Goal: Transaction & Acquisition: Purchase product/service

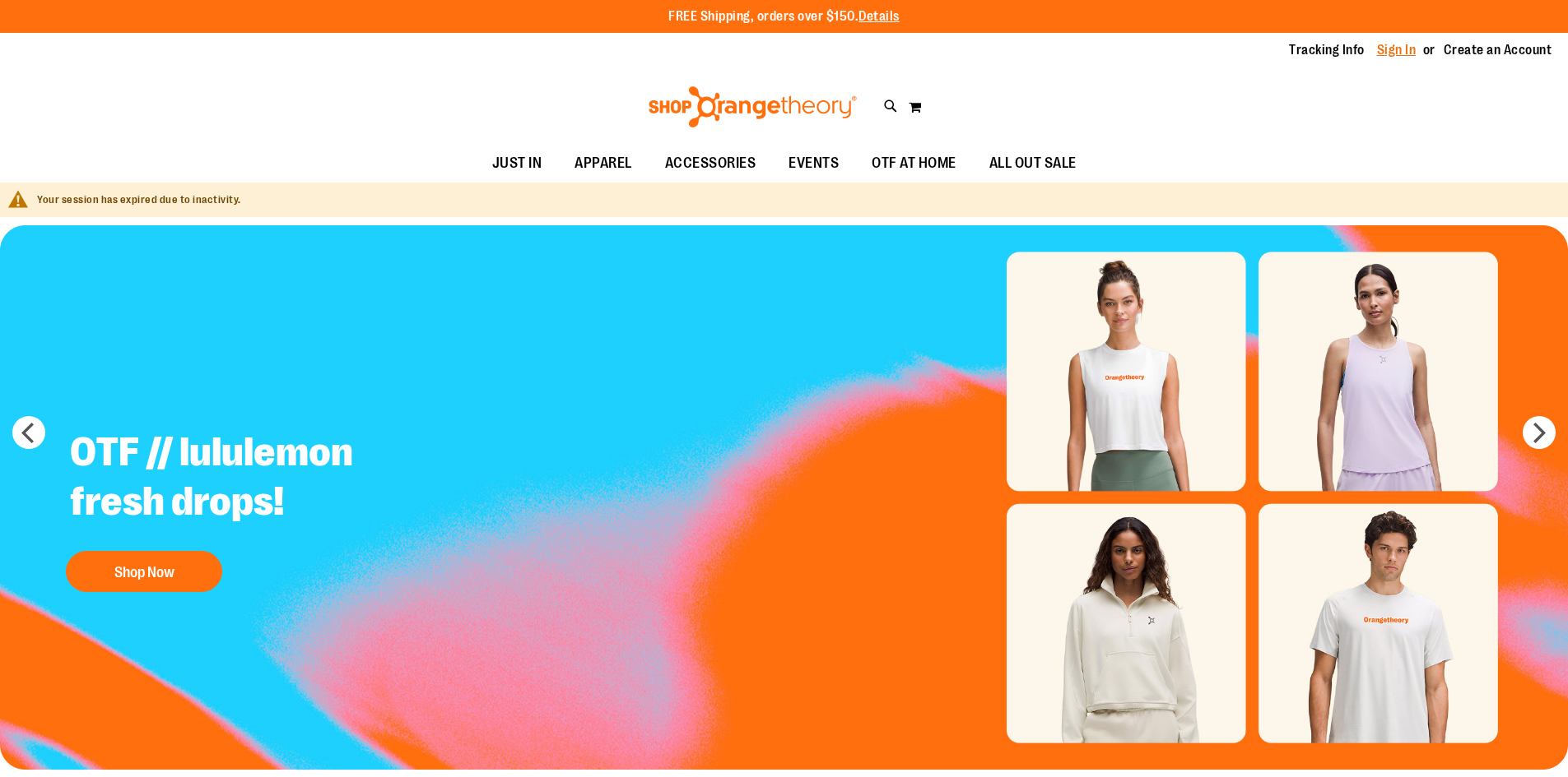
type input "**********"
click at [1391, 48] on link "Sign In" at bounding box center [1397, 50] width 39 height 18
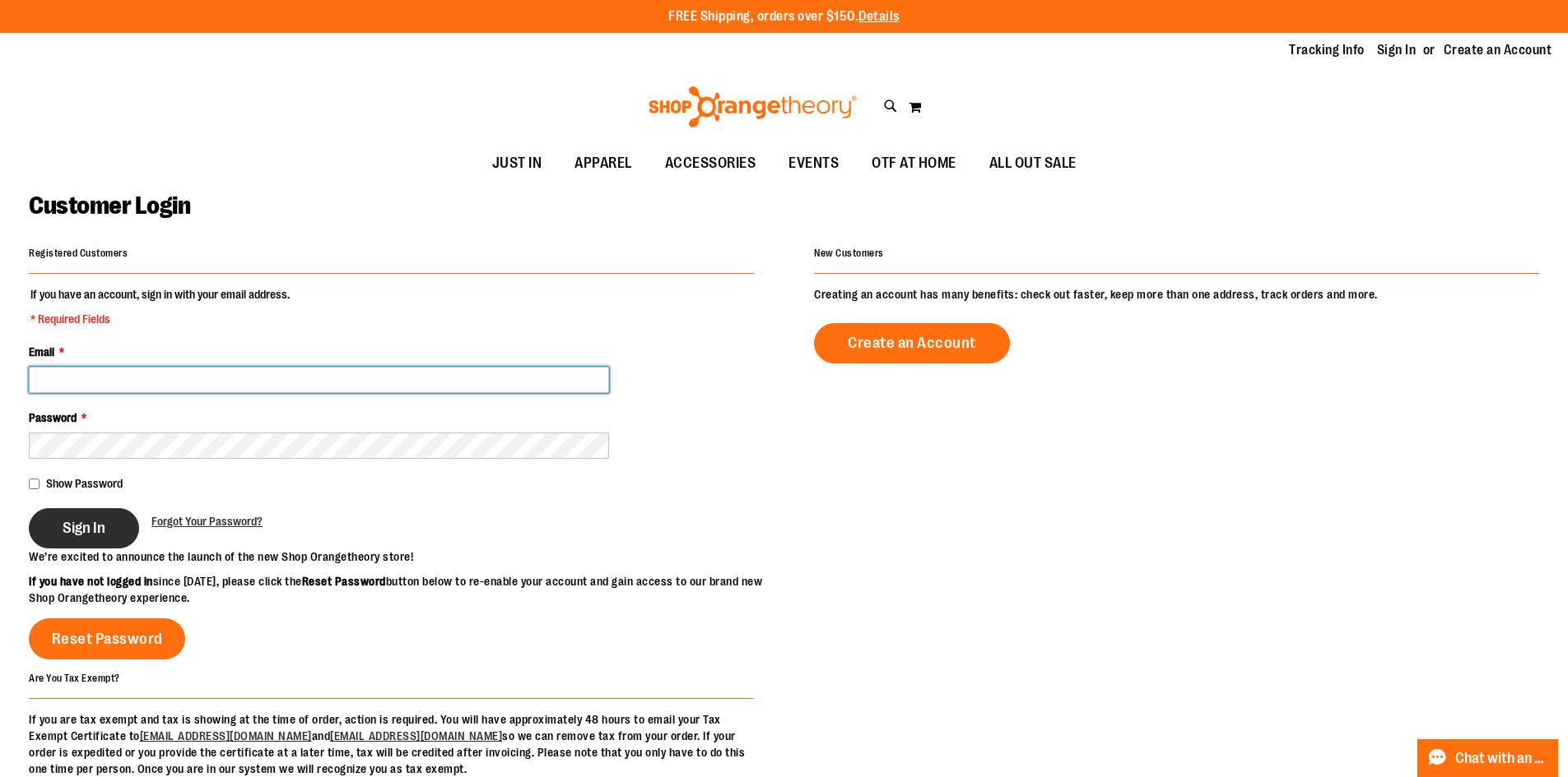
type input "**********"
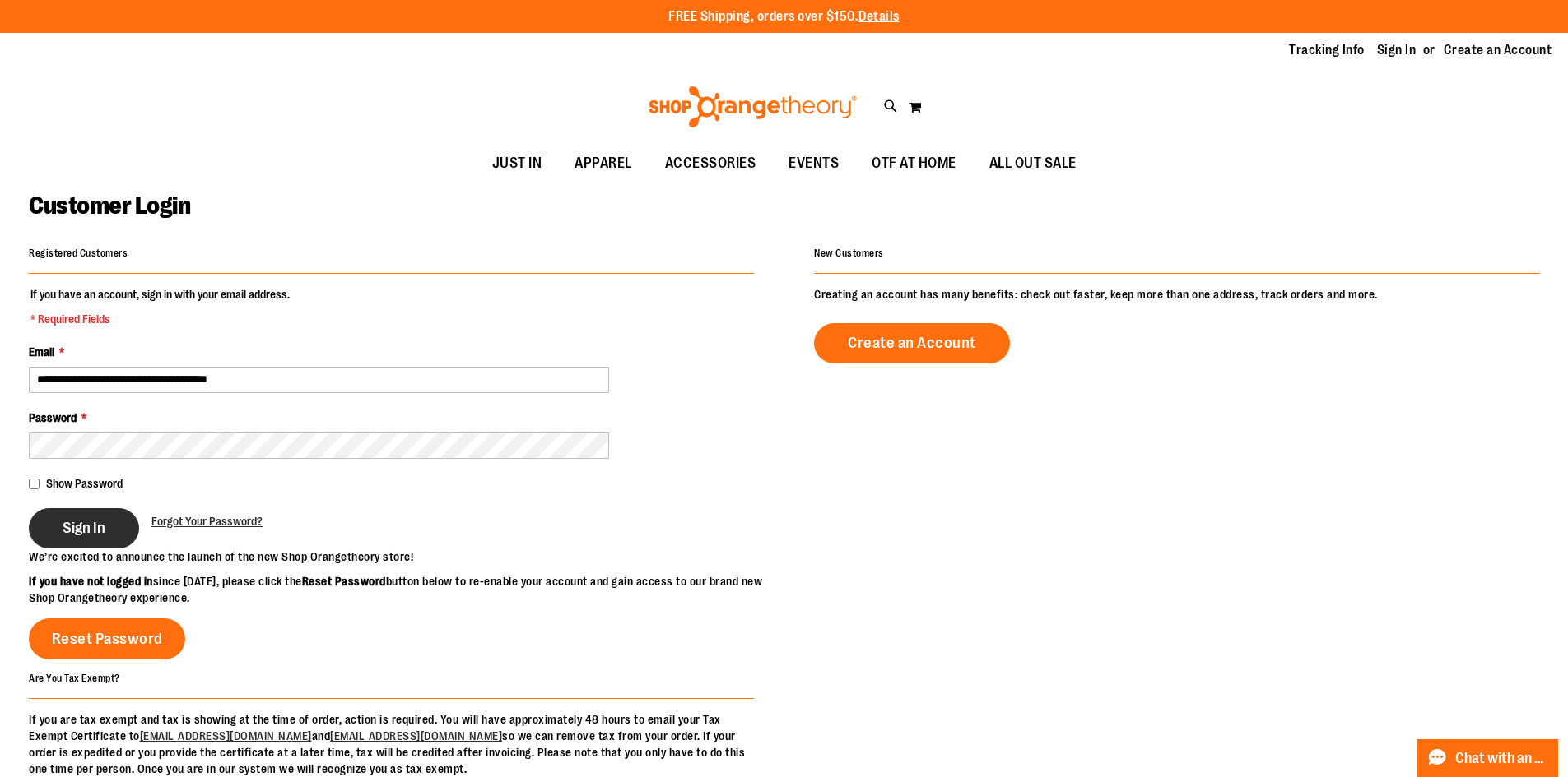
type input "**********"
click at [96, 538] on button "Sign In" at bounding box center [84, 528] width 111 height 40
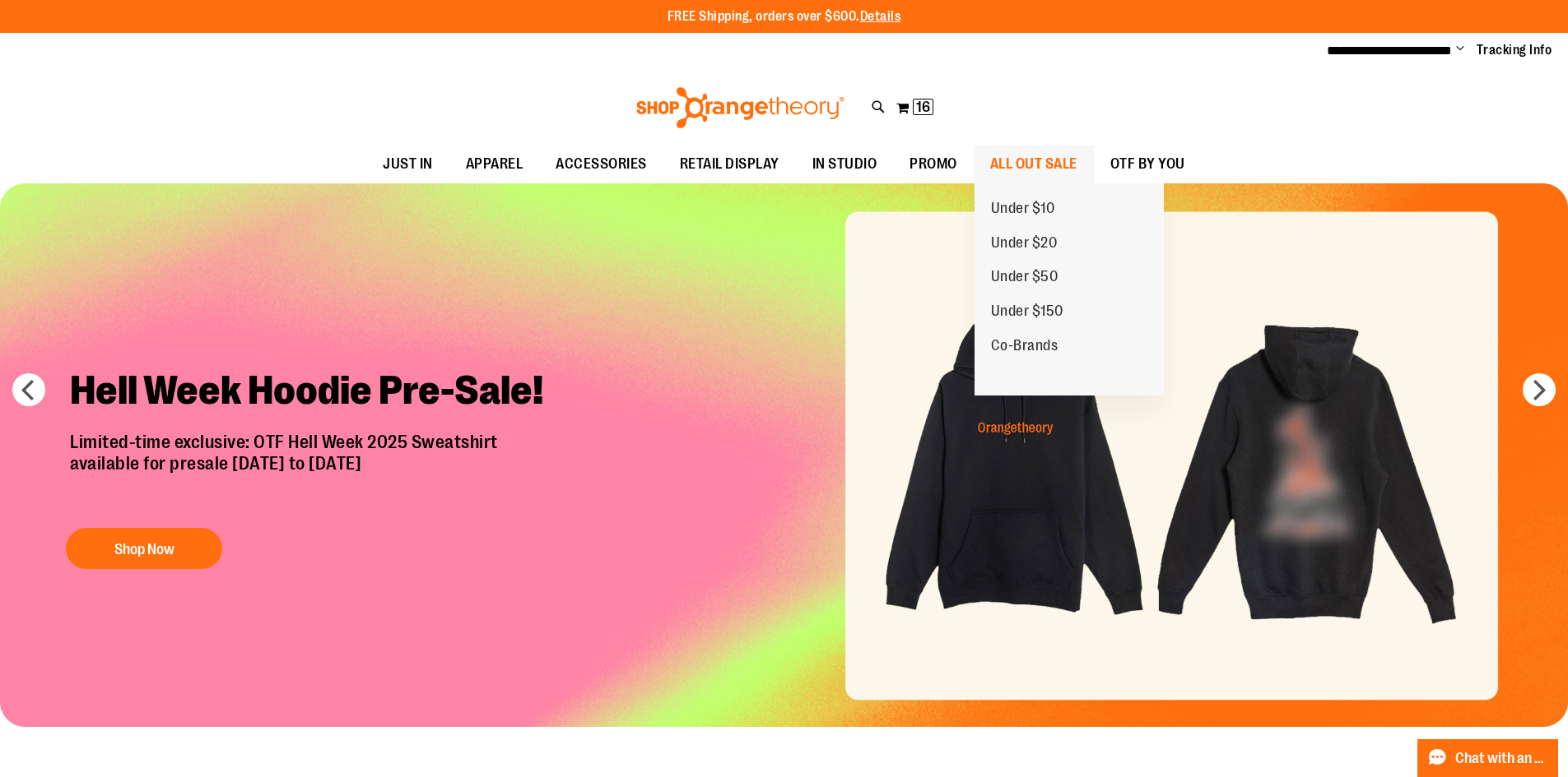
type input "**********"
click at [1019, 170] on span "ALL OUT SALE" at bounding box center [1033, 163] width 87 height 37
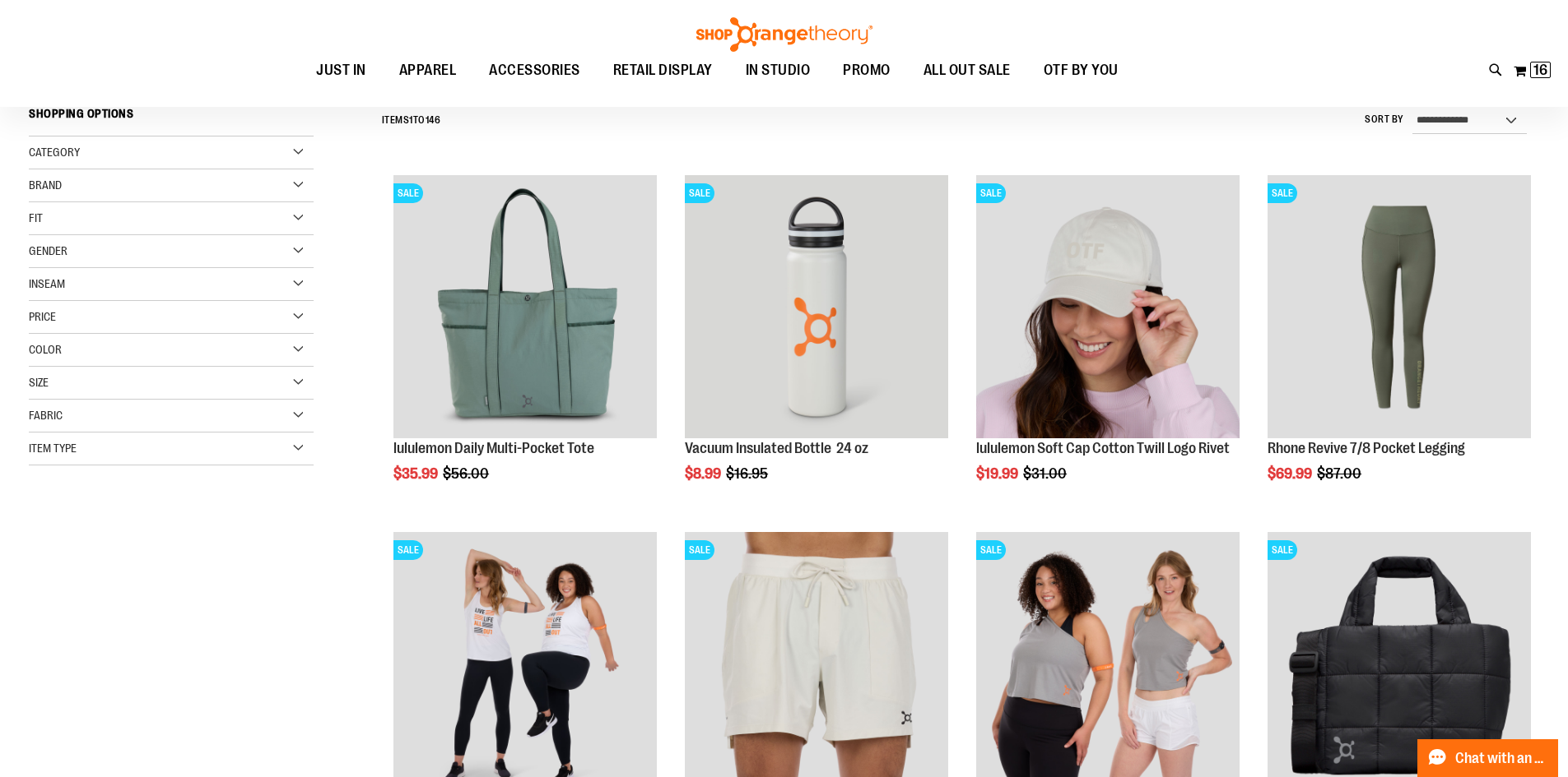
scroll to position [163, 0]
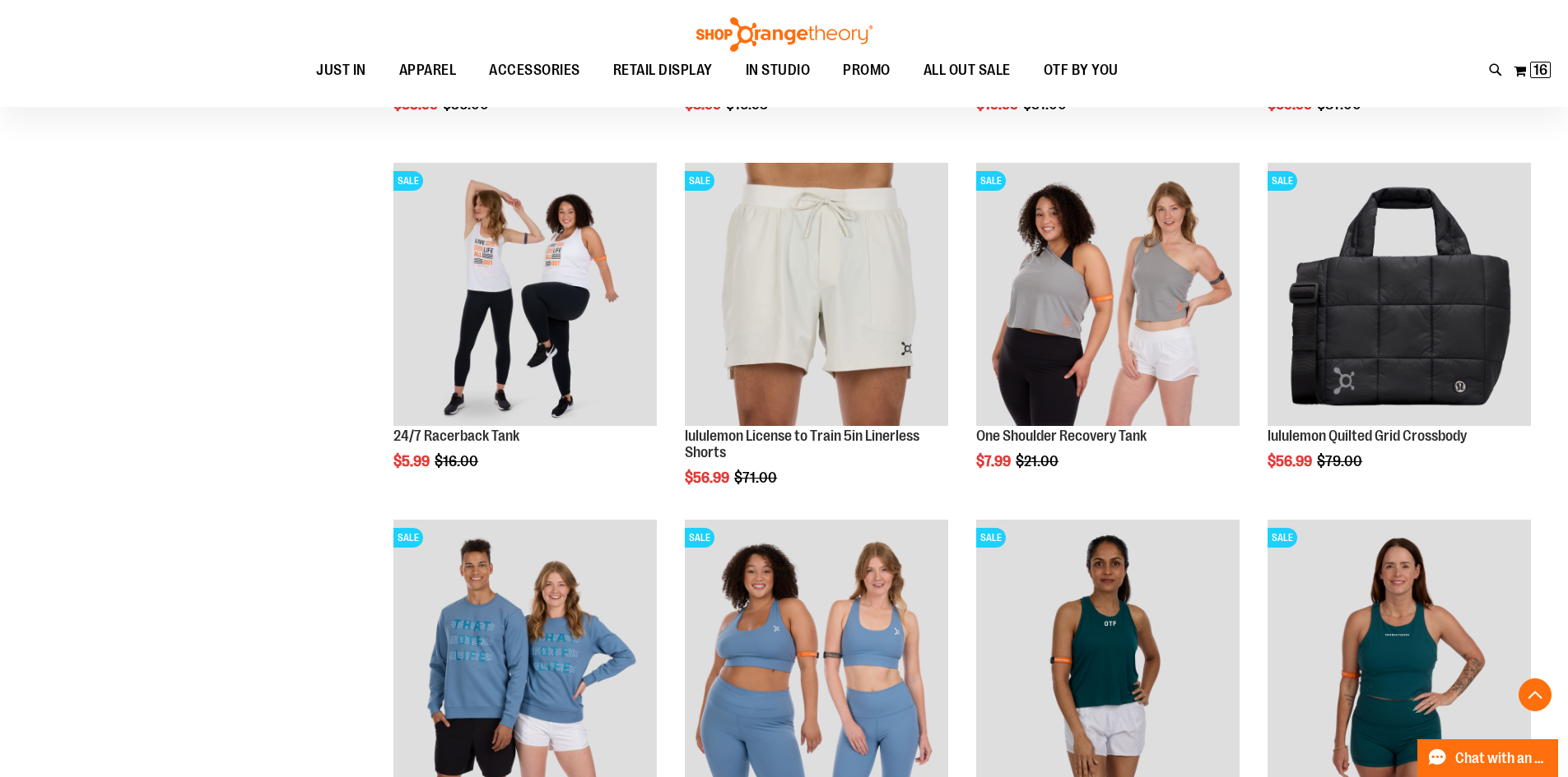
scroll to position [822, 0]
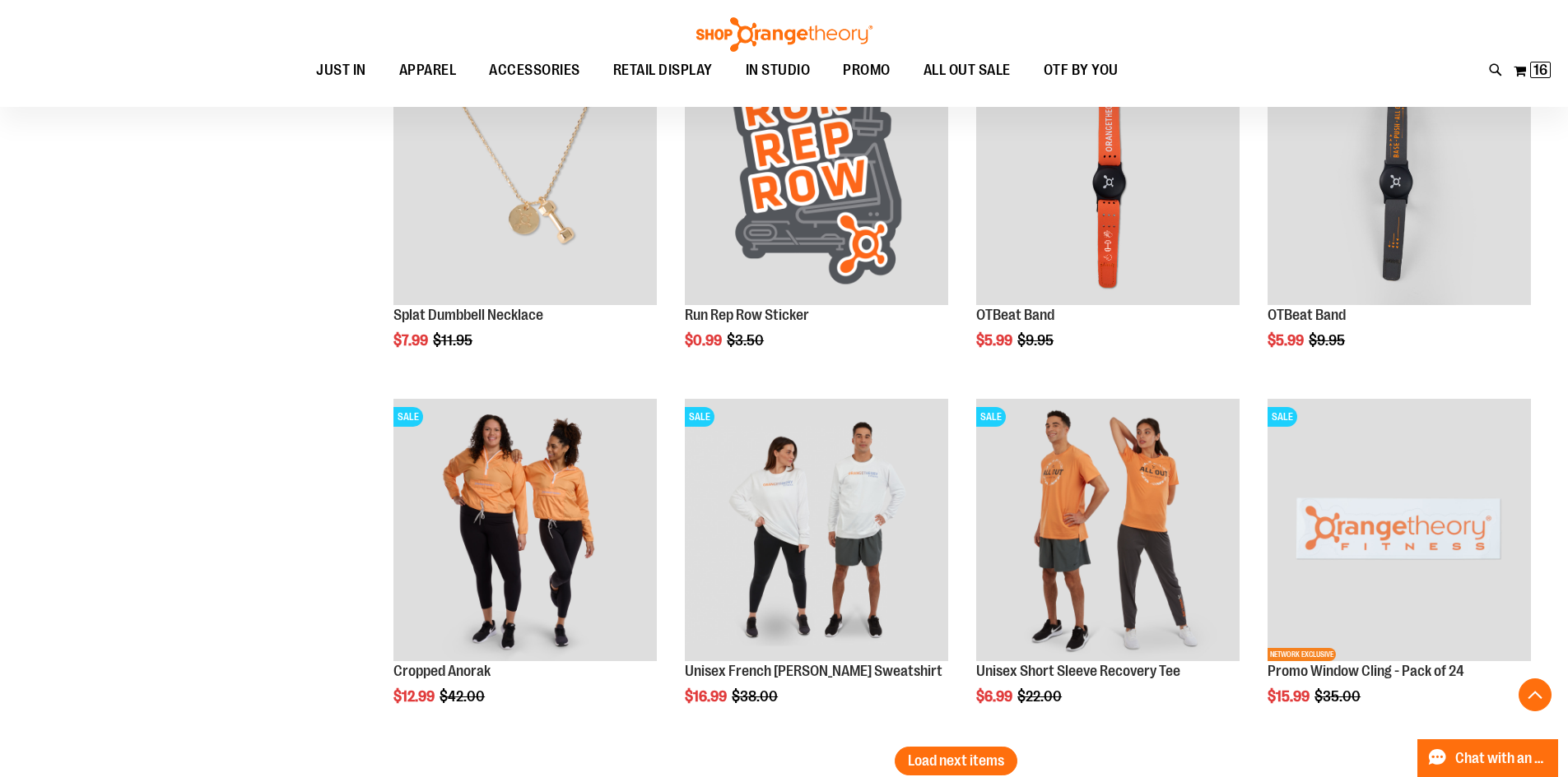
scroll to position [3043, 0]
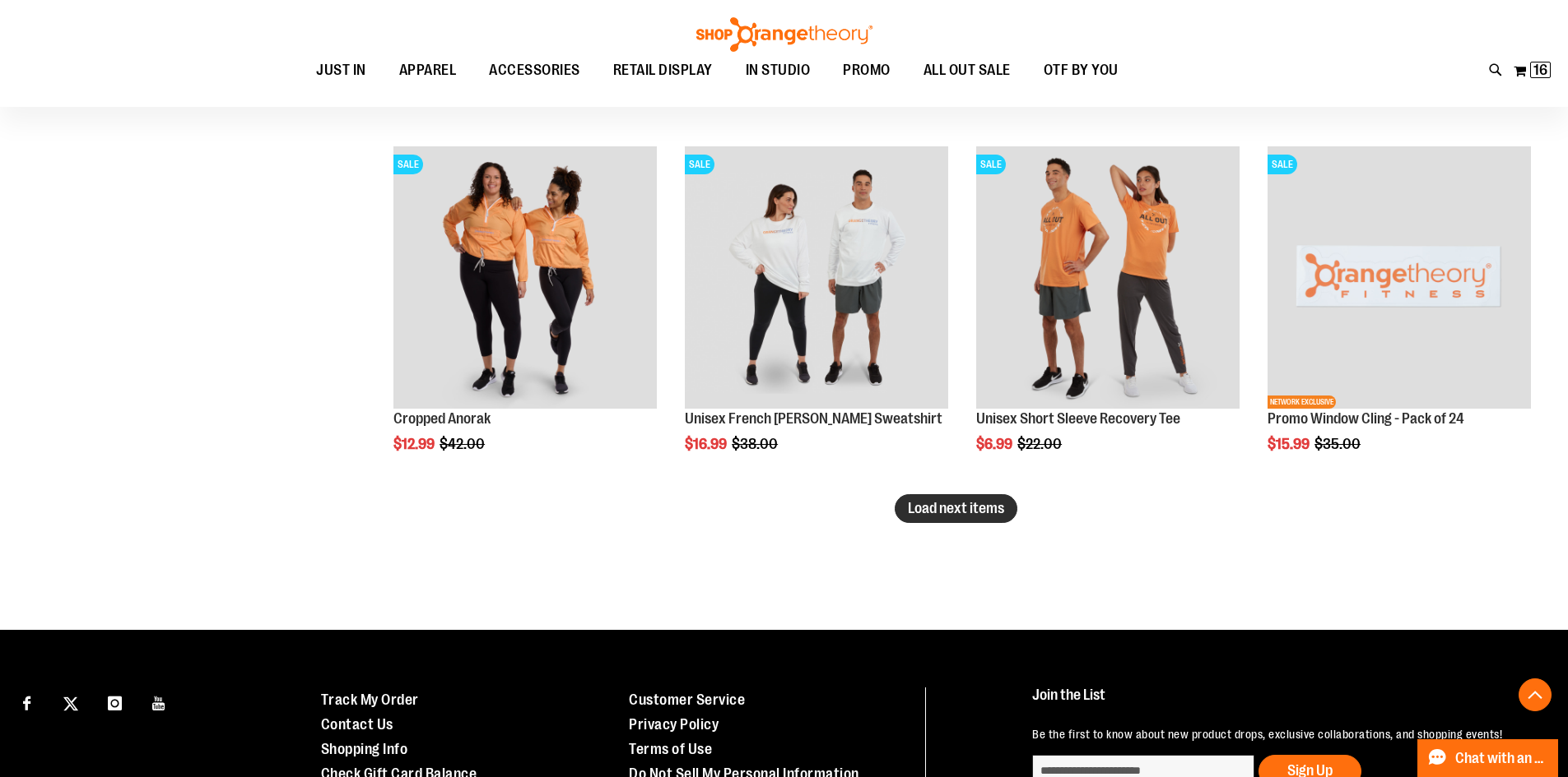
type input "**********"
click at [963, 509] on span "Load next items" at bounding box center [956, 508] width 96 height 16
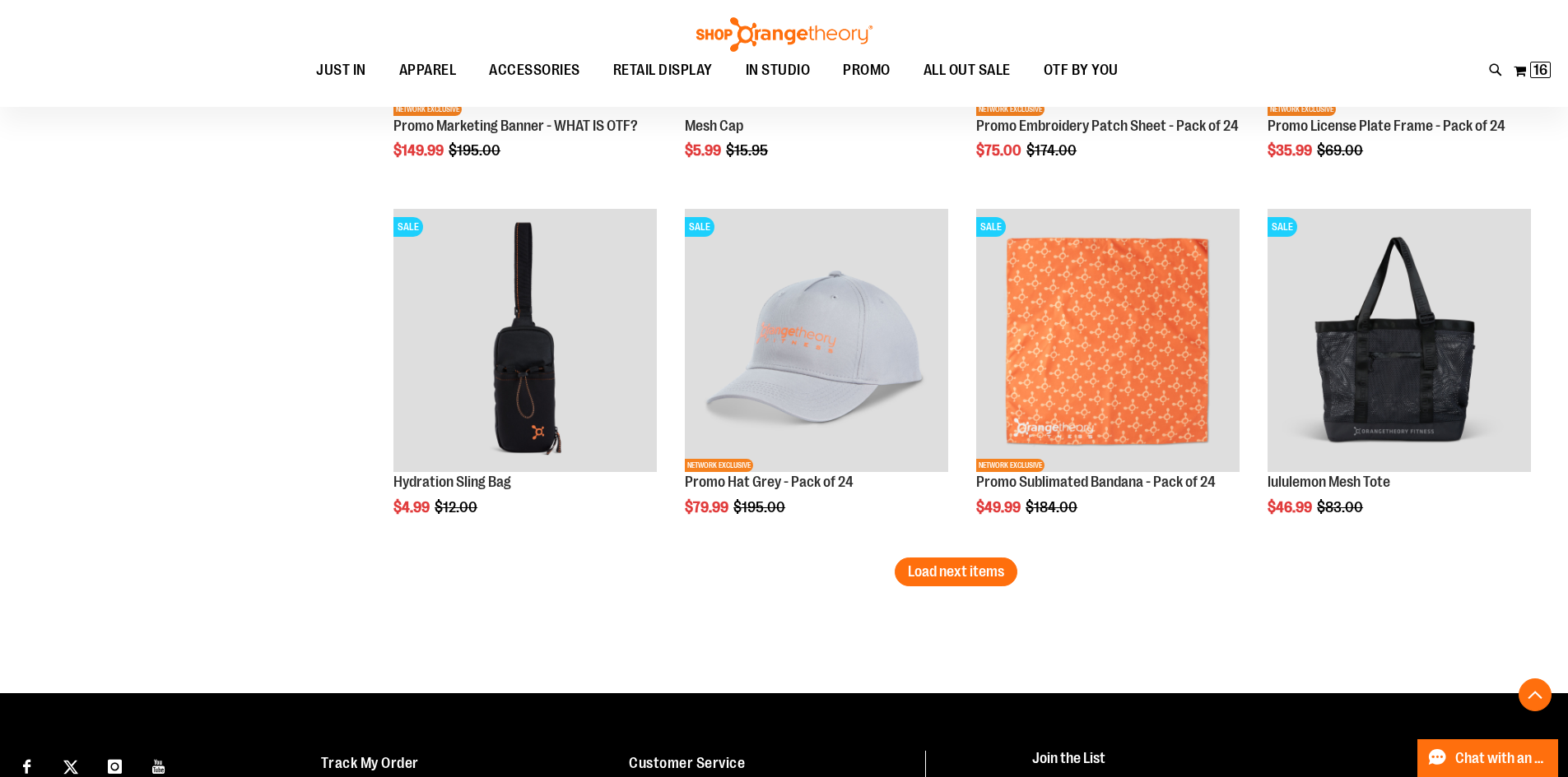
scroll to position [4112, 0]
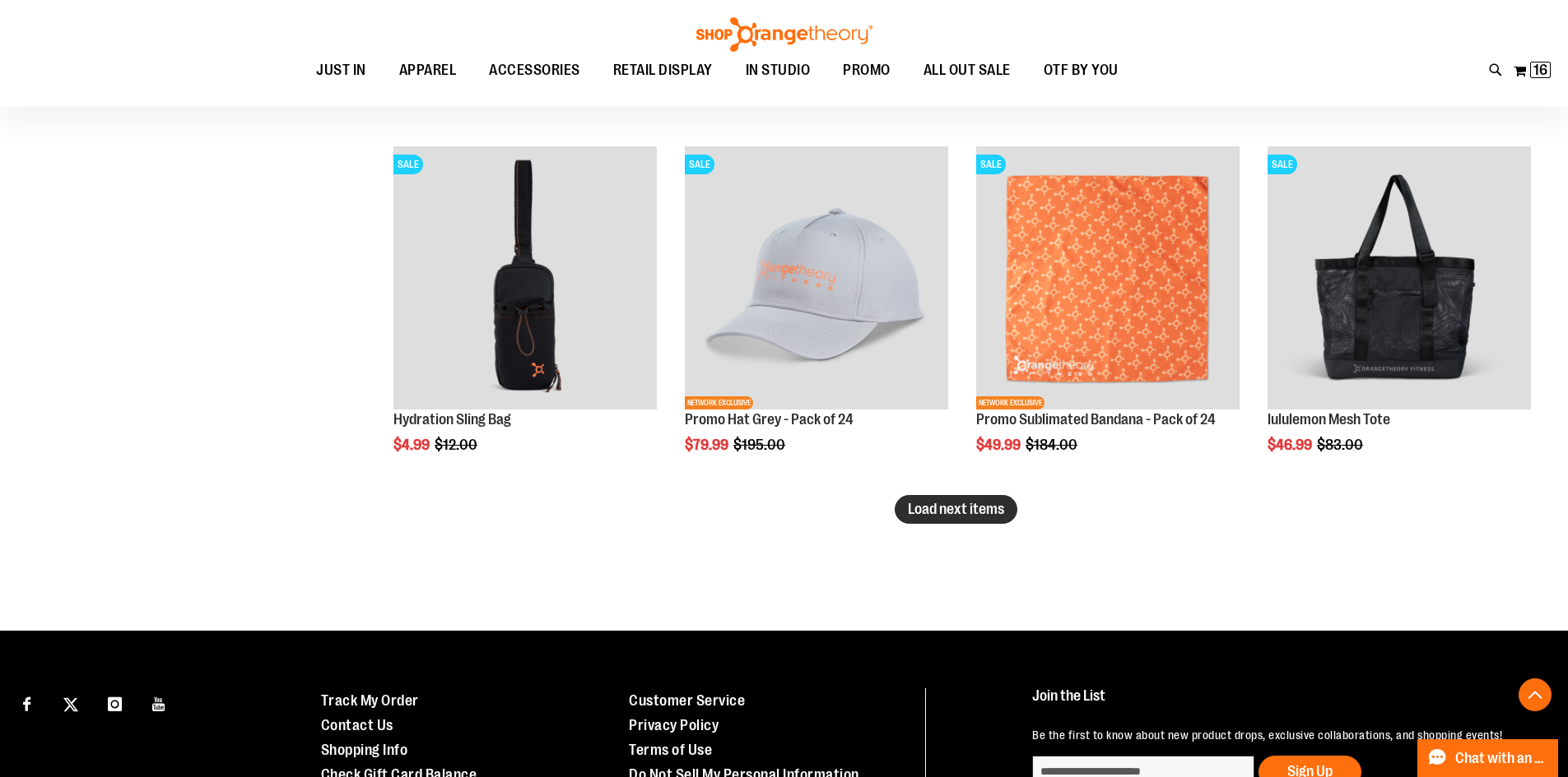
click at [978, 518] on button "Load next items" at bounding box center [955, 509] width 122 height 29
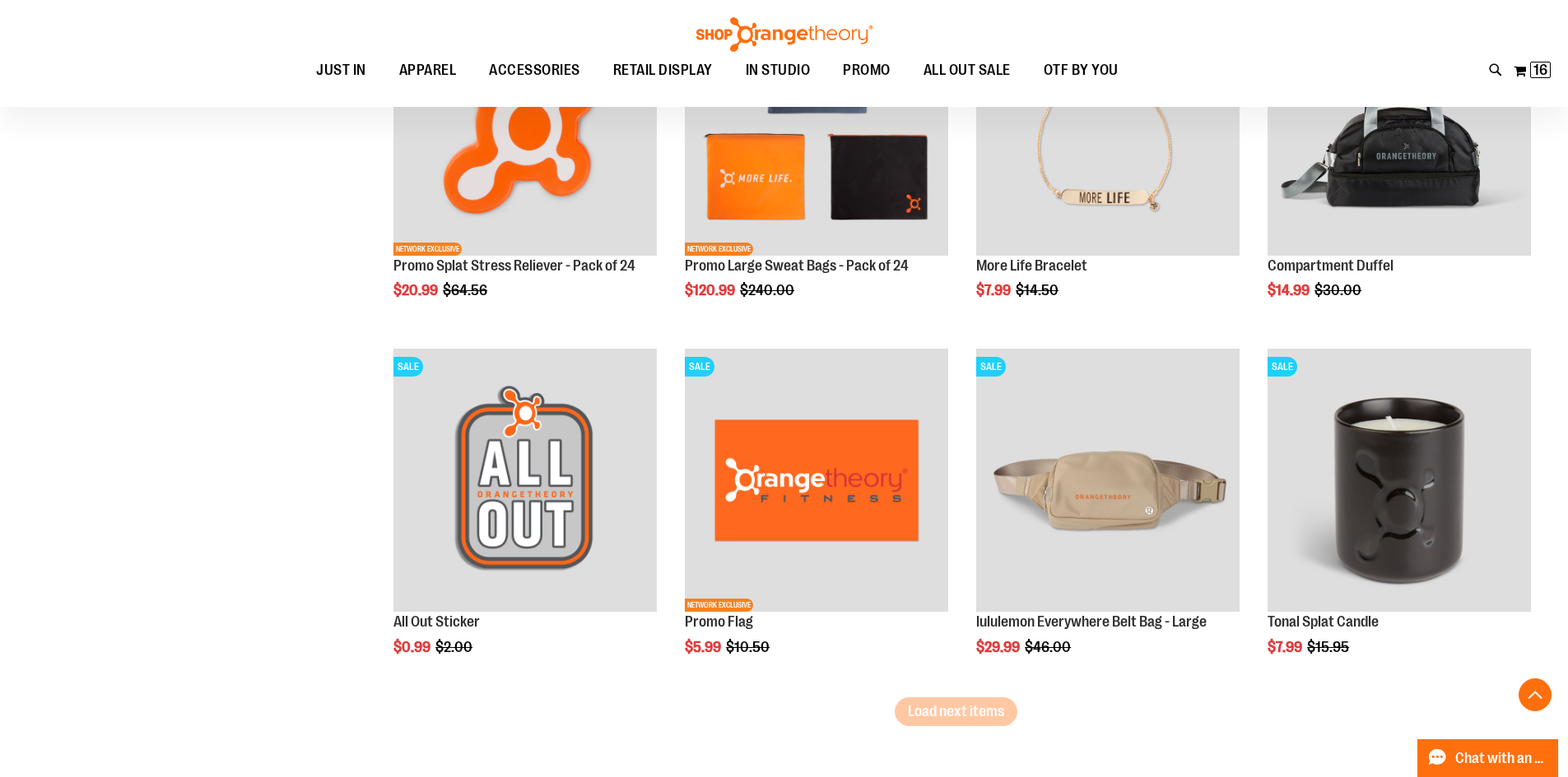
scroll to position [5017, 0]
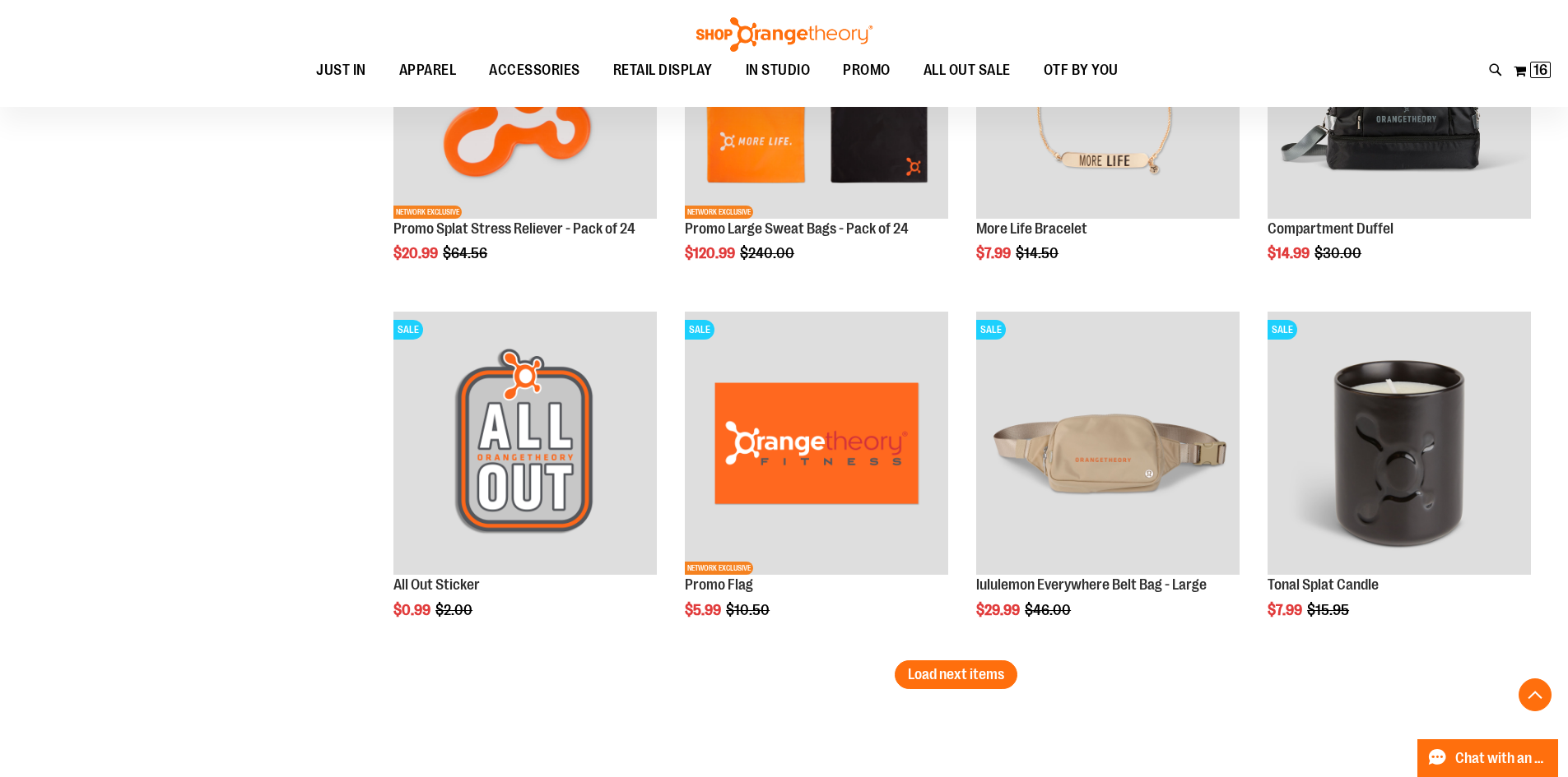
click at [999, 689] on button "Load next items" at bounding box center [955, 674] width 122 height 29
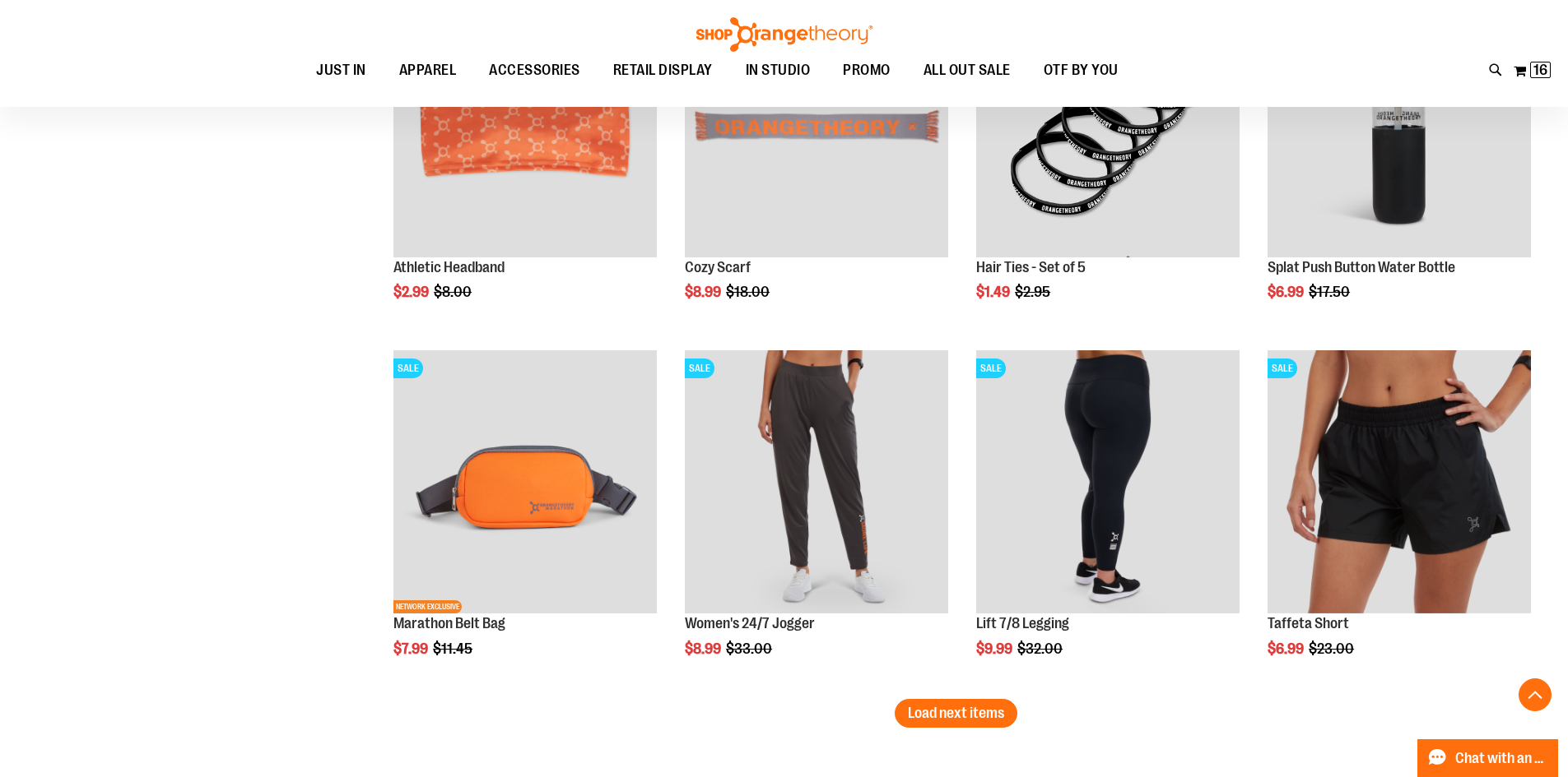
scroll to position [6086, 0]
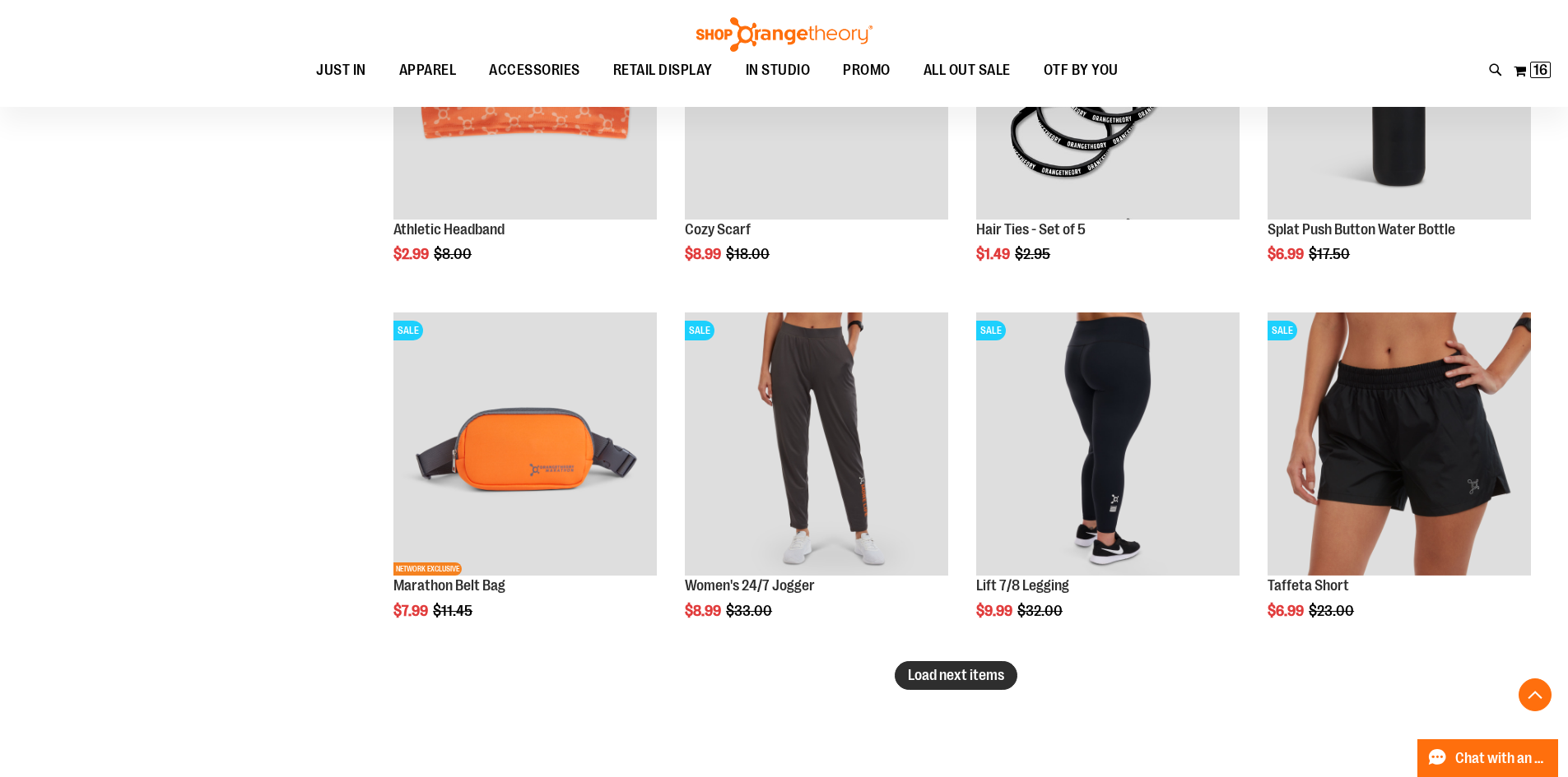
click at [1006, 682] on button "Load next items" at bounding box center [955, 675] width 122 height 29
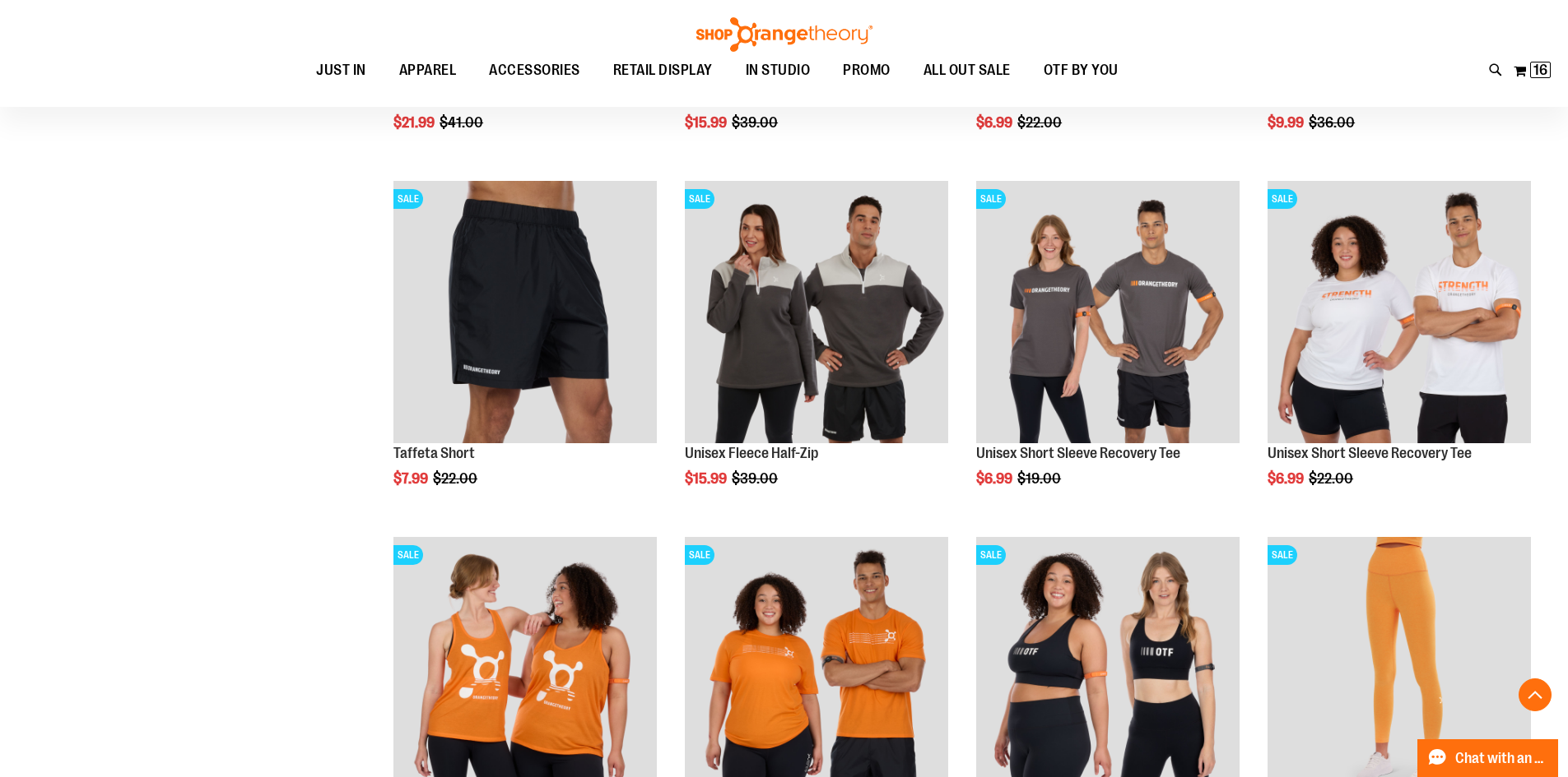
scroll to position [7155, 0]
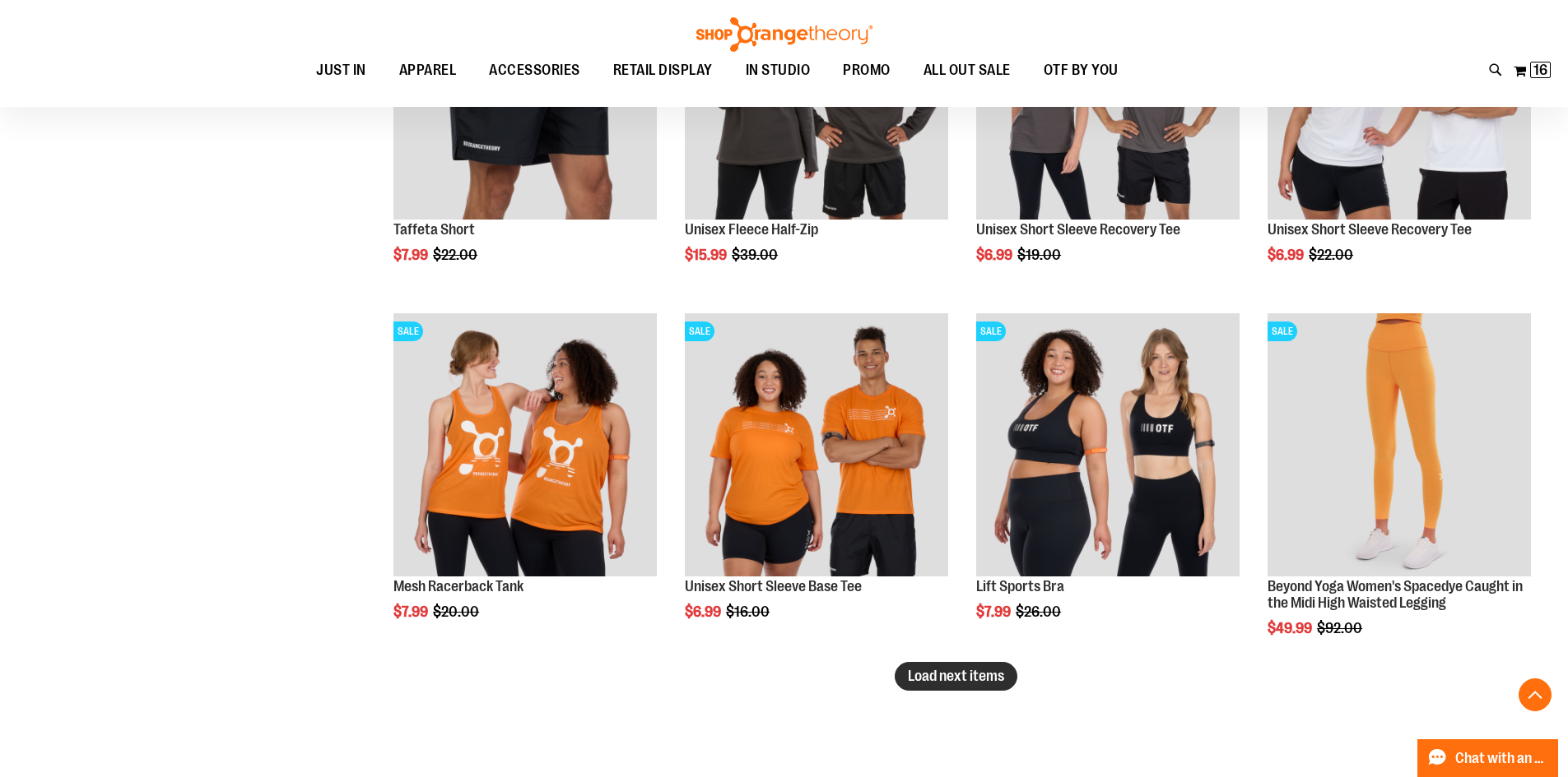
click at [942, 681] on span "Load next items" at bounding box center [956, 676] width 96 height 16
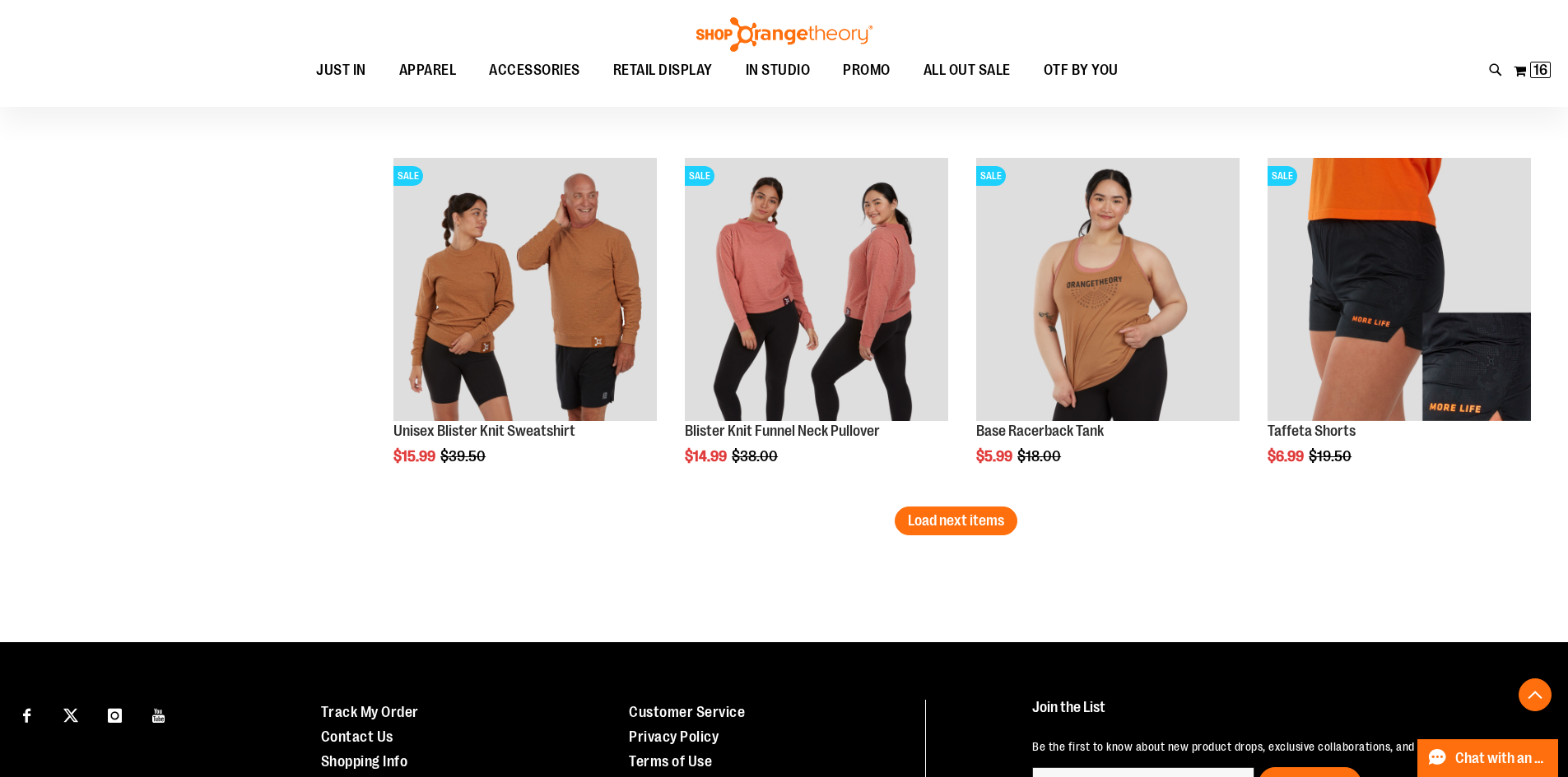
scroll to position [8389, 0]
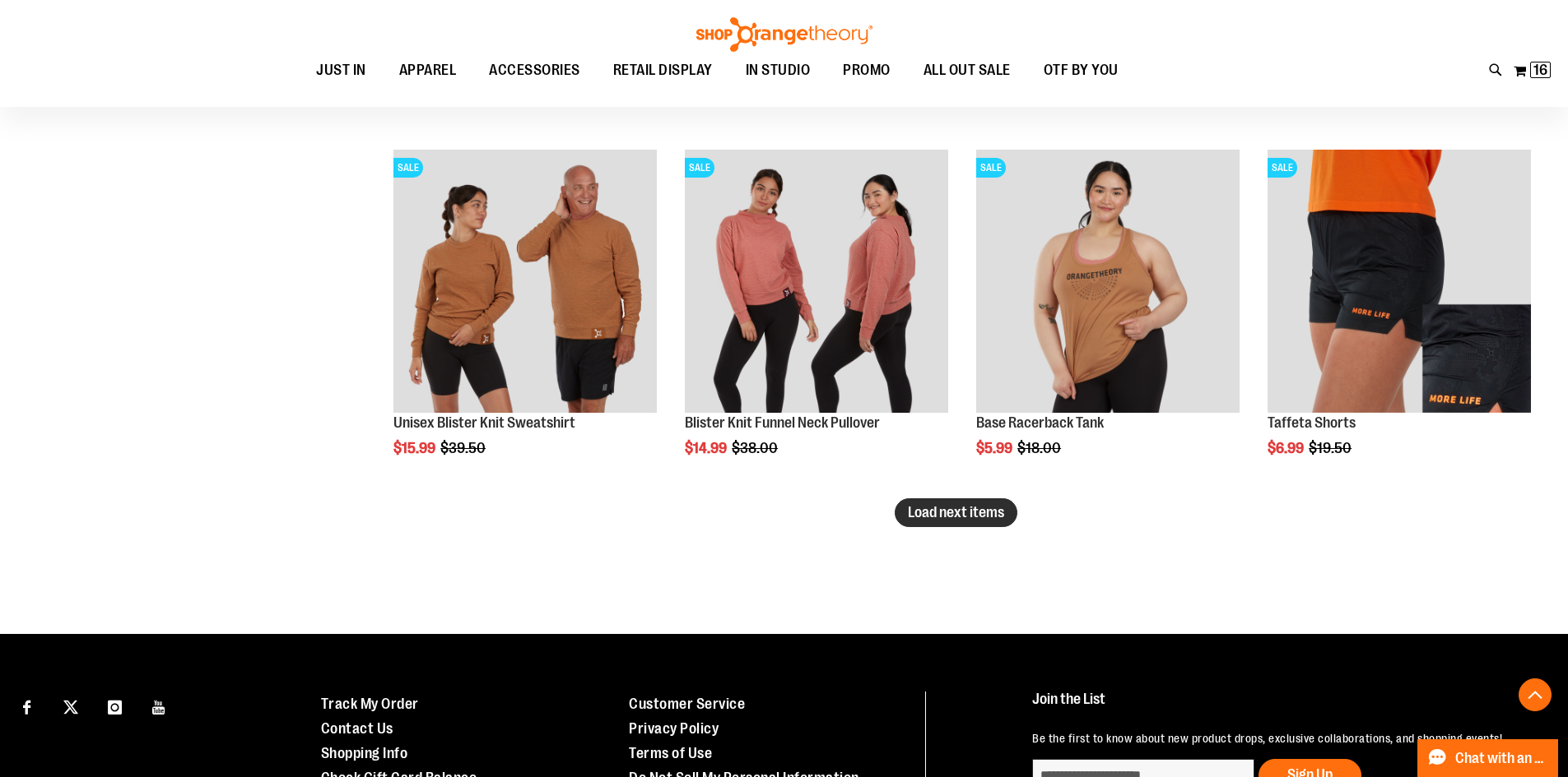
click at [991, 518] on span "Load next items" at bounding box center [956, 512] width 96 height 16
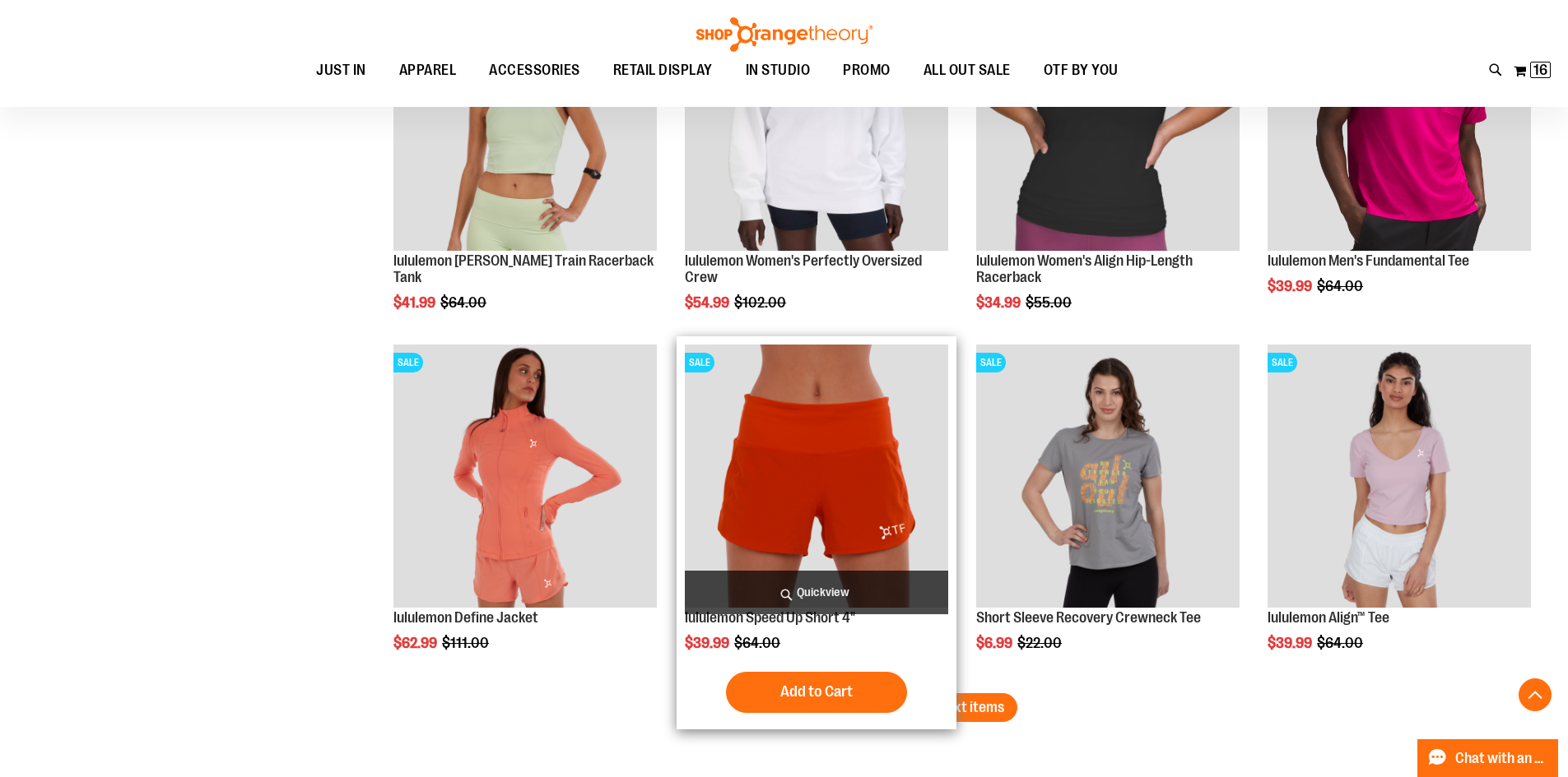
scroll to position [9295, 0]
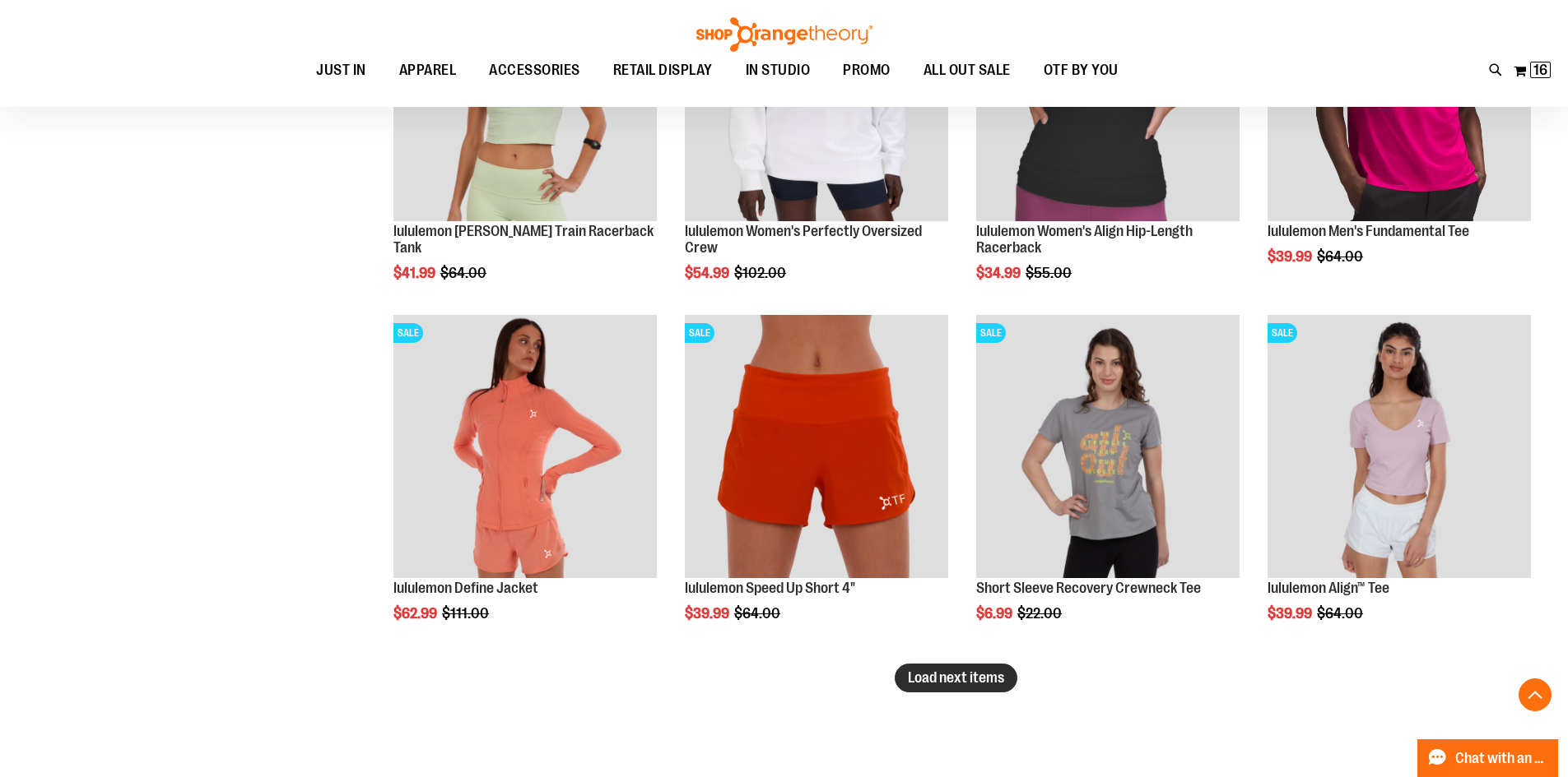
click at [917, 689] on button "Load next items" at bounding box center [955, 678] width 122 height 29
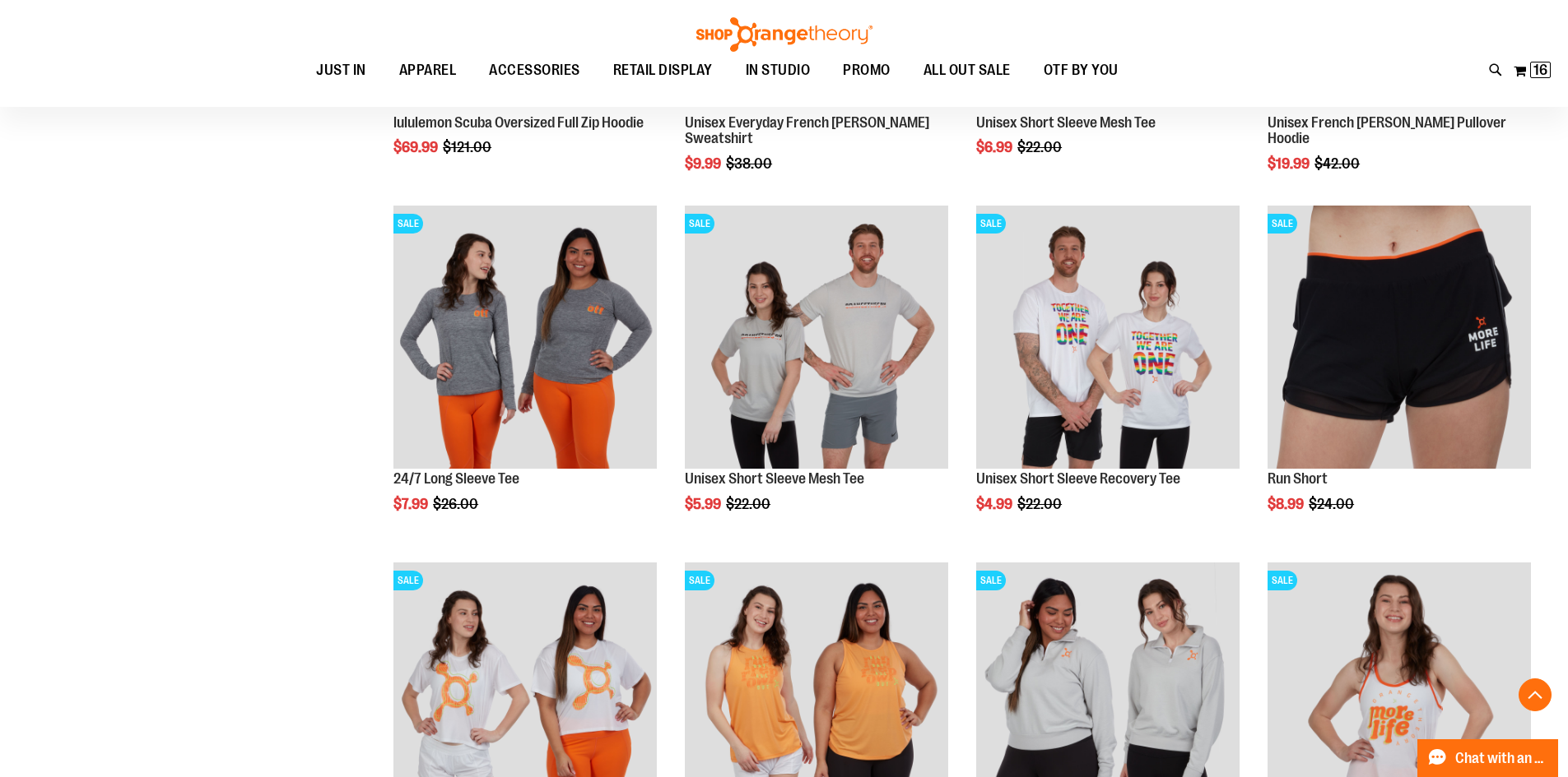
scroll to position [10528, 0]
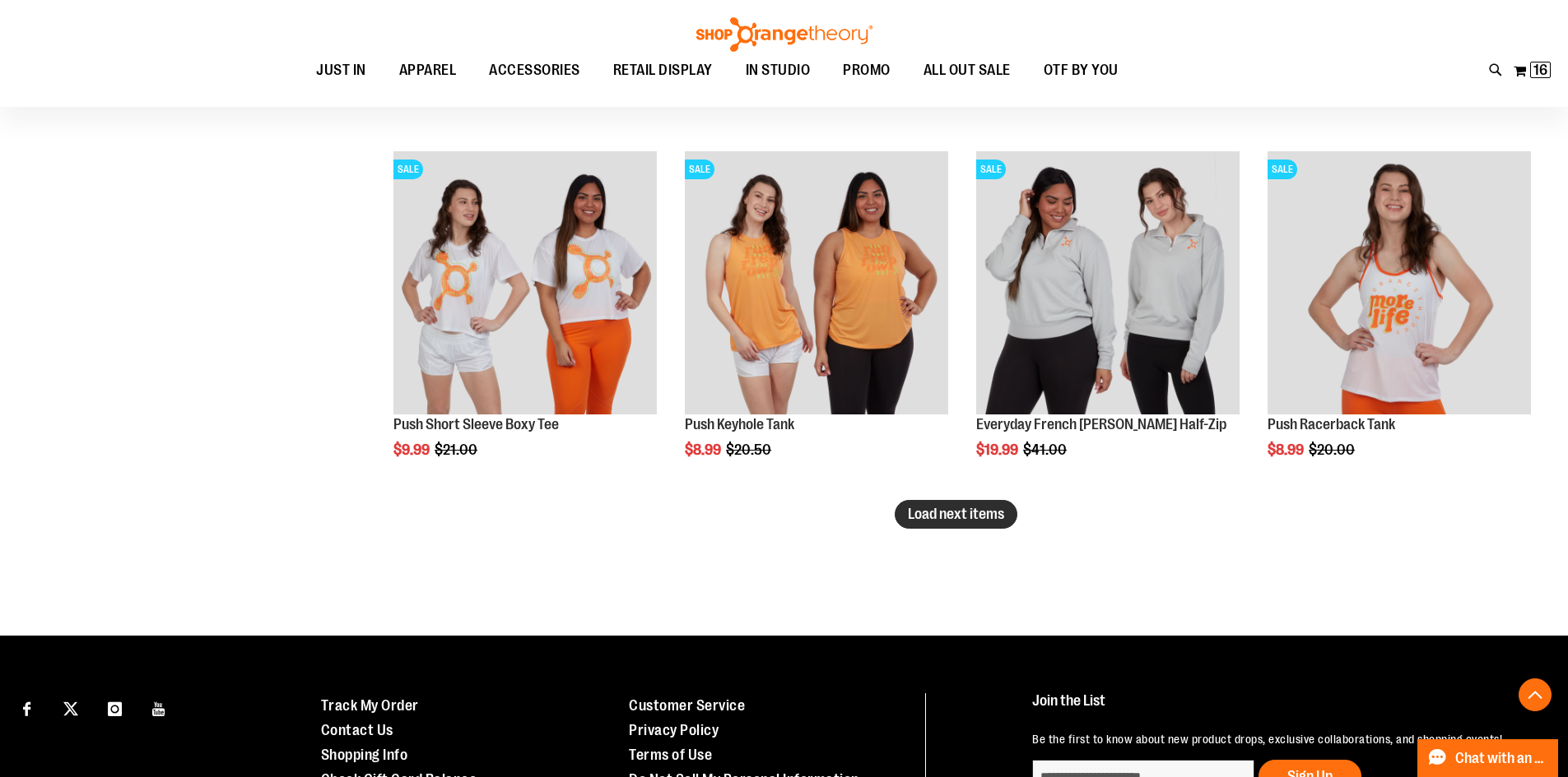
click at [942, 514] on span "Load next items" at bounding box center [956, 514] width 96 height 16
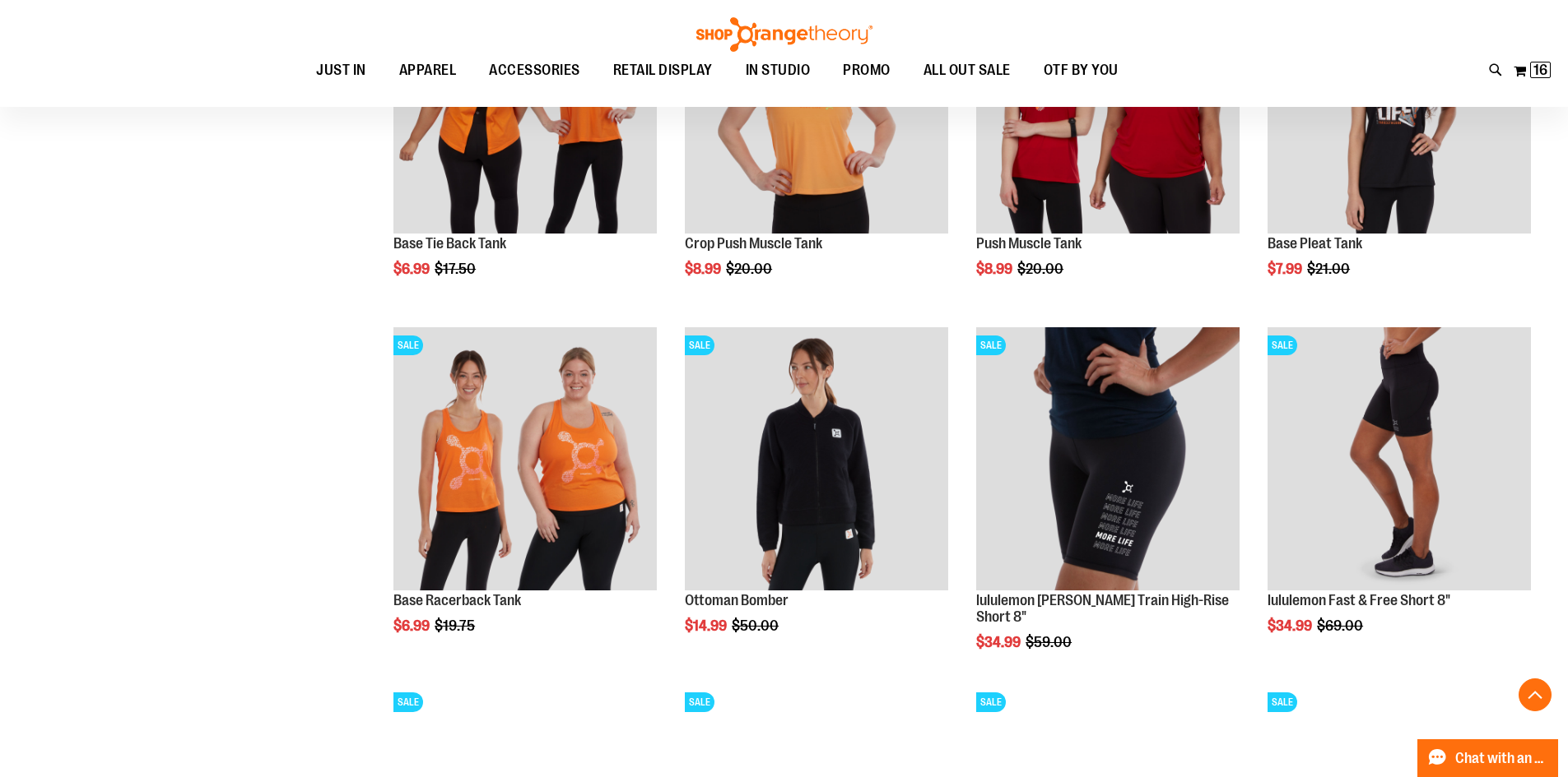
scroll to position [11104, 0]
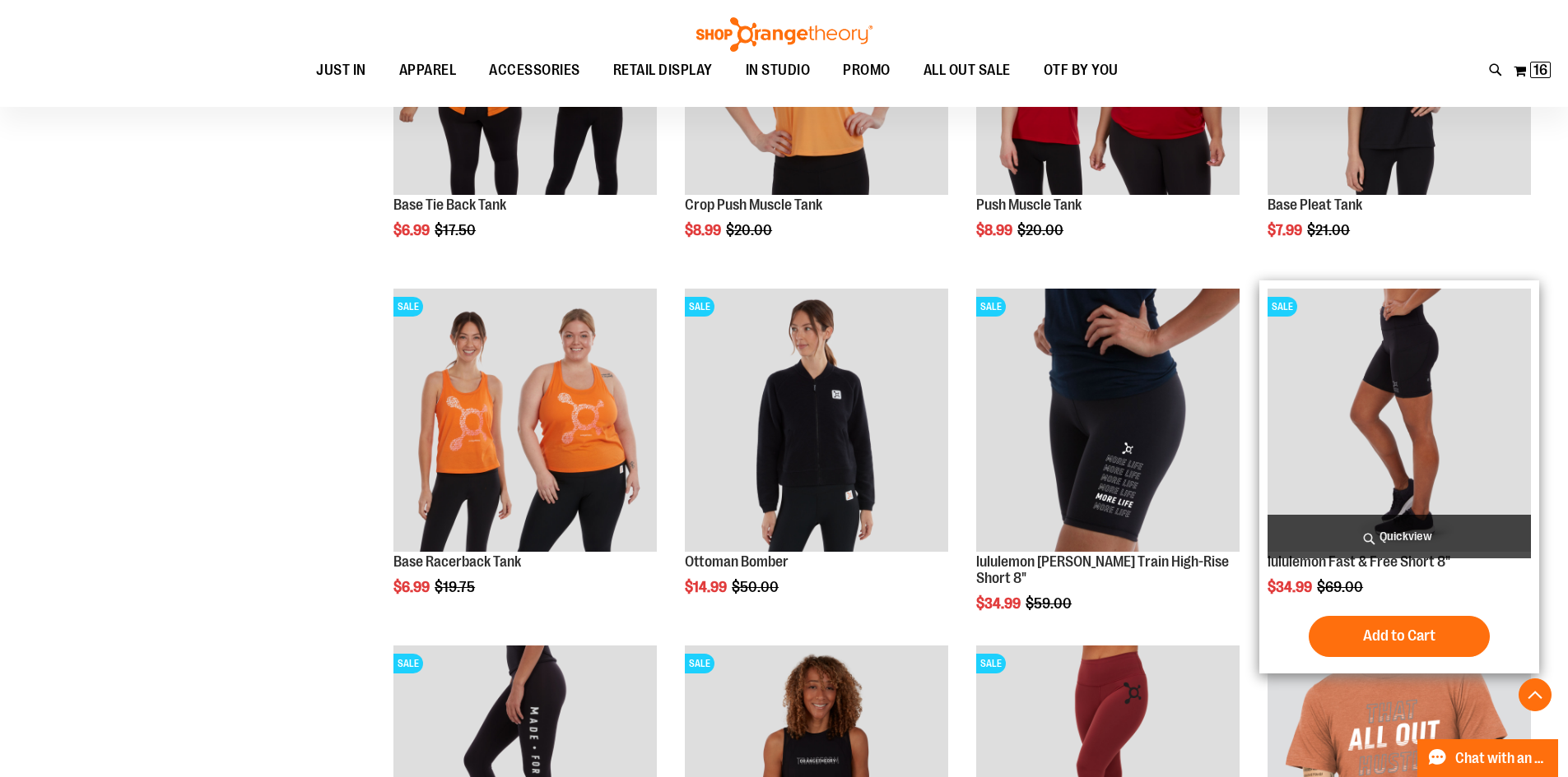
click at [1423, 384] on img "product" at bounding box center [1398, 420] width 263 height 263
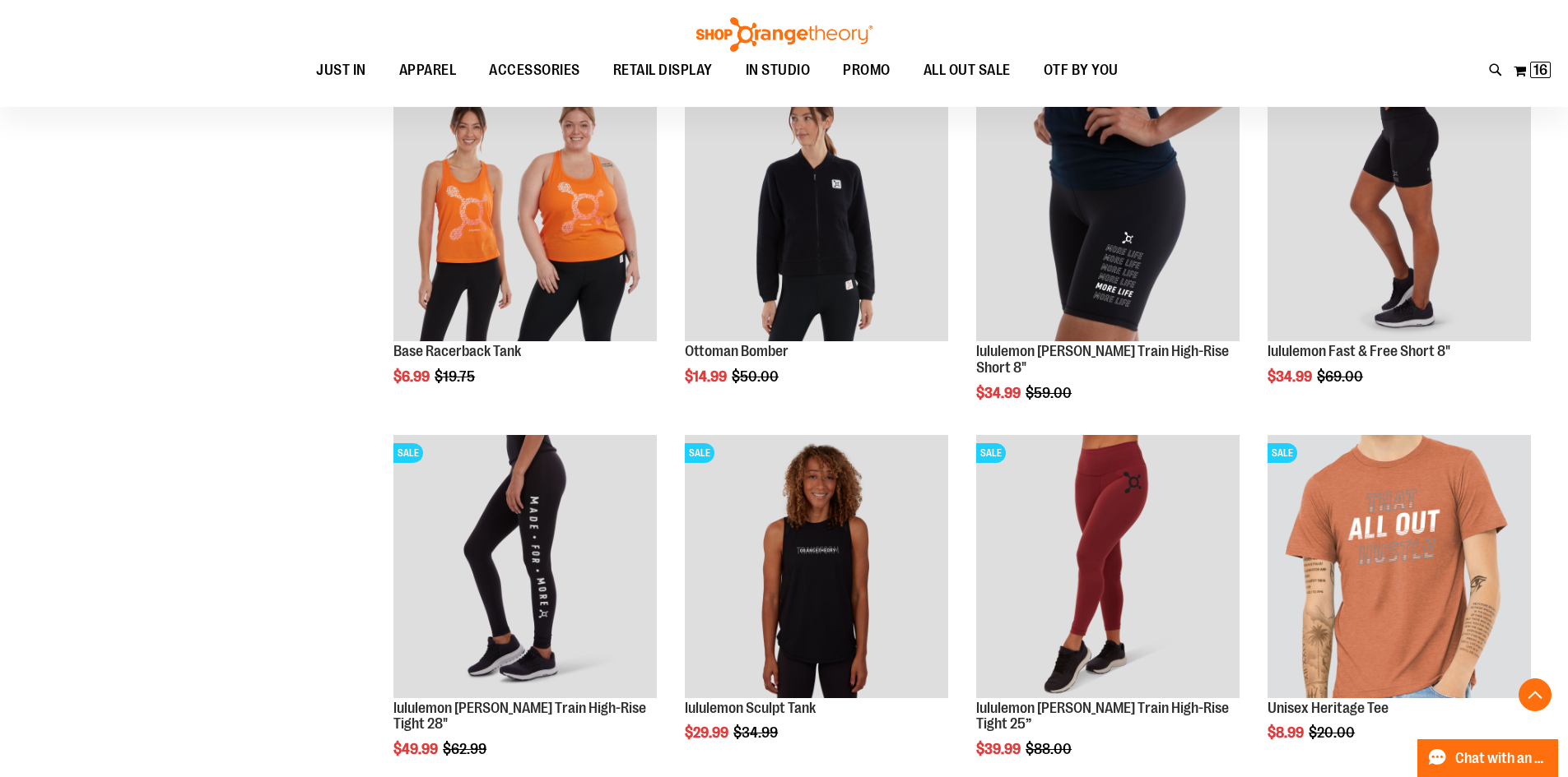
scroll to position [657, 0]
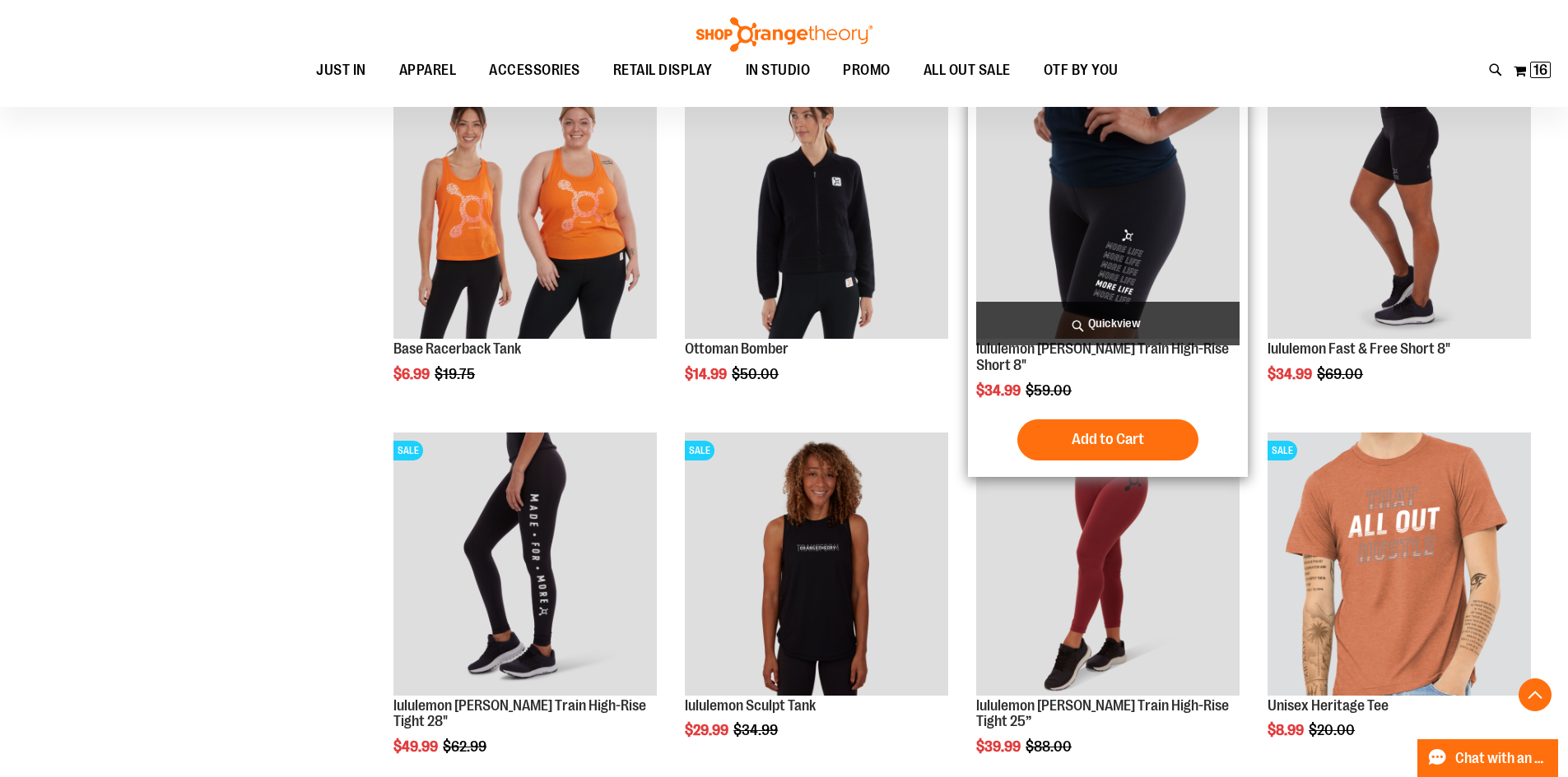
type input "**********"
click at [1157, 225] on img "product" at bounding box center [1108, 207] width 263 height 263
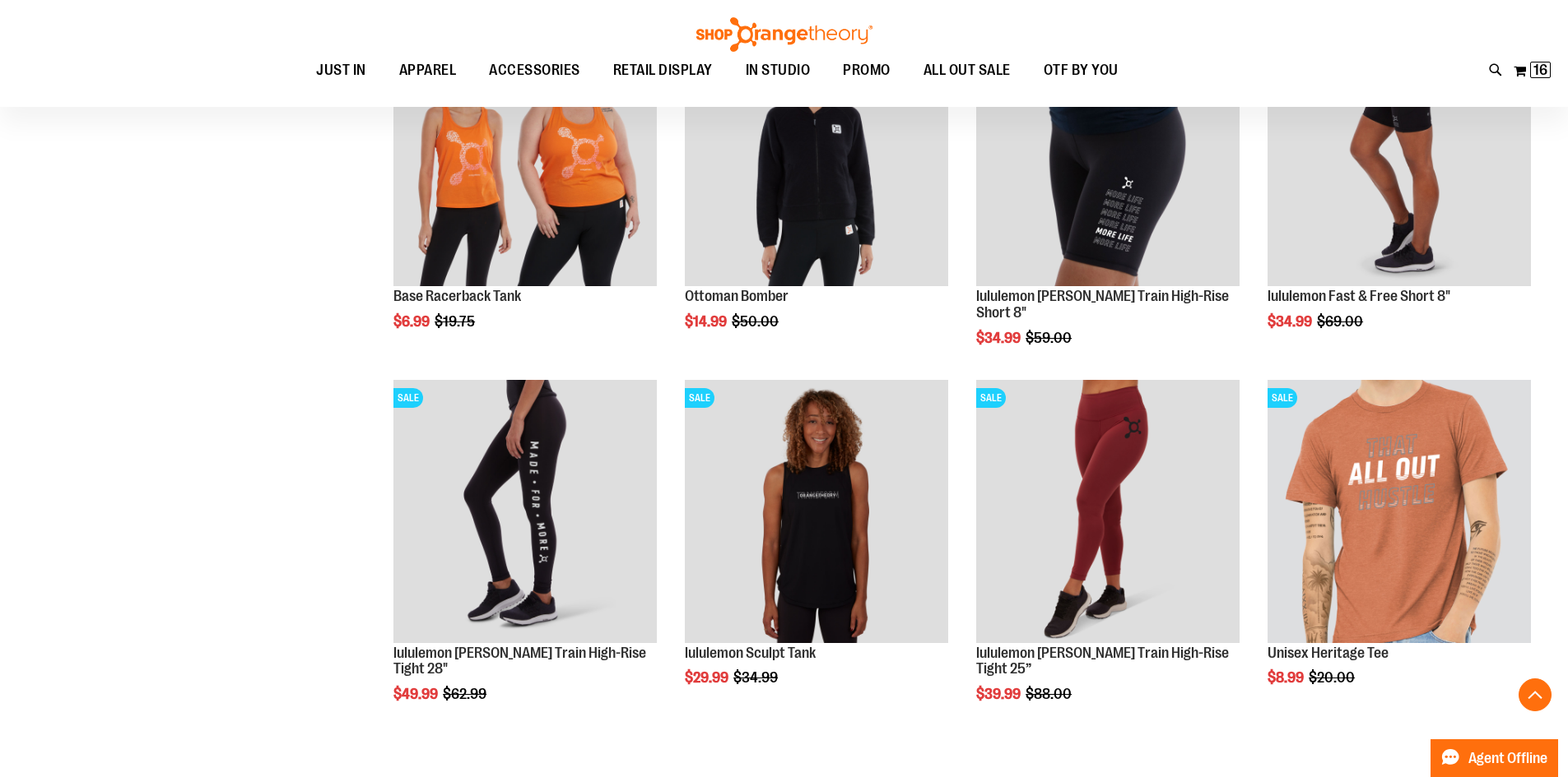
scroll to position [657, 0]
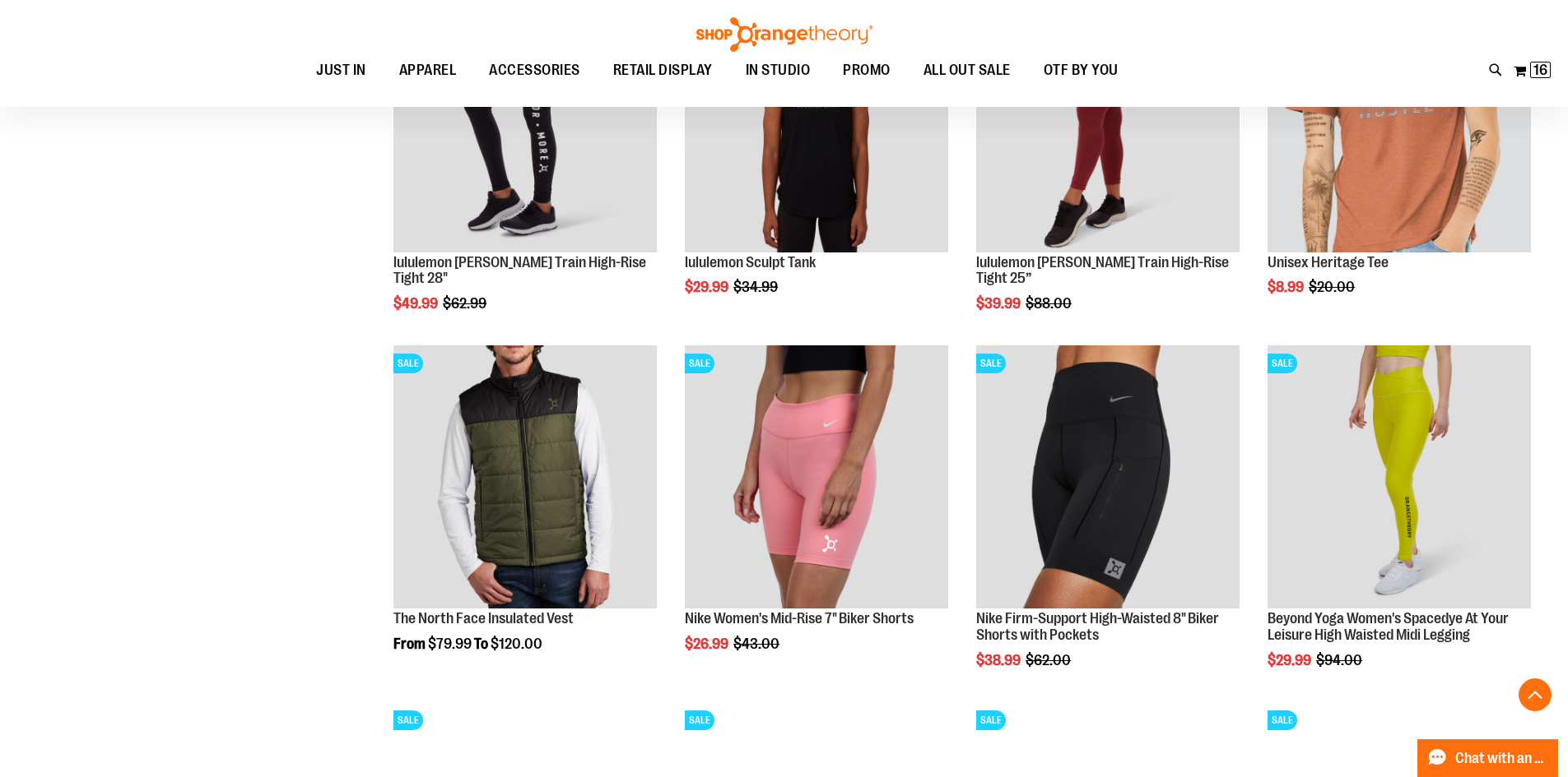
scroll to position [1068, 0]
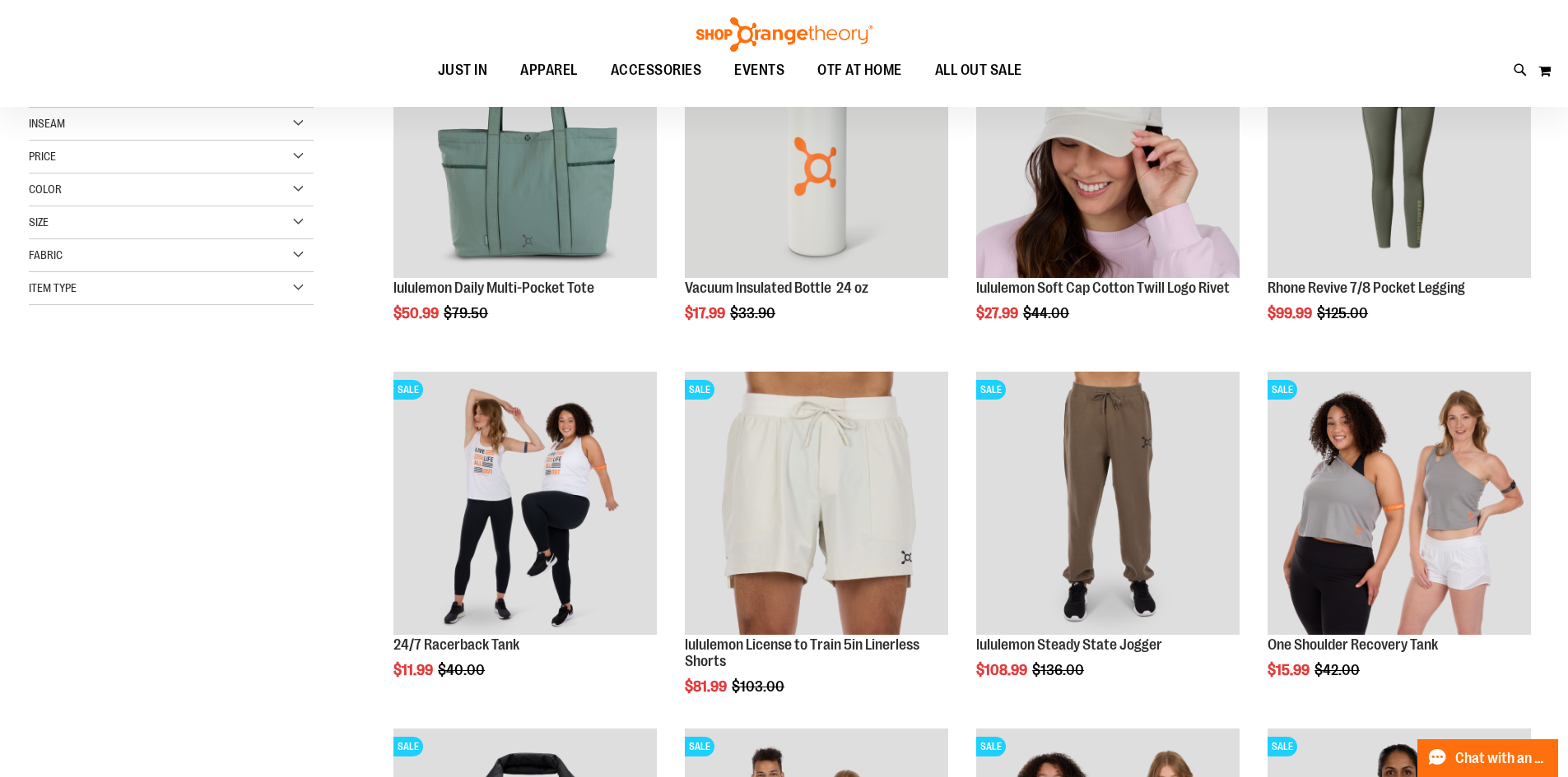
scroll to position [146, 0]
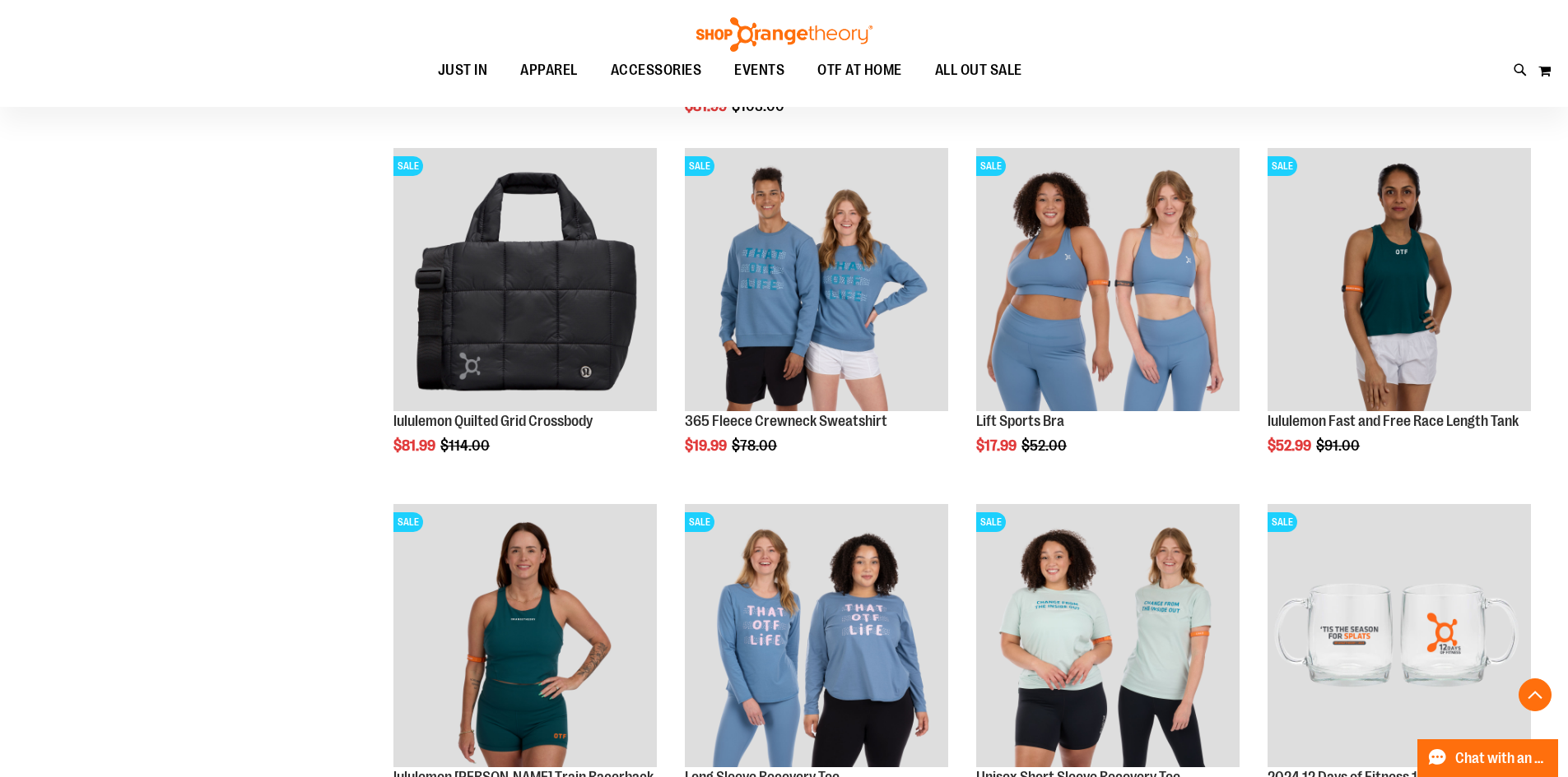
scroll to position [723, 0]
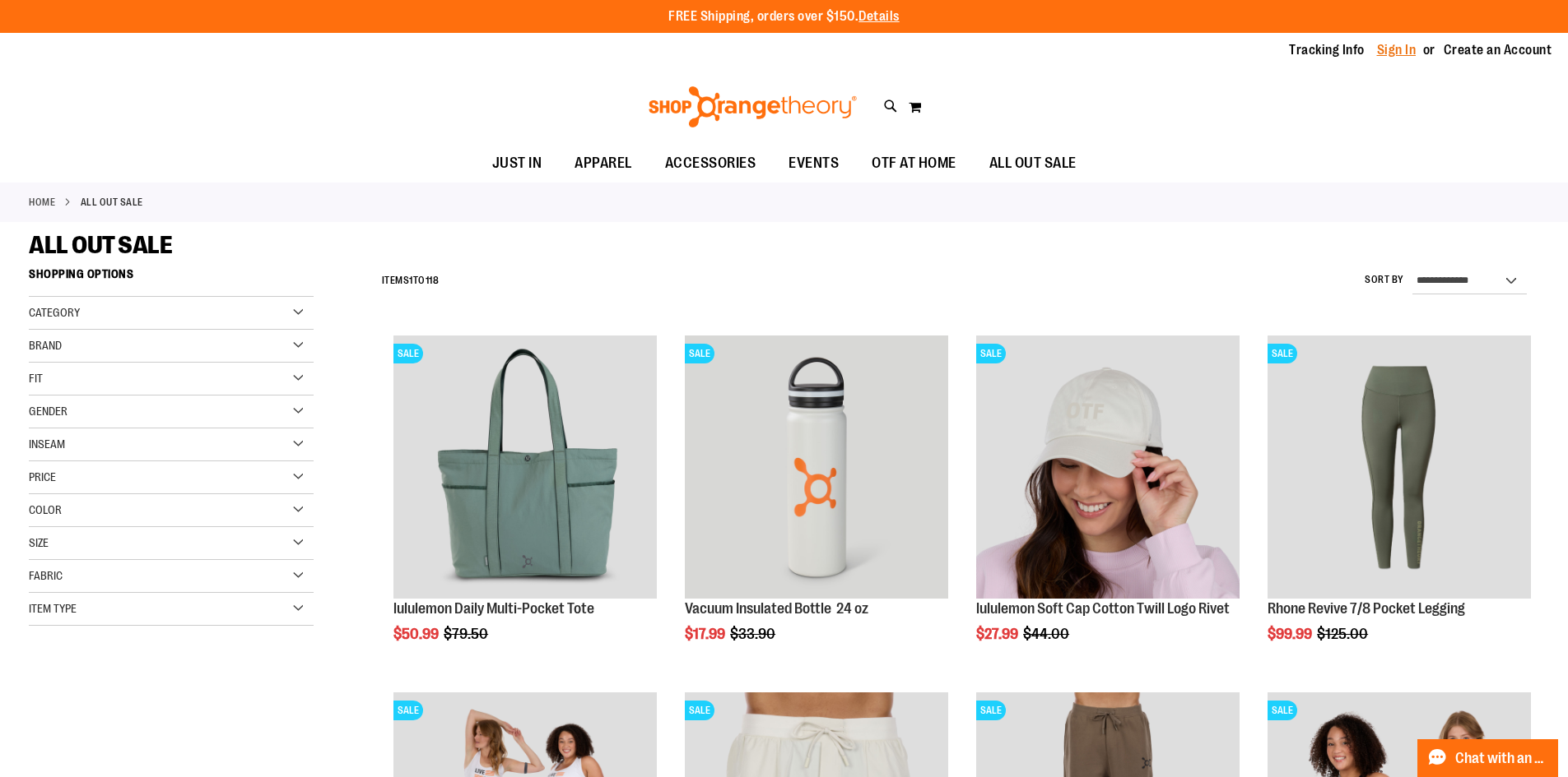
type input "**********"
click at [1385, 42] on link "Sign In" at bounding box center [1397, 50] width 39 height 18
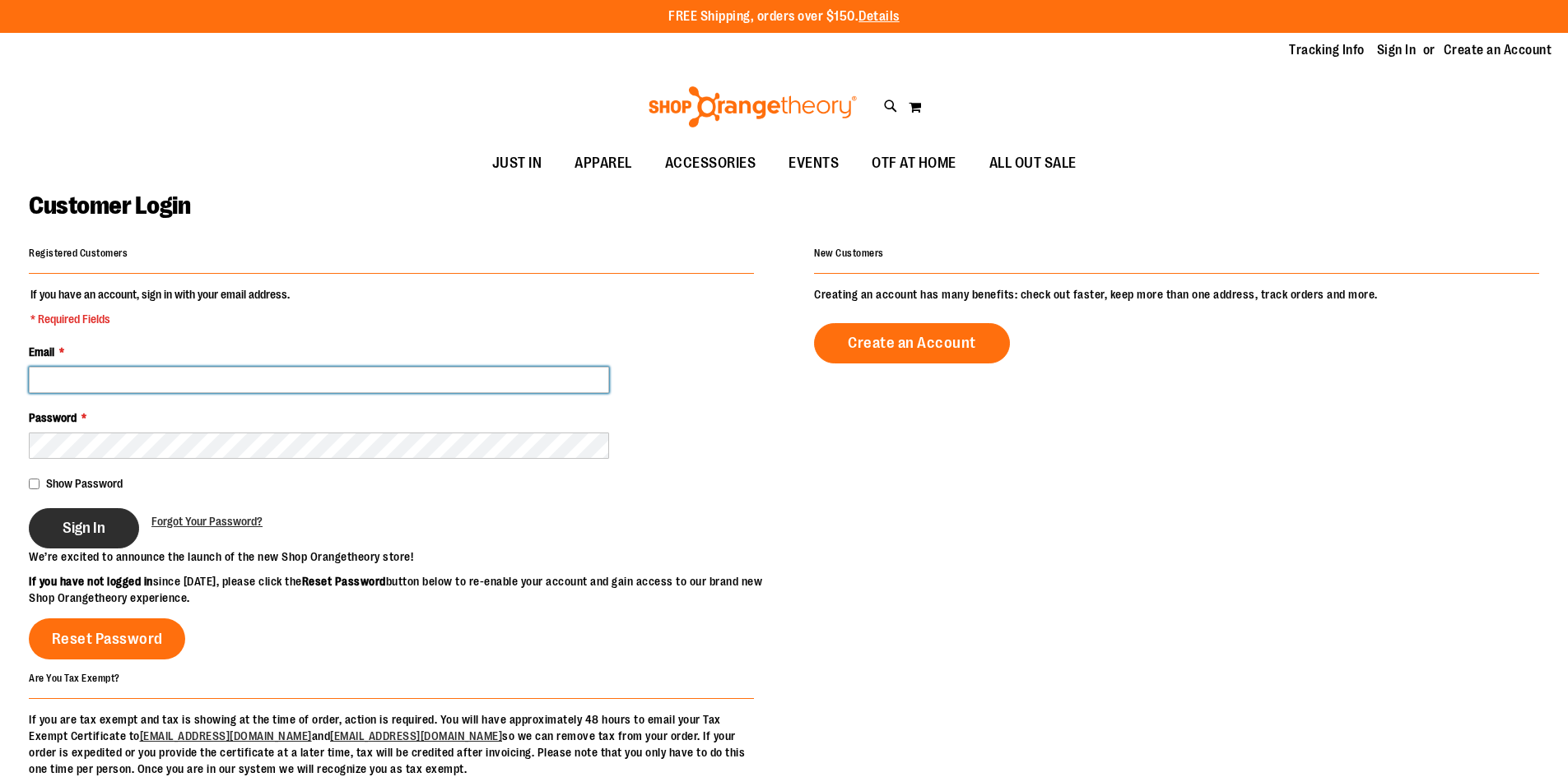
type input "**********"
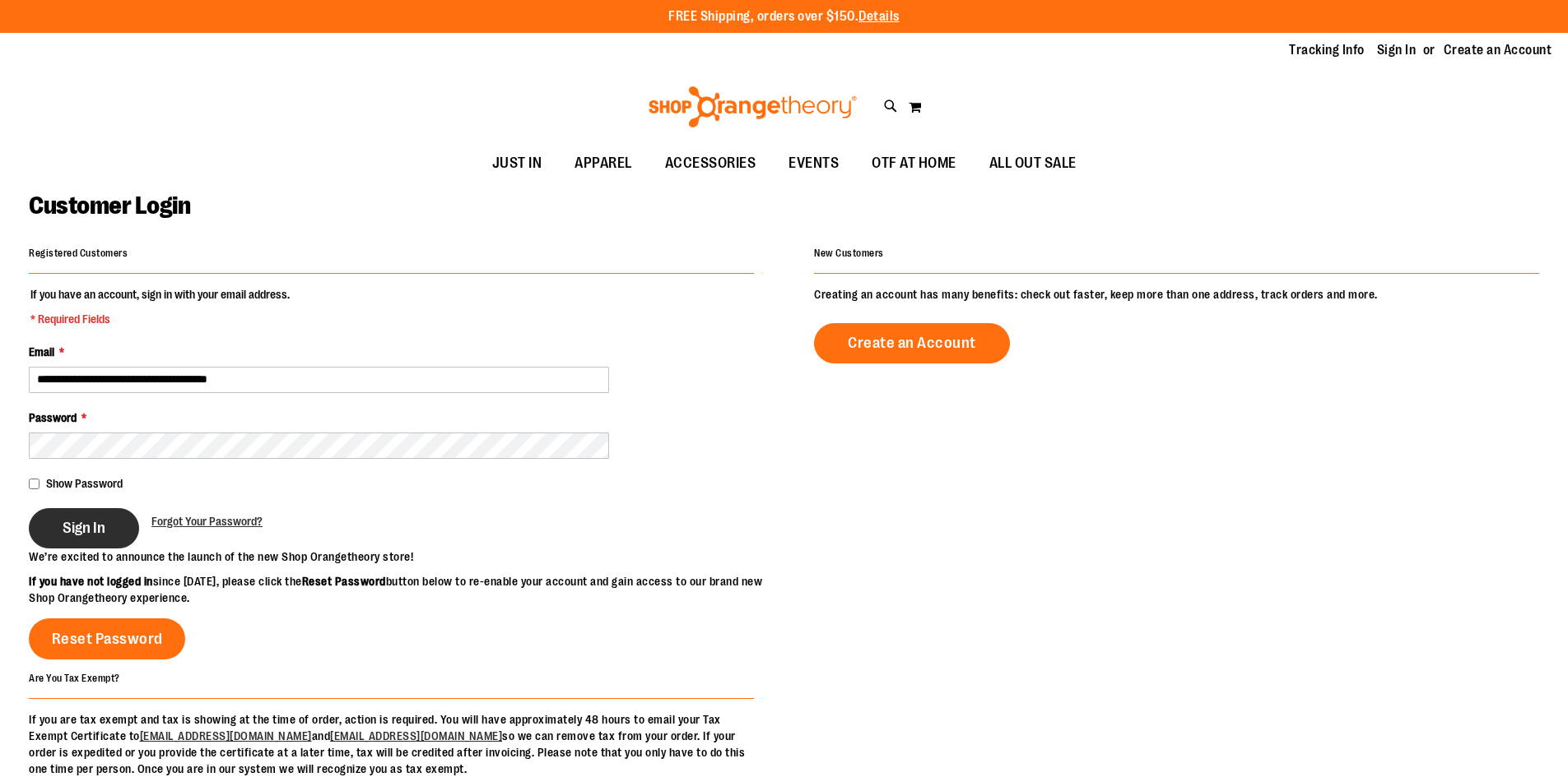
type input "**********"
click at [84, 529] on span "Sign In" at bounding box center [84, 528] width 43 height 18
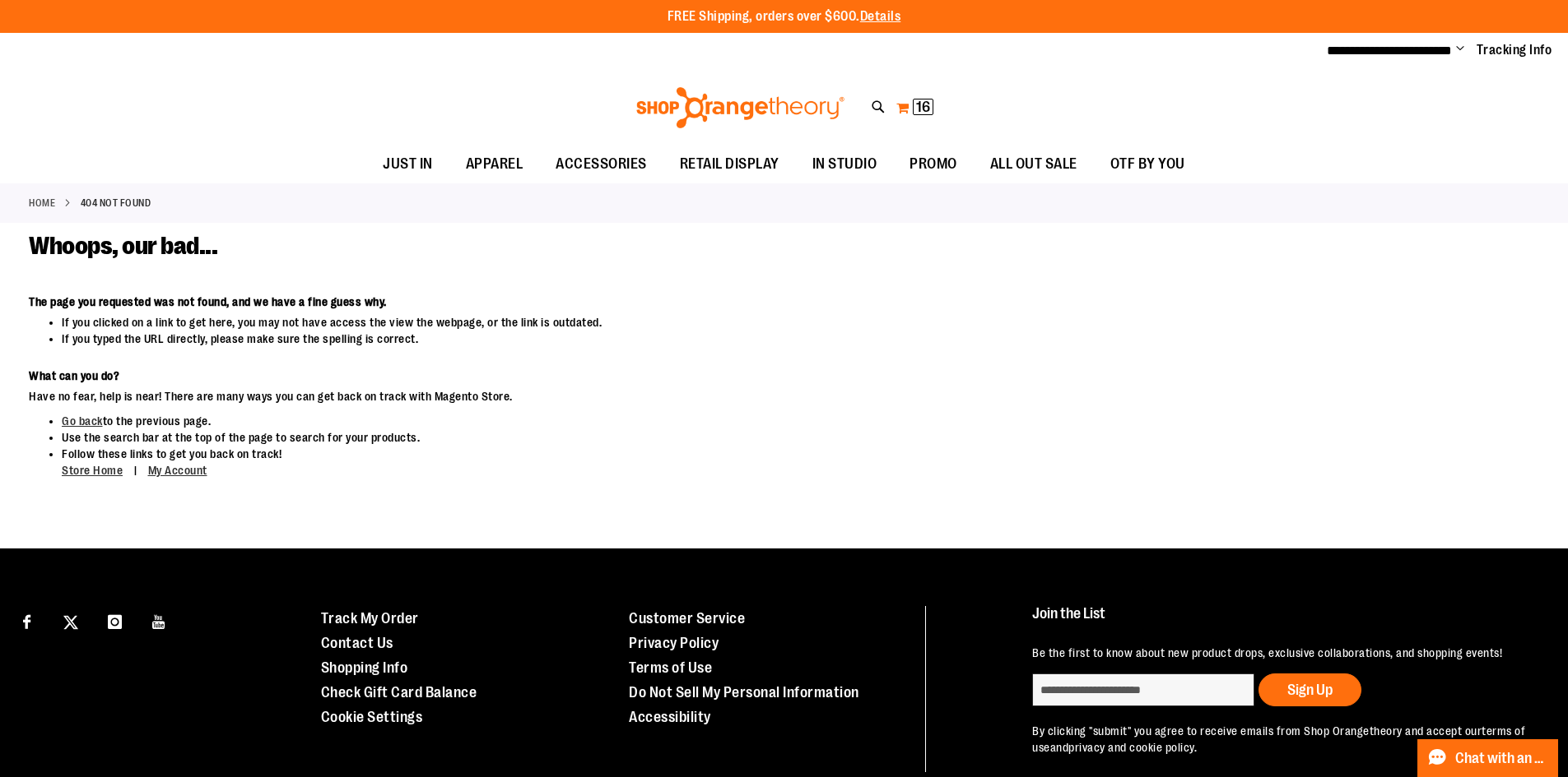
type input "**********"
click at [921, 103] on span "16" at bounding box center [923, 107] width 14 height 16
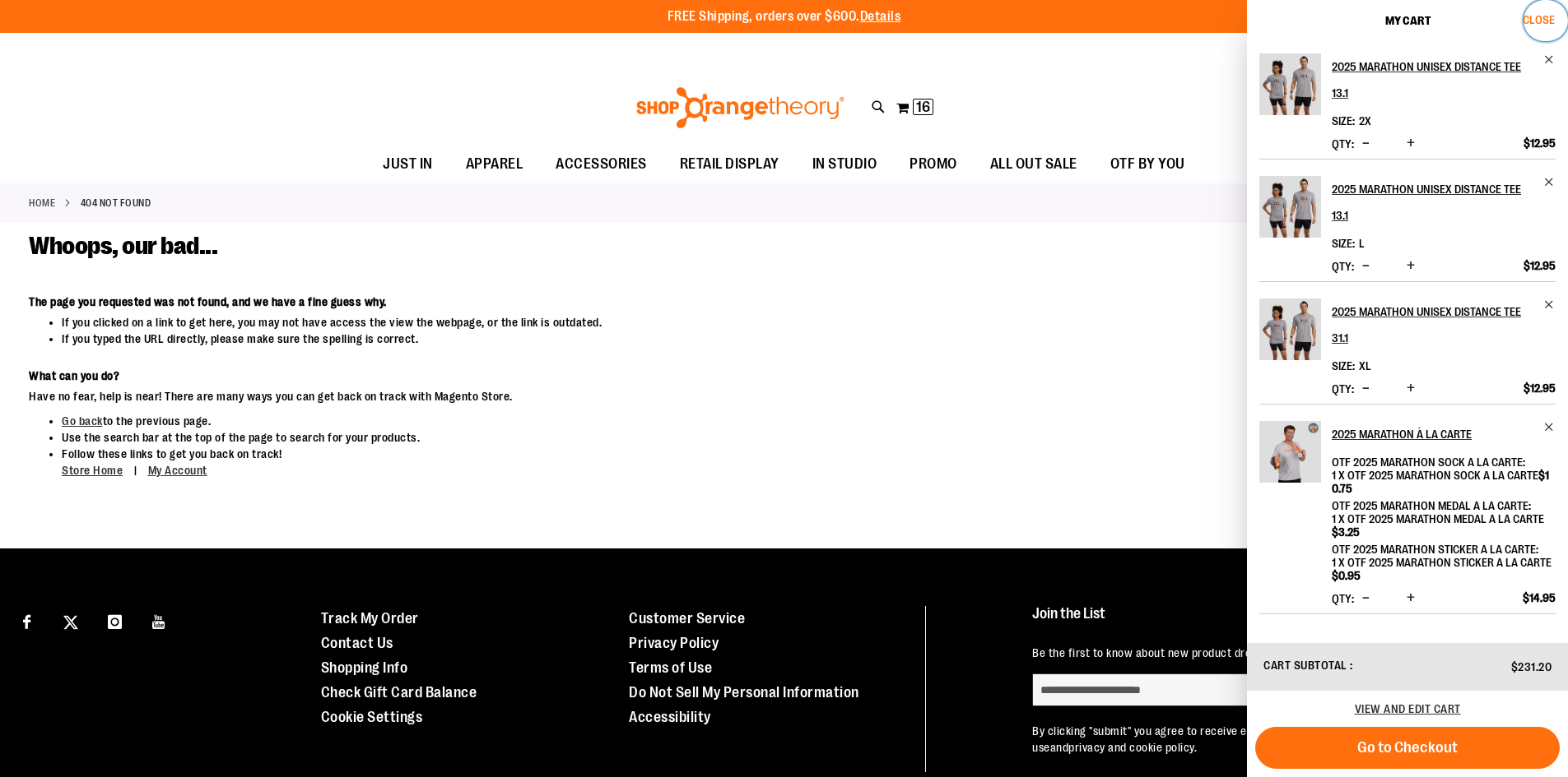
click at [1554, 25] on button "Close" at bounding box center [1546, 21] width 45 height 41
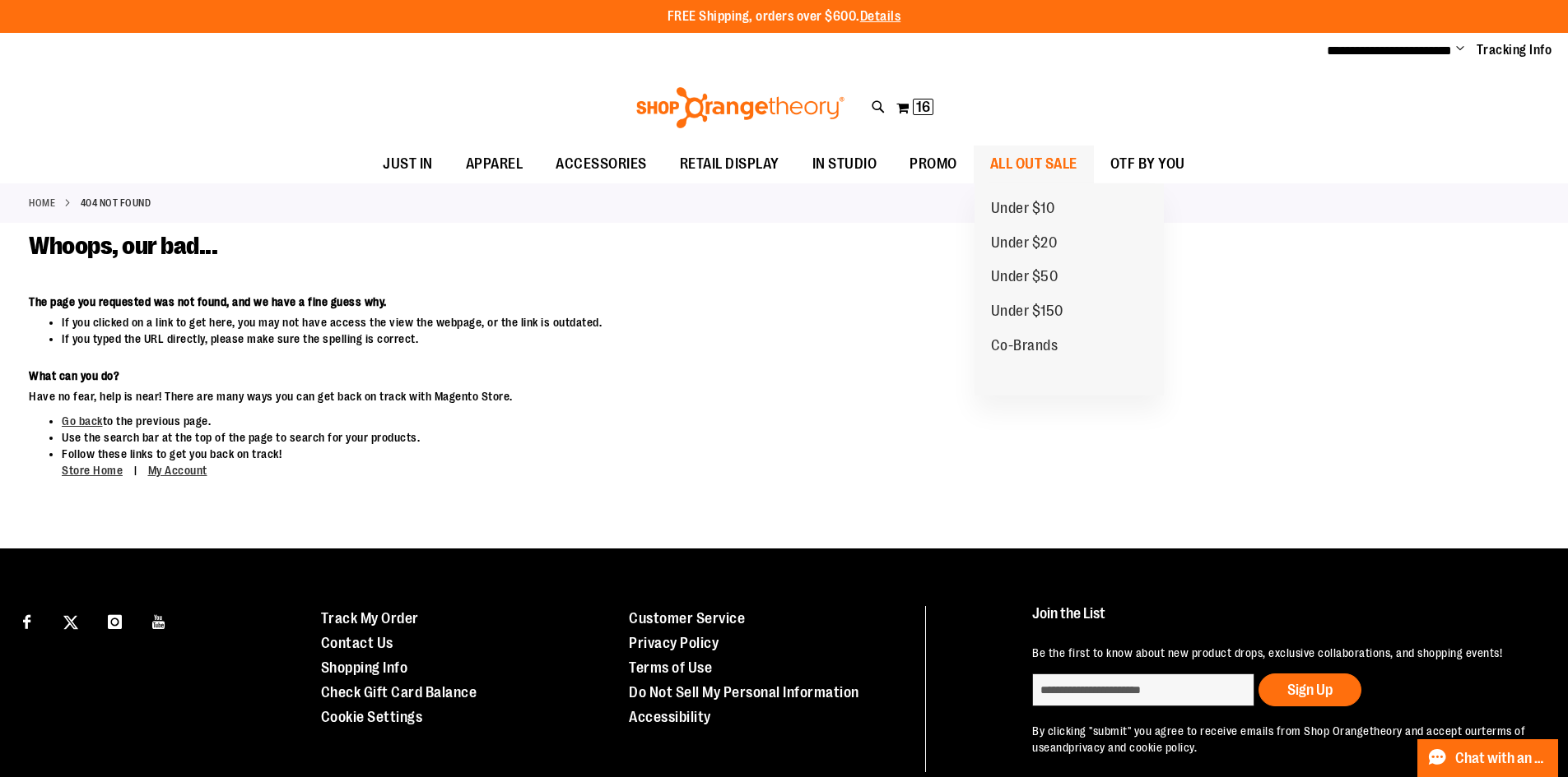
click at [1032, 169] on span "ALL OUT SALE" at bounding box center [1033, 163] width 87 height 37
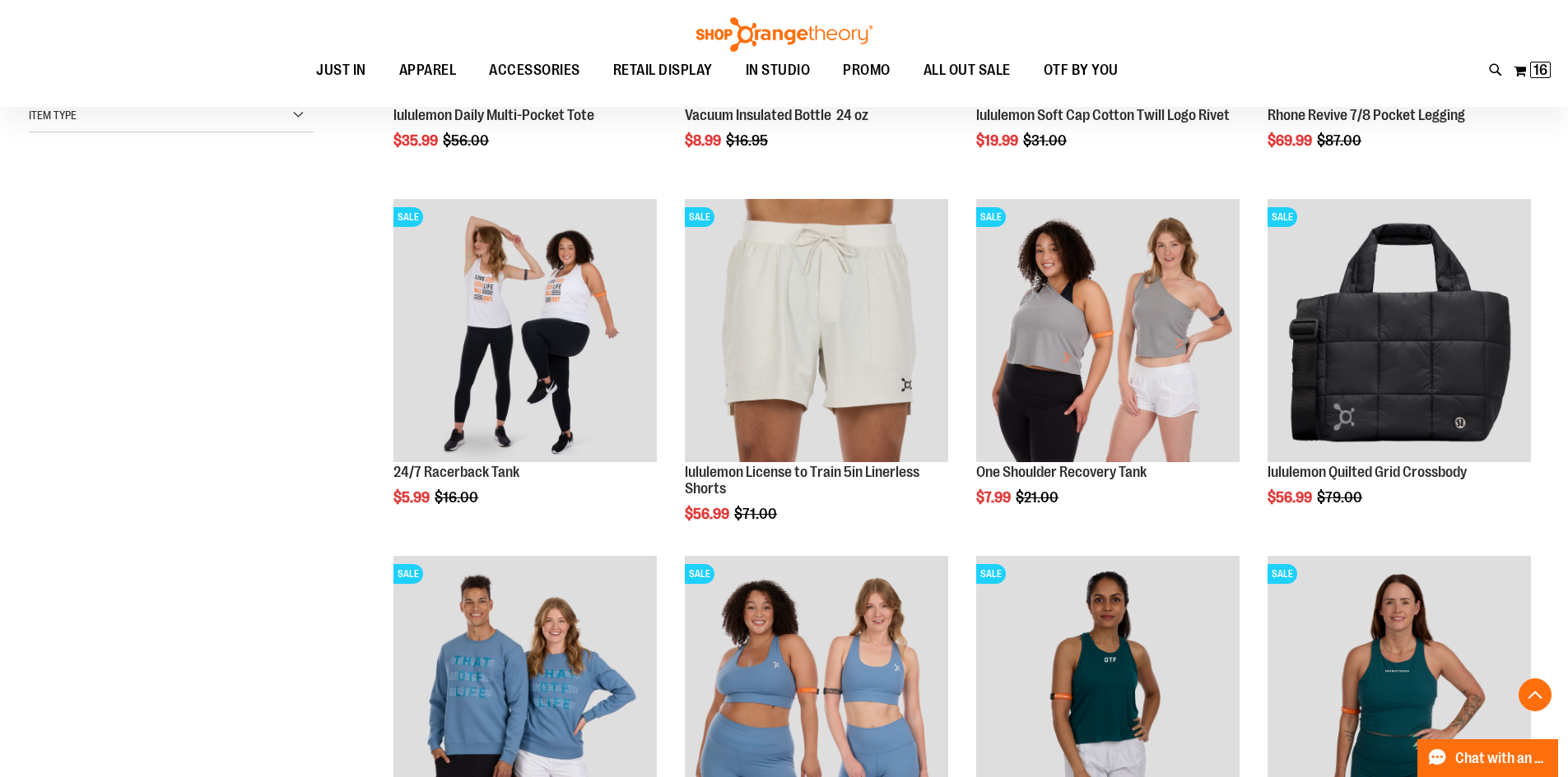
scroll to position [81, 0]
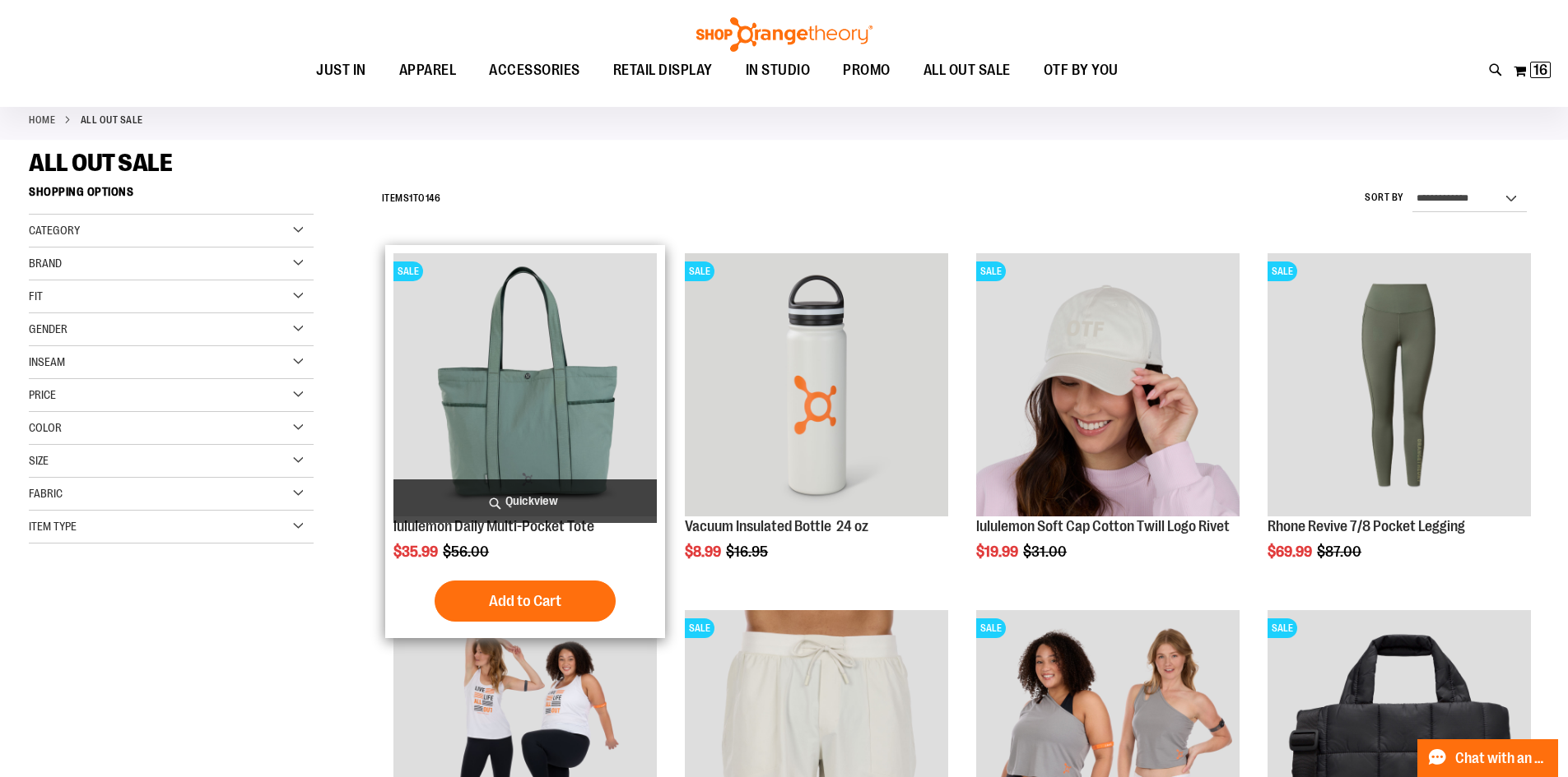
type input "**********"
click at [471, 424] on img "product" at bounding box center [525, 384] width 263 height 263
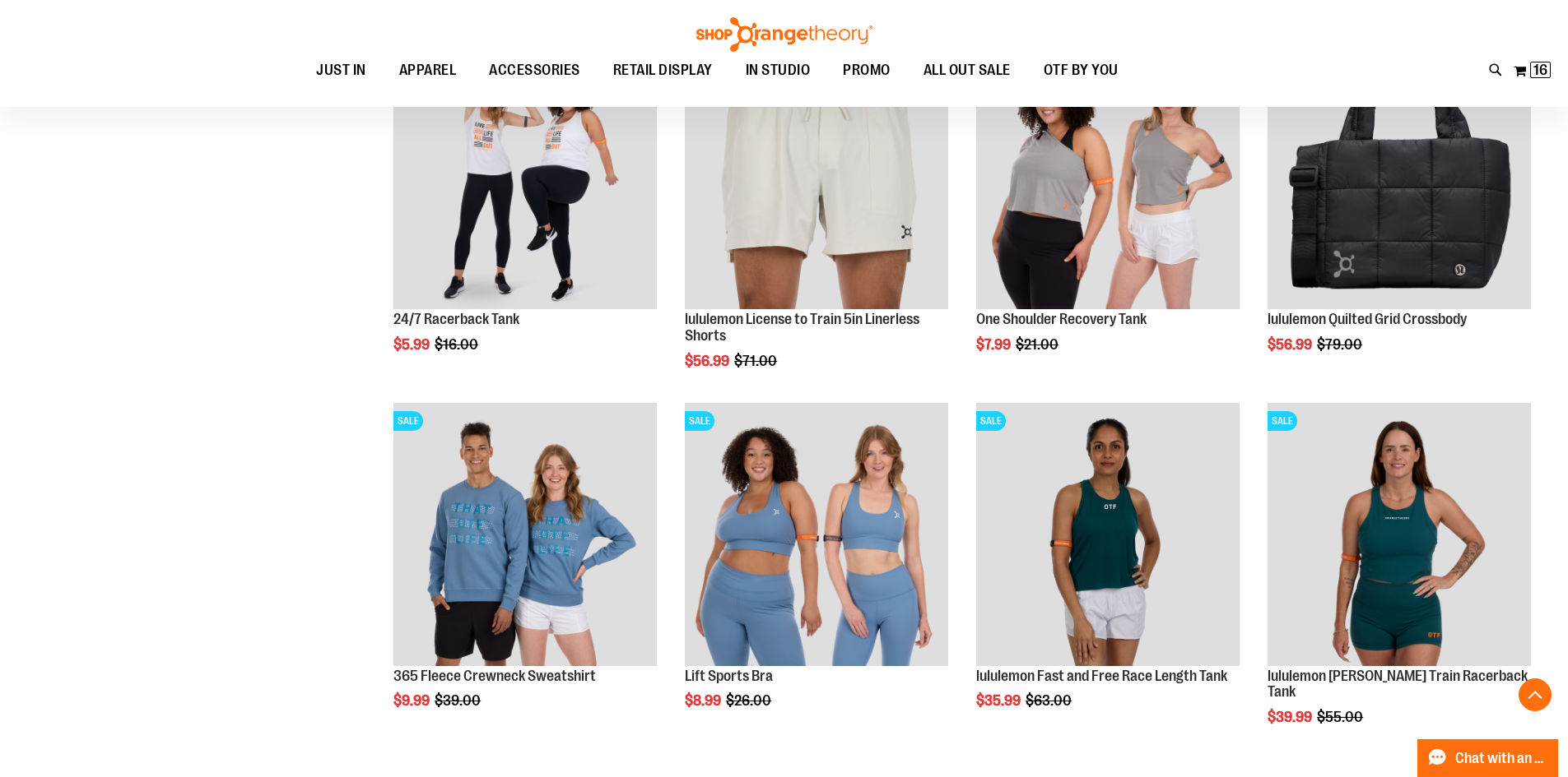
scroll to position [492, 0]
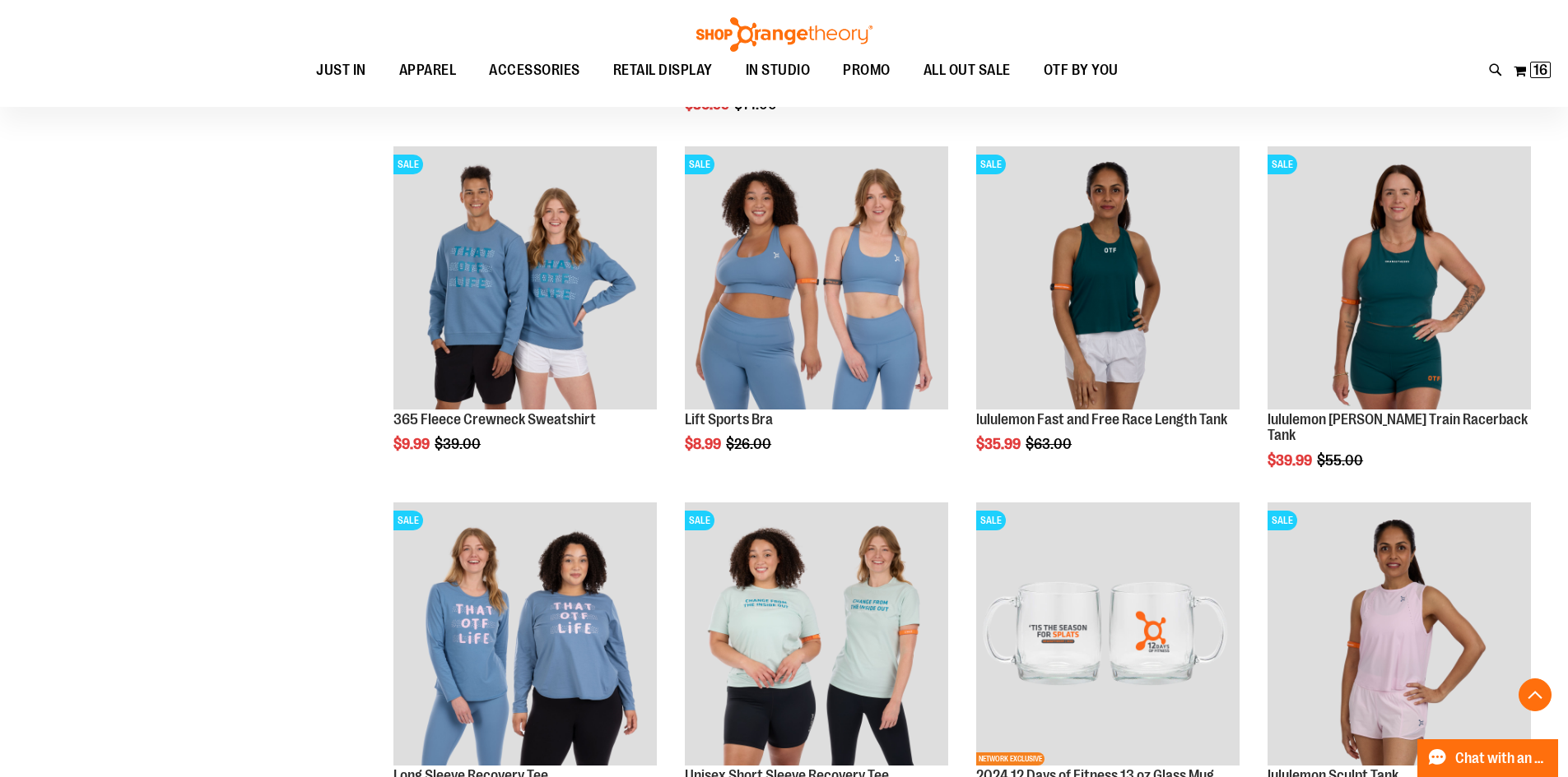
scroll to position [740, 0]
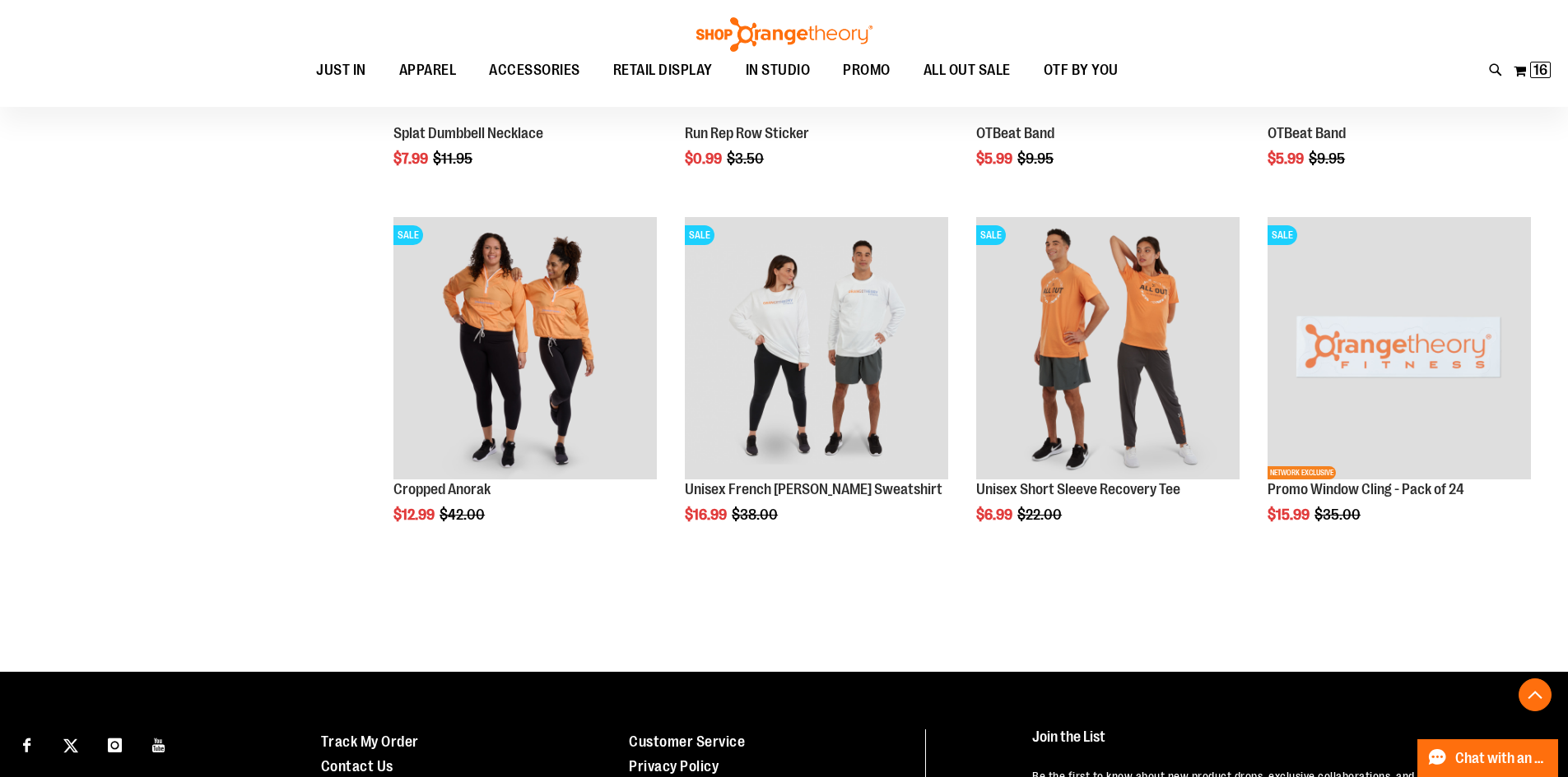
scroll to position [2796, 0]
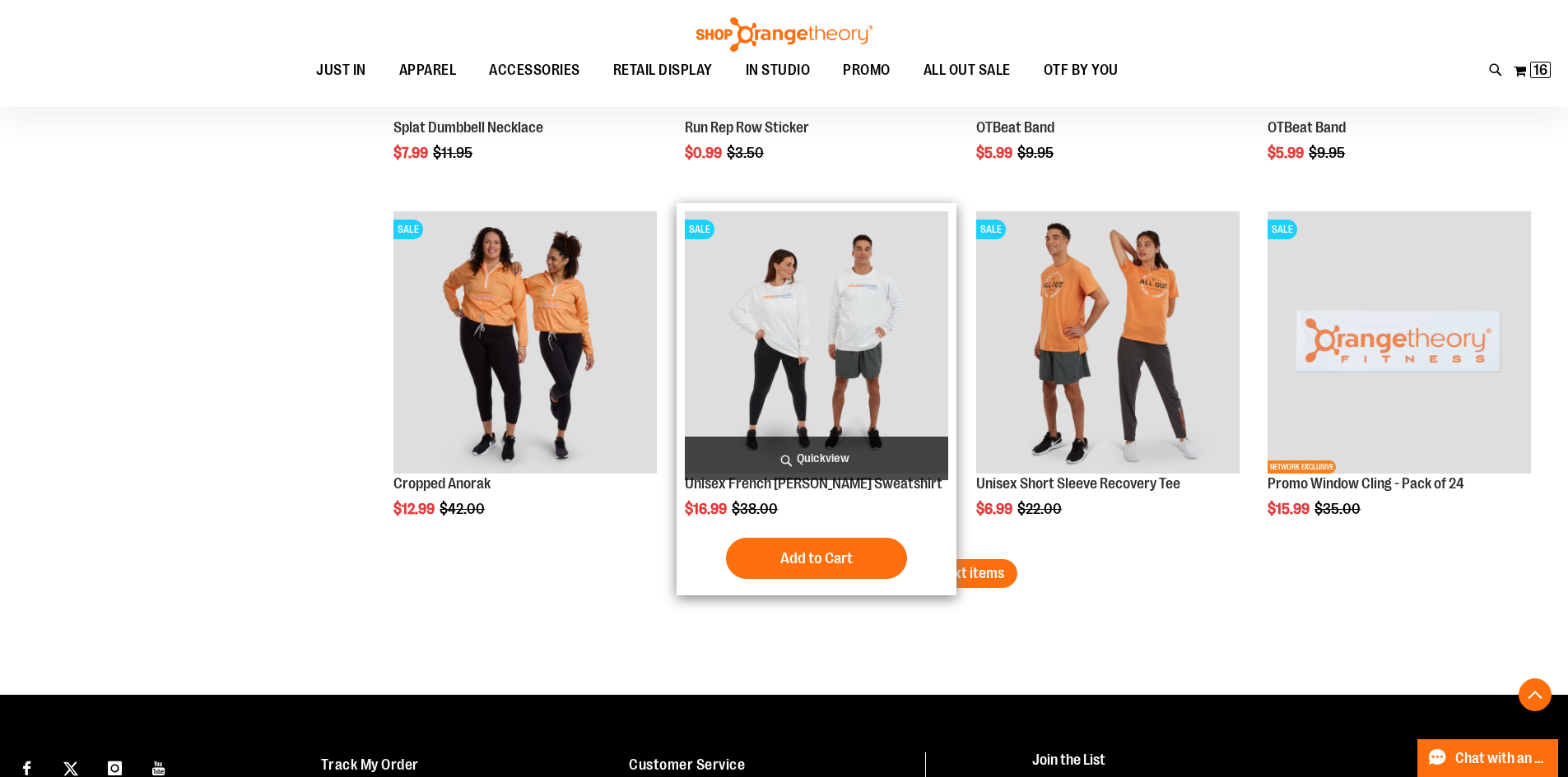
type input "**********"
click at [932, 555] on div "Add to Cart In stock" at bounding box center [816, 558] width 263 height 41
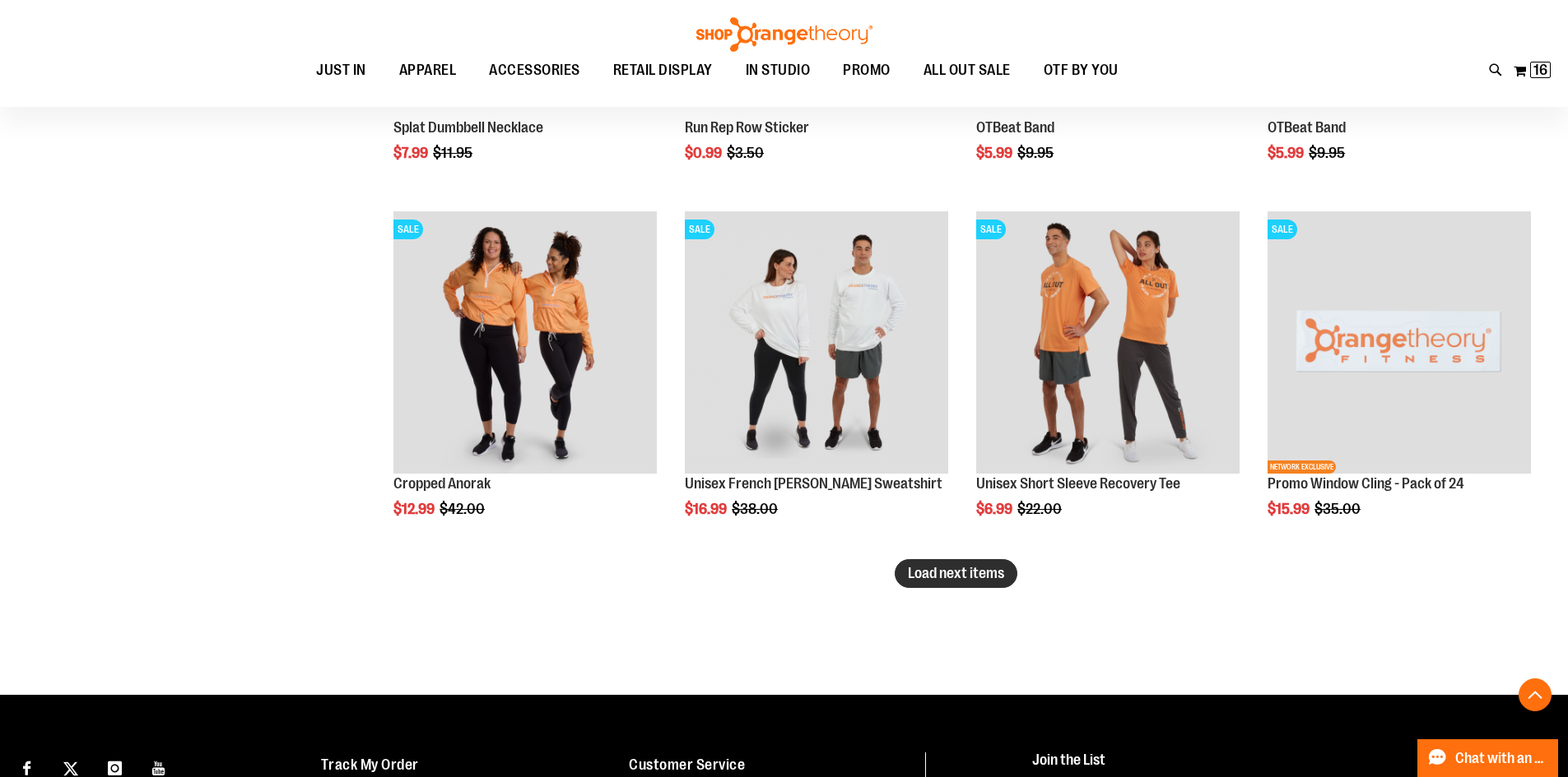
click at [978, 575] on span "Load next items" at bounding box center [956, 573] width 96 height 16
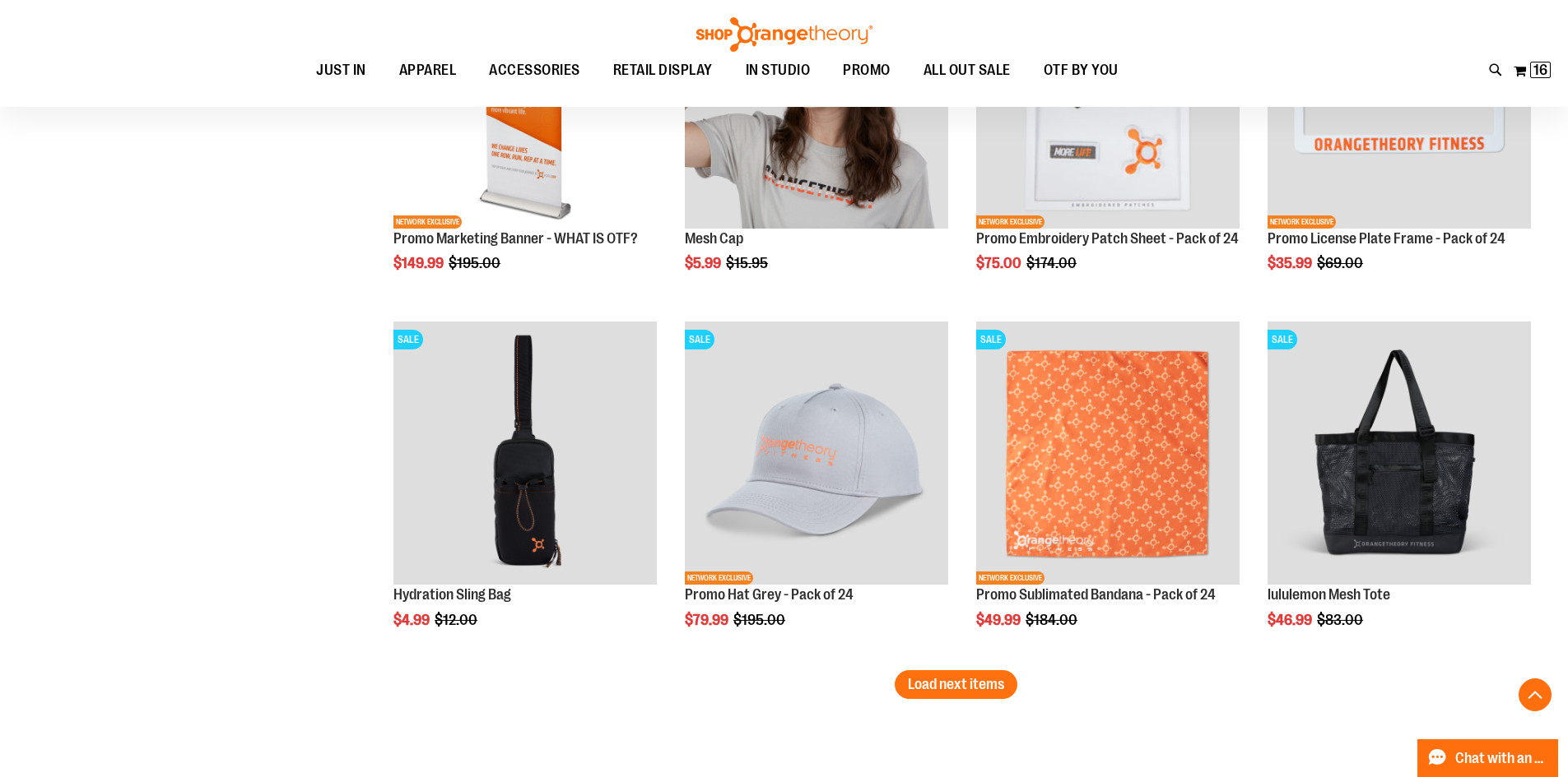
scroll to position [4030, 0]
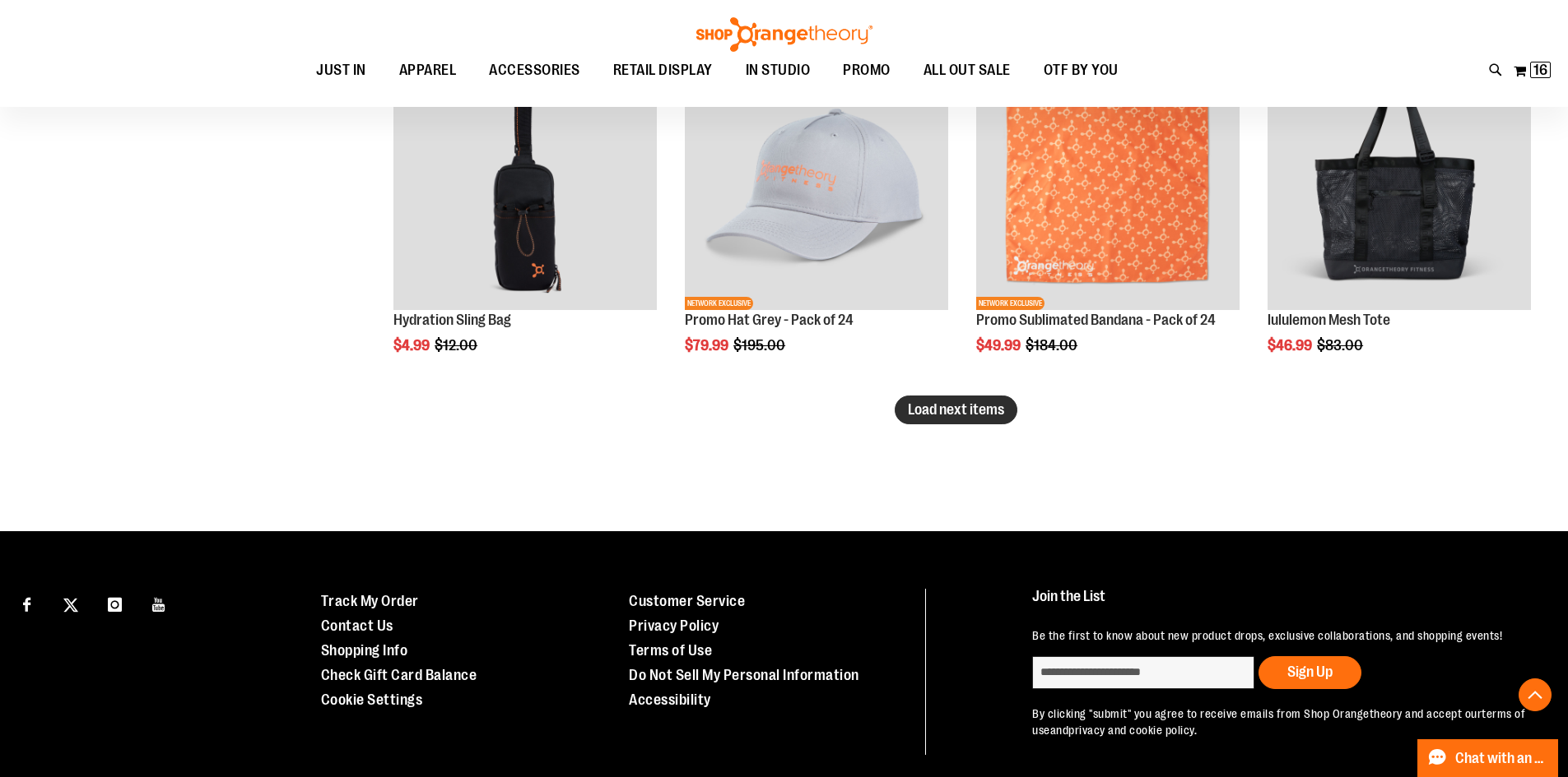
click at [984, 409] on span "Load next items" at bounding box center [956, 409] width 96 height 16
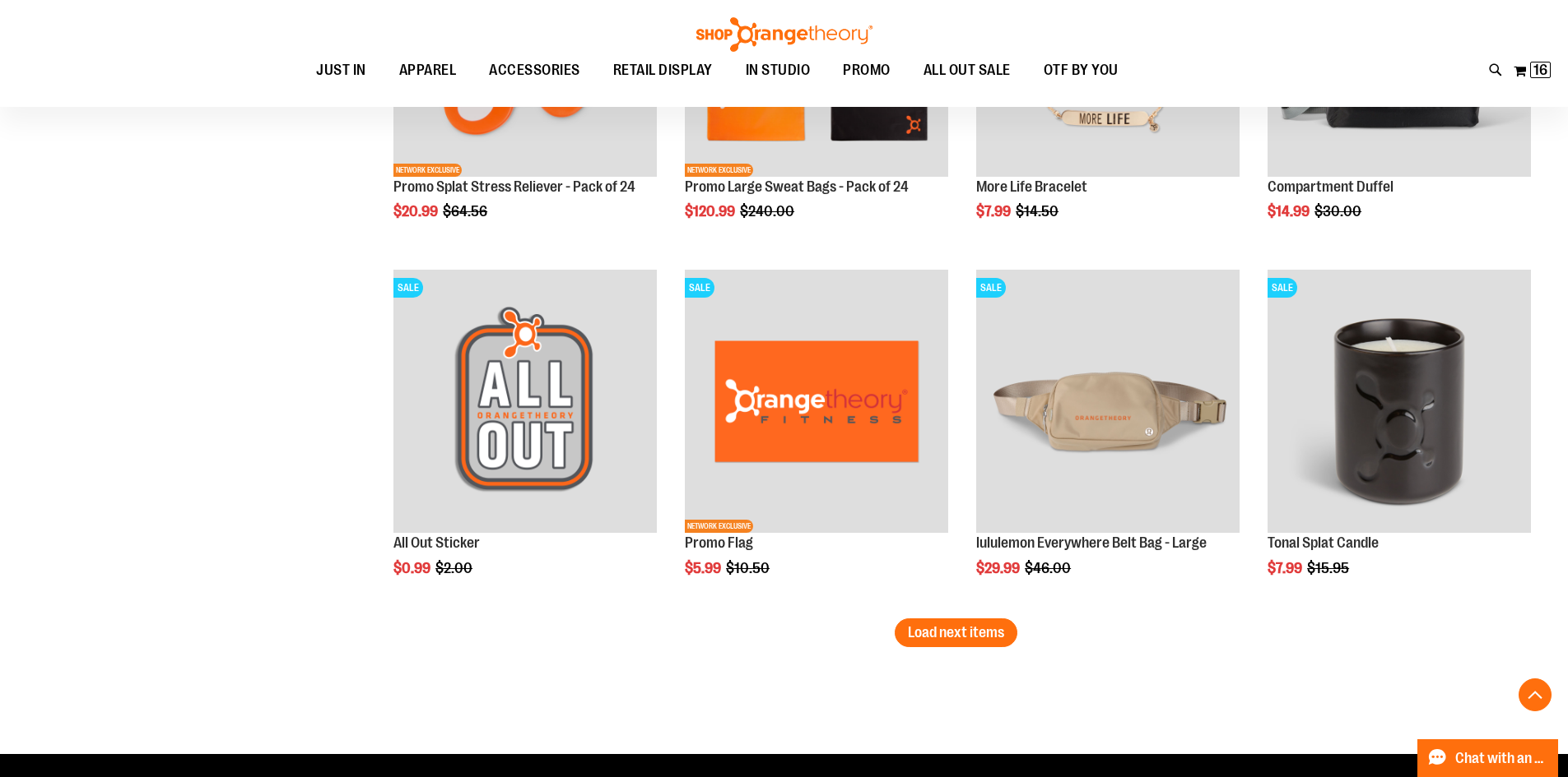
scroll to position [5017, 0]
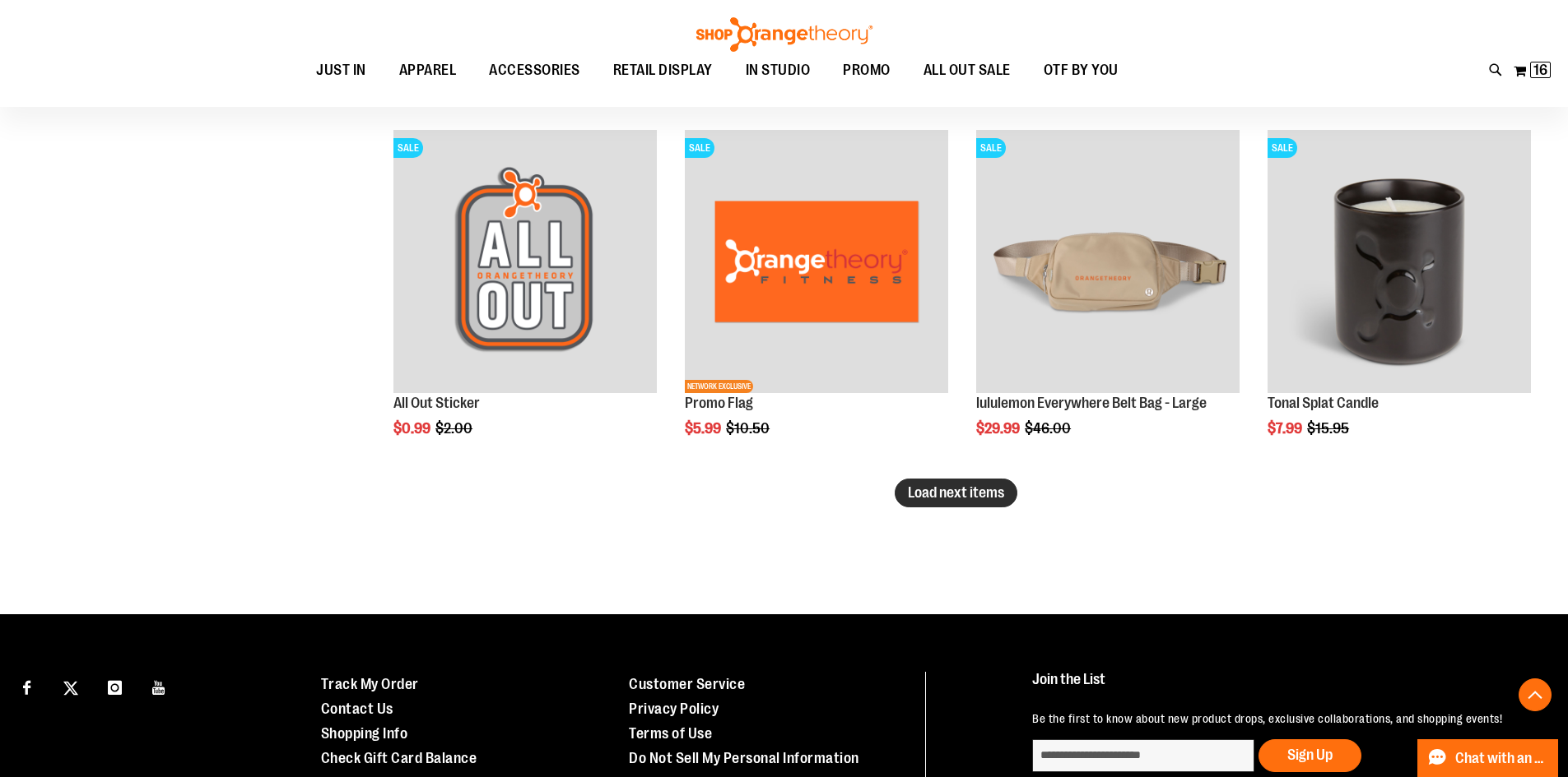
click at [934, 491] on span "Load next items" at bounding box center [956, 492] width 96 height 16
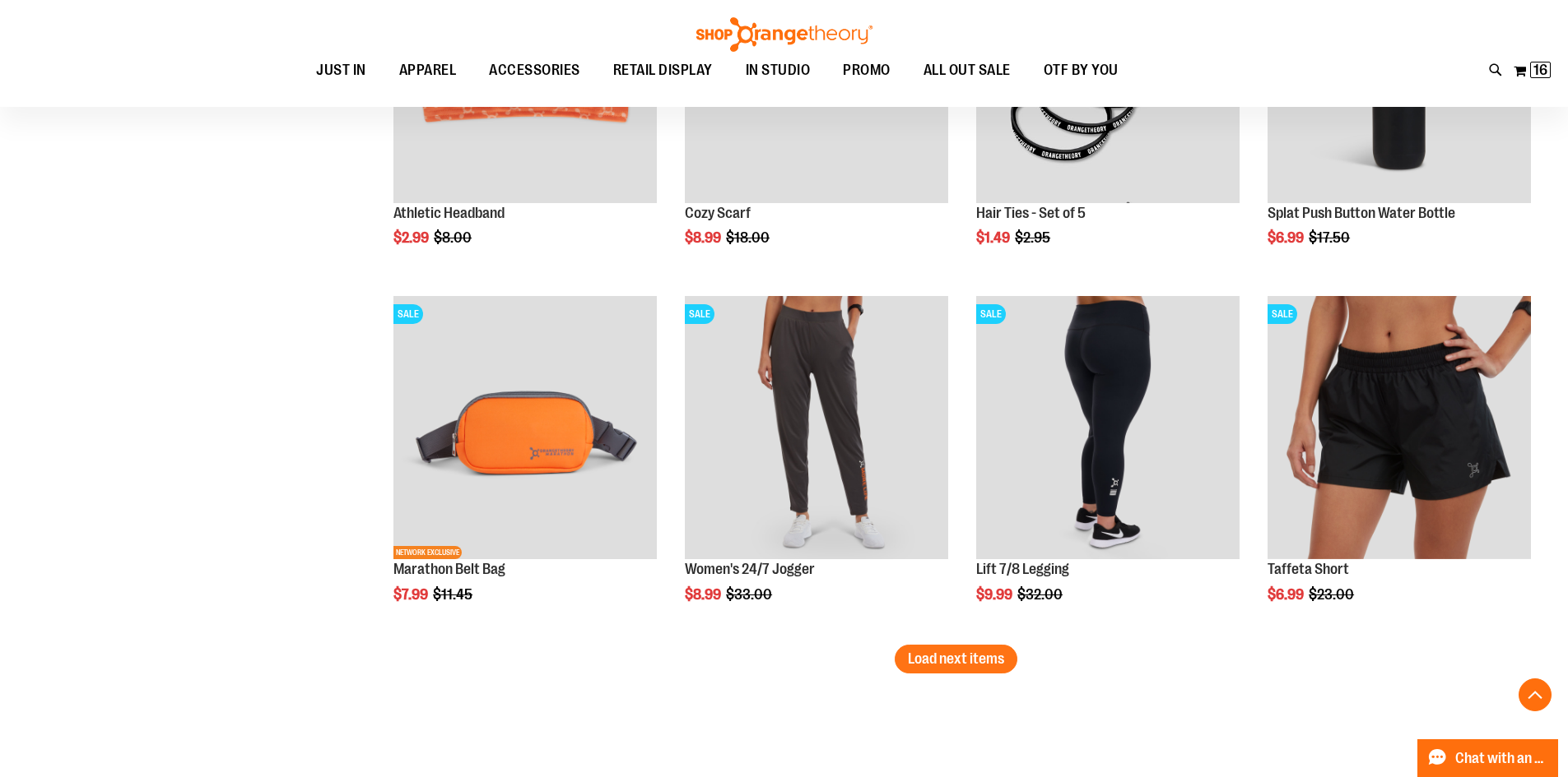
scroll to position [5922, 0]
click at [970, 670] on button "Load next items" at bounding box center [955, 658] width 122 height 29
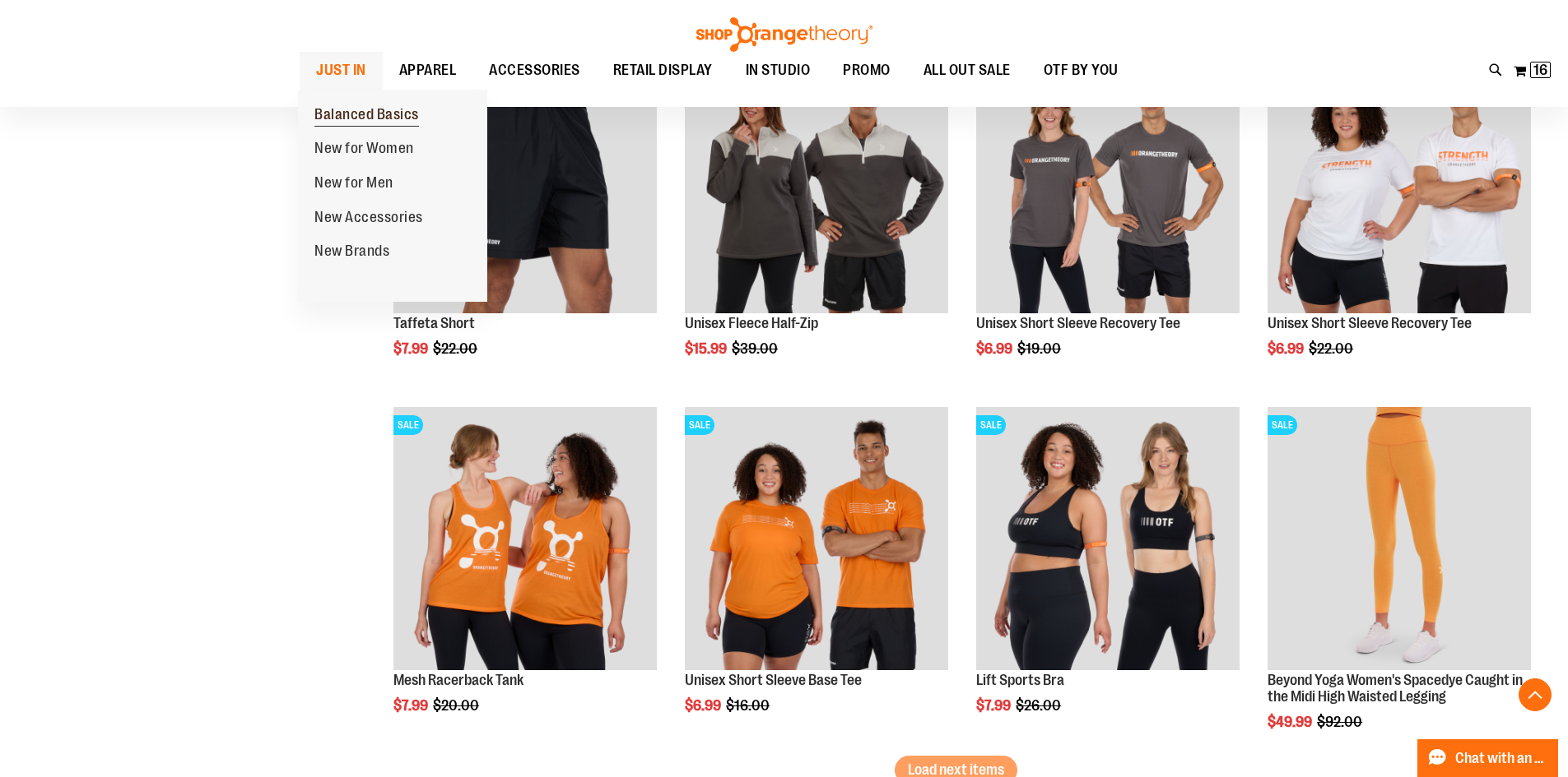
scroll to position [6991, 0]
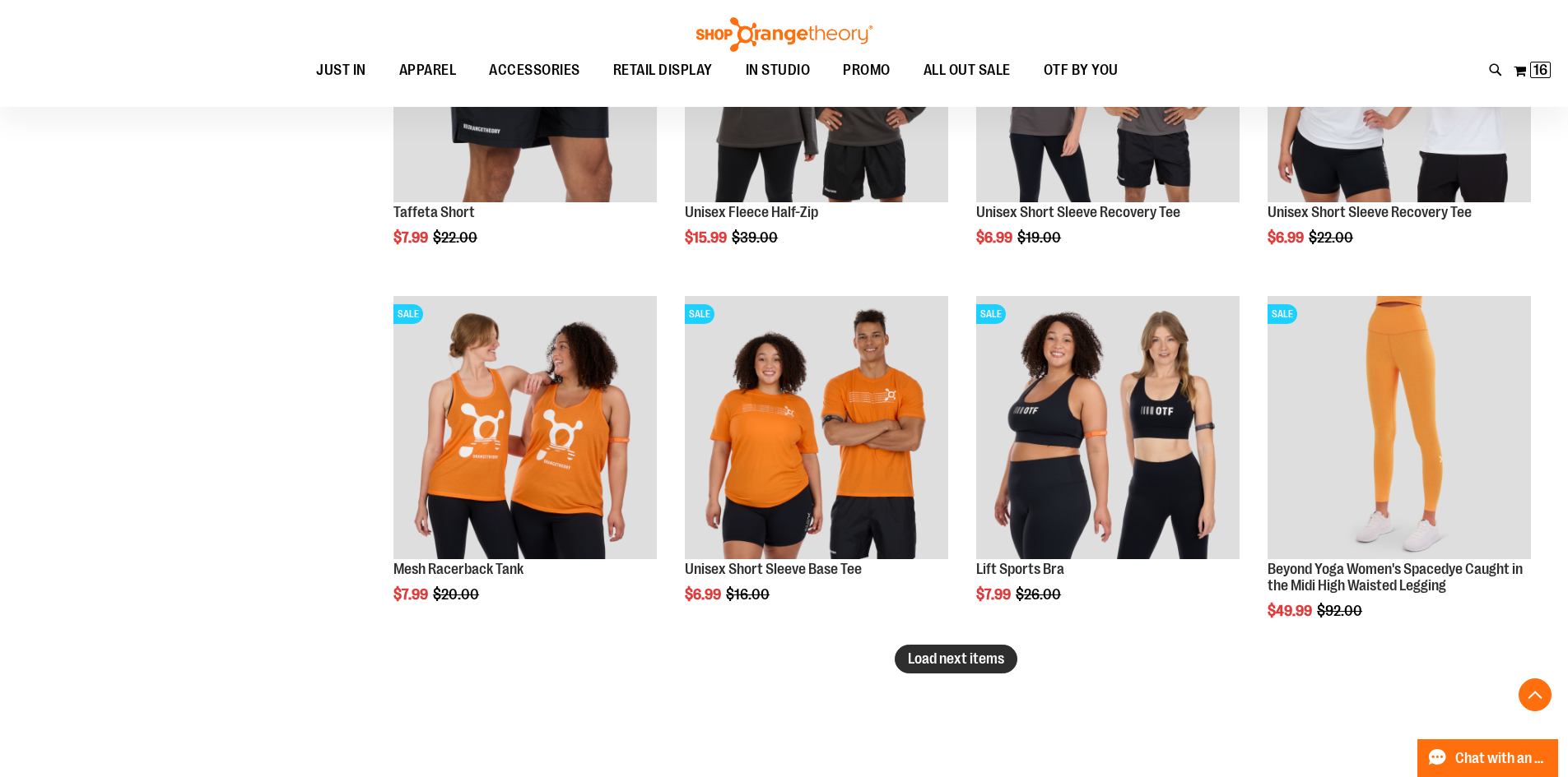
click at [941, 650] on span "Load next items" at bounding box center [956, 658] width 96 height 16
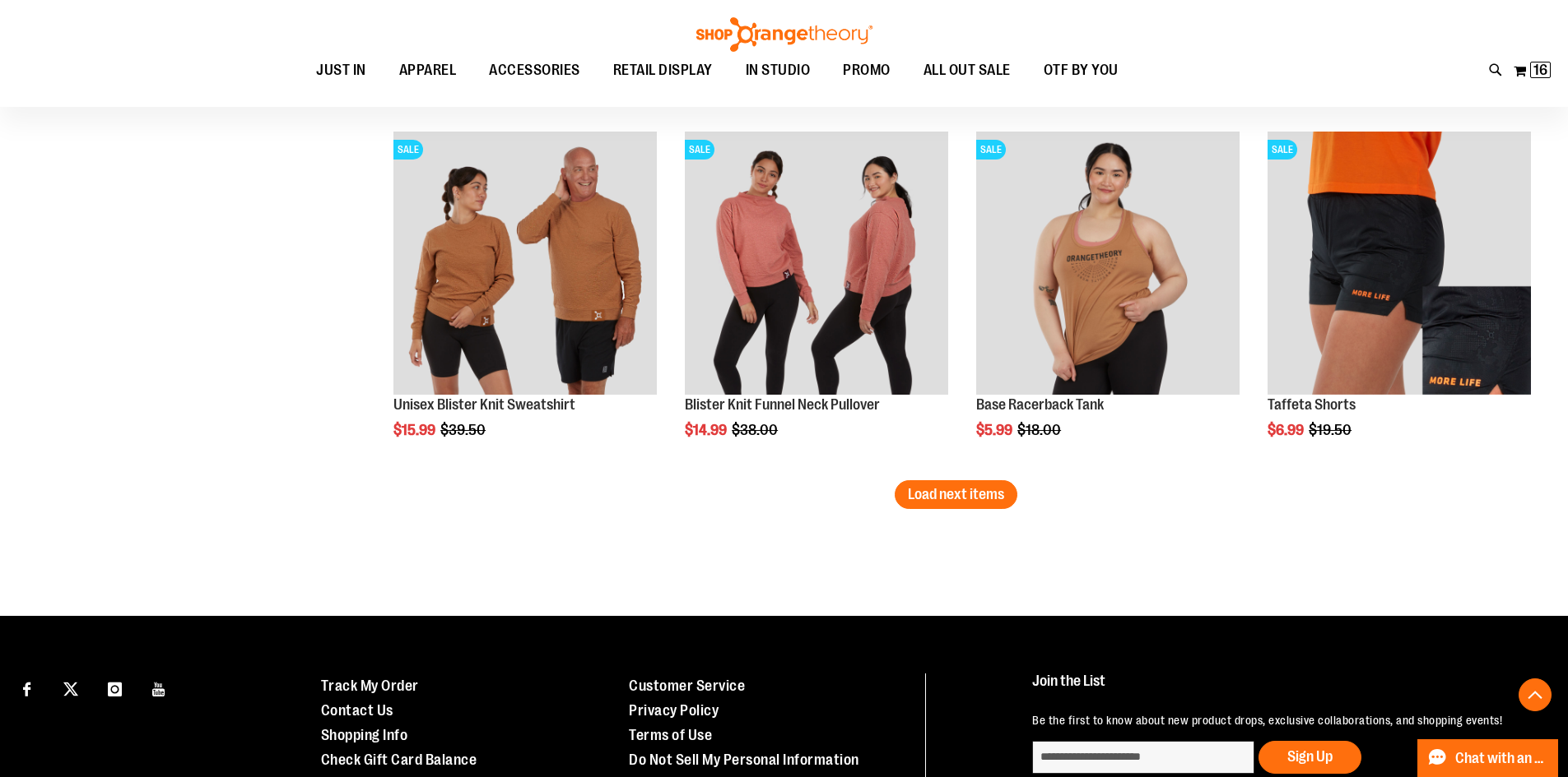
scroll to position [8225, 0]
click at [988, 492] on span "Load next items" at bounding box center [956, 495] width 96 height 16
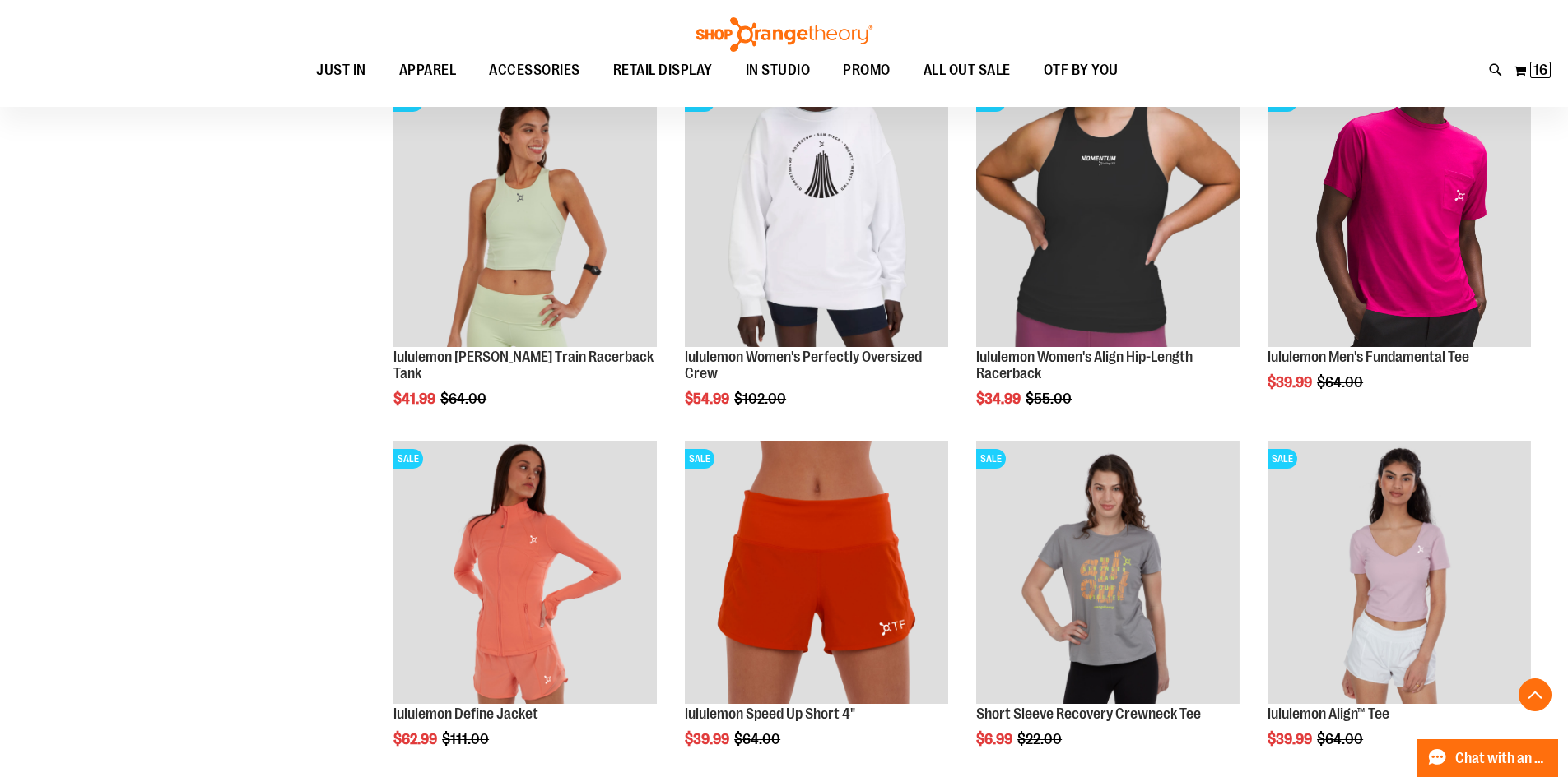
scroll to position [9047, 0]
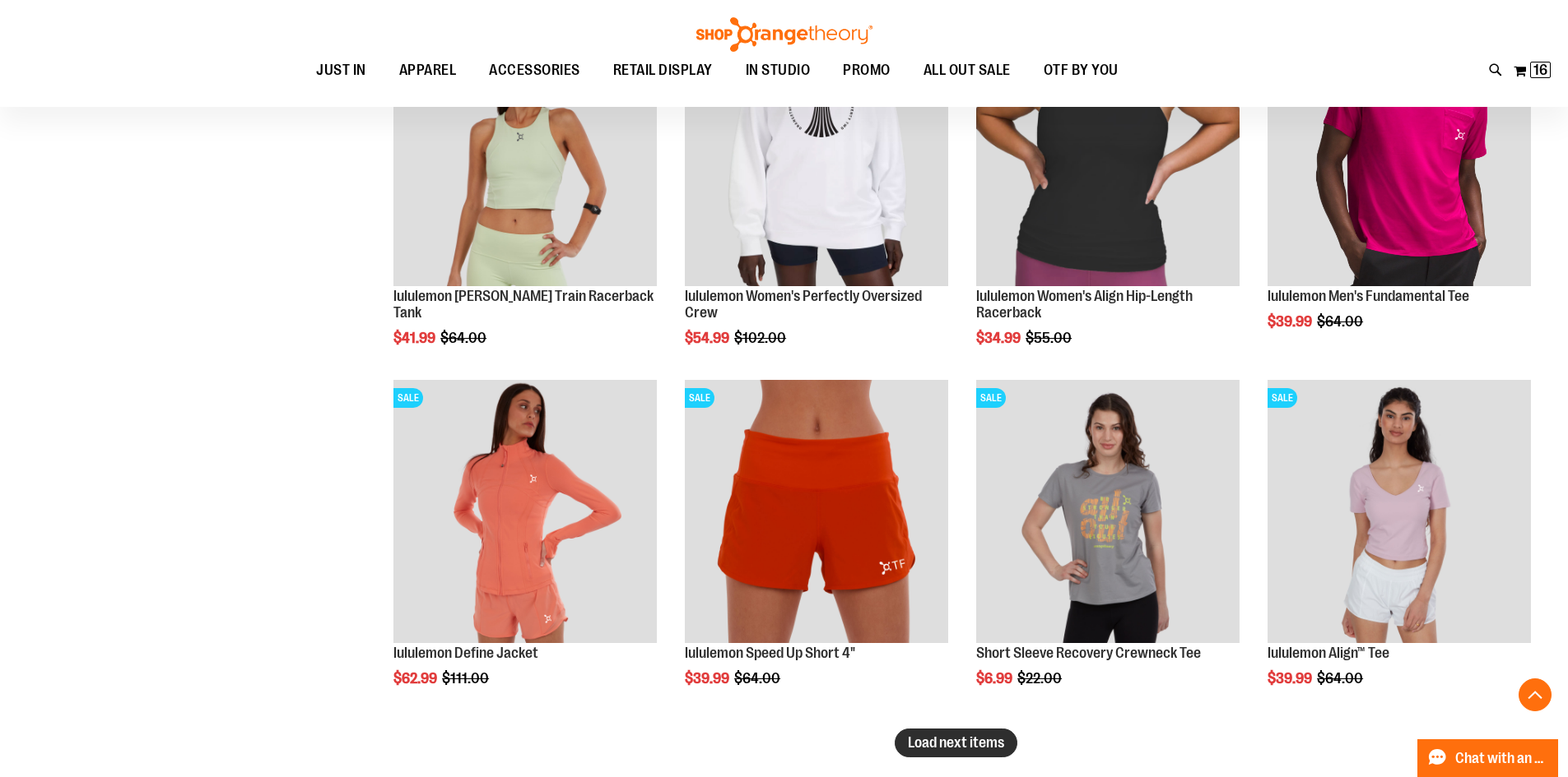
click at [977, 741] on span "Load next items" at bounding box center [956, 742] width 96 height 16
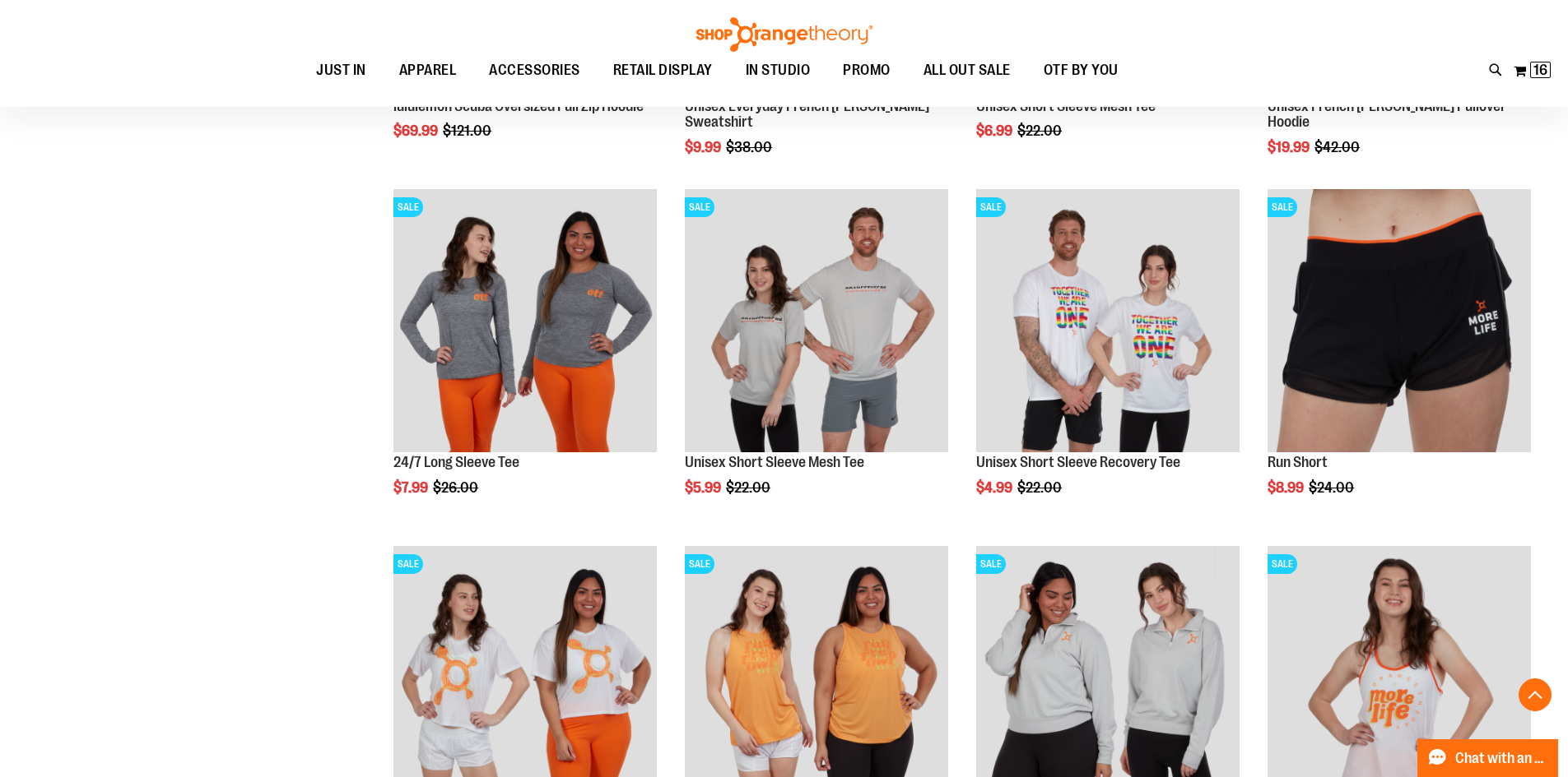
scroll to position [10199, 0]
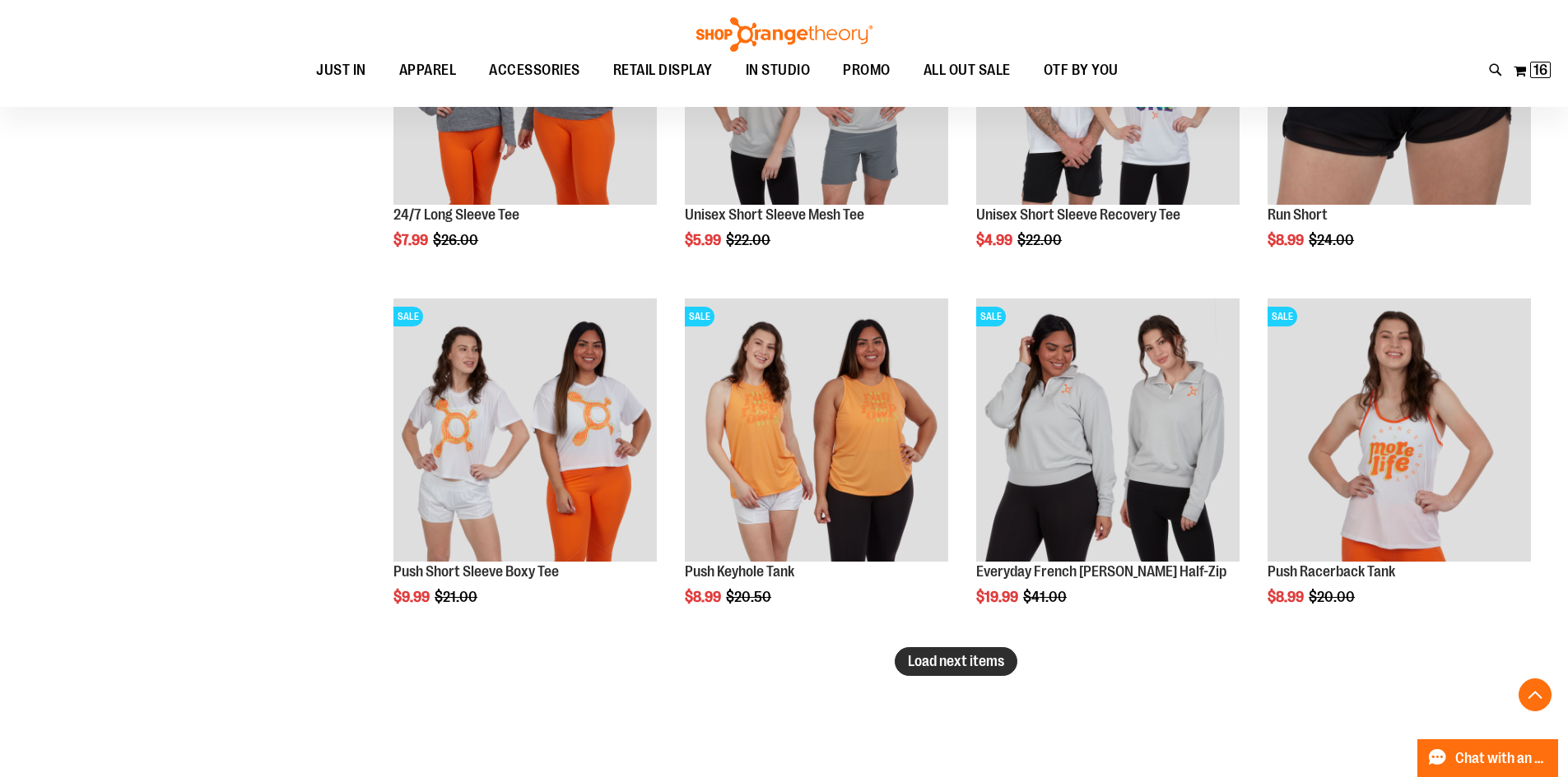
click at [984, 663] on span "Load next items" at bounding box center [956, 661] width 96 height 16
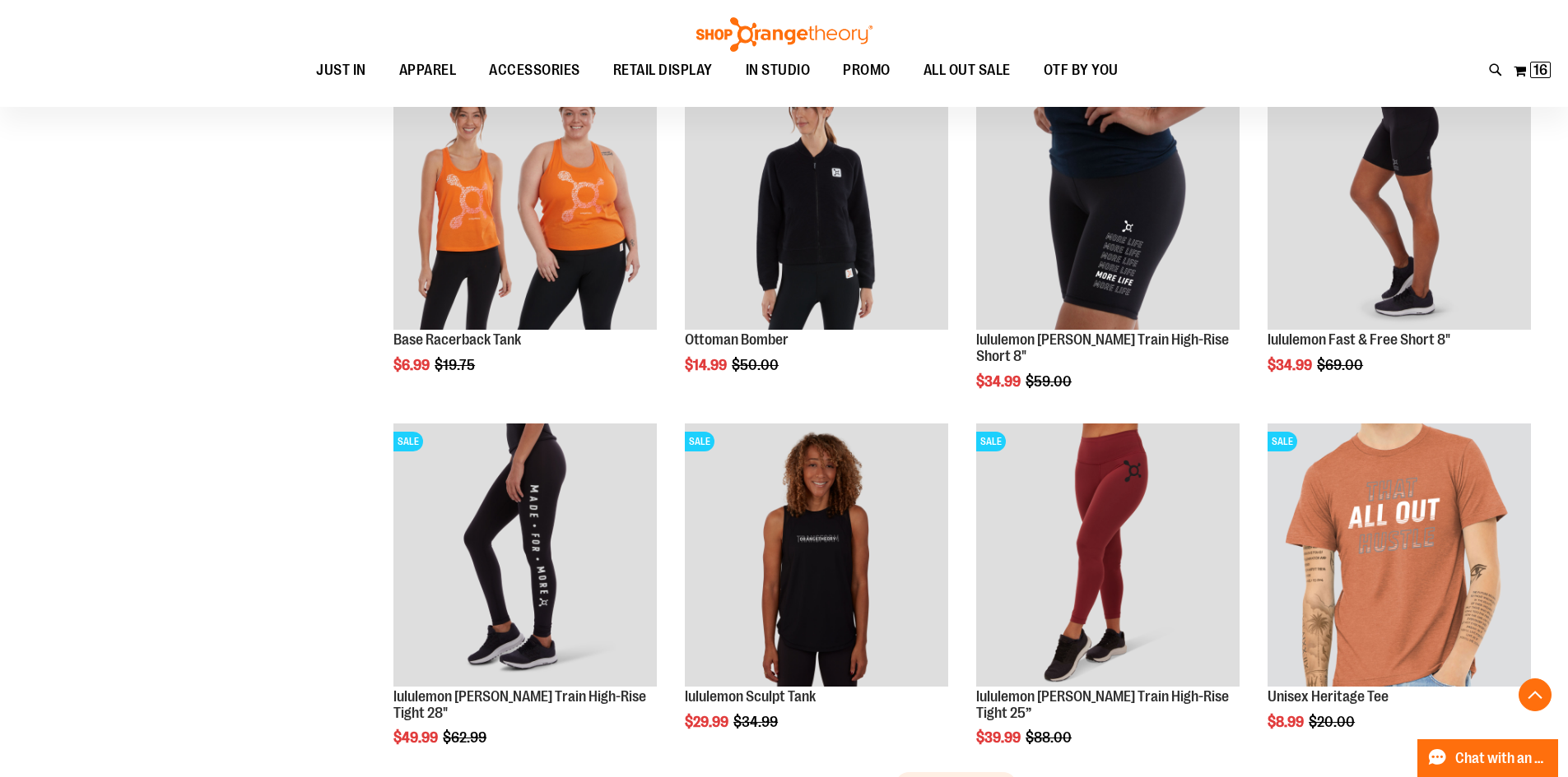
scroll to position [11269, 0]
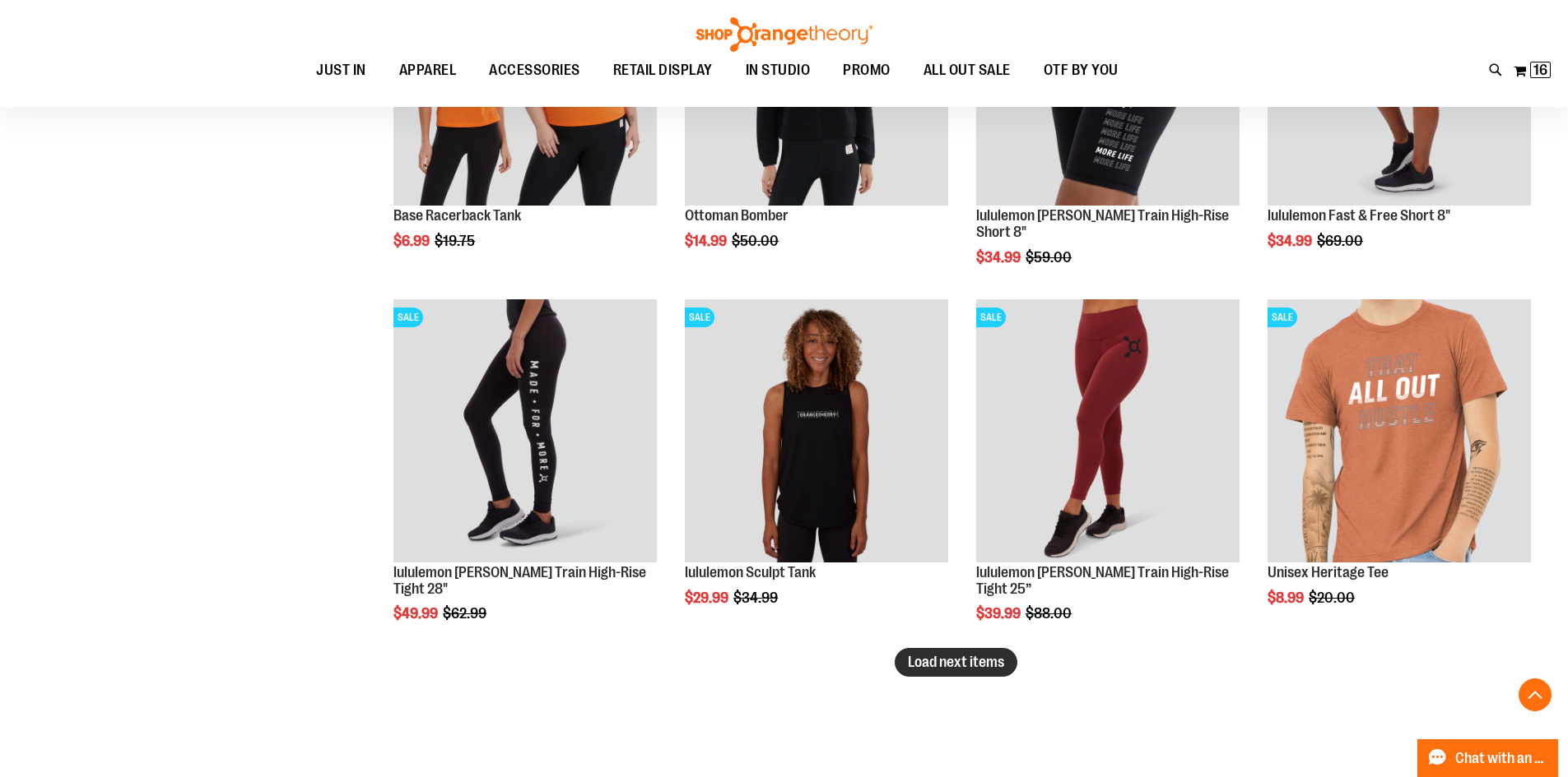
click at [1008, 673] on button "Load next items" at bounding box center [955, 663] width 122 height 29
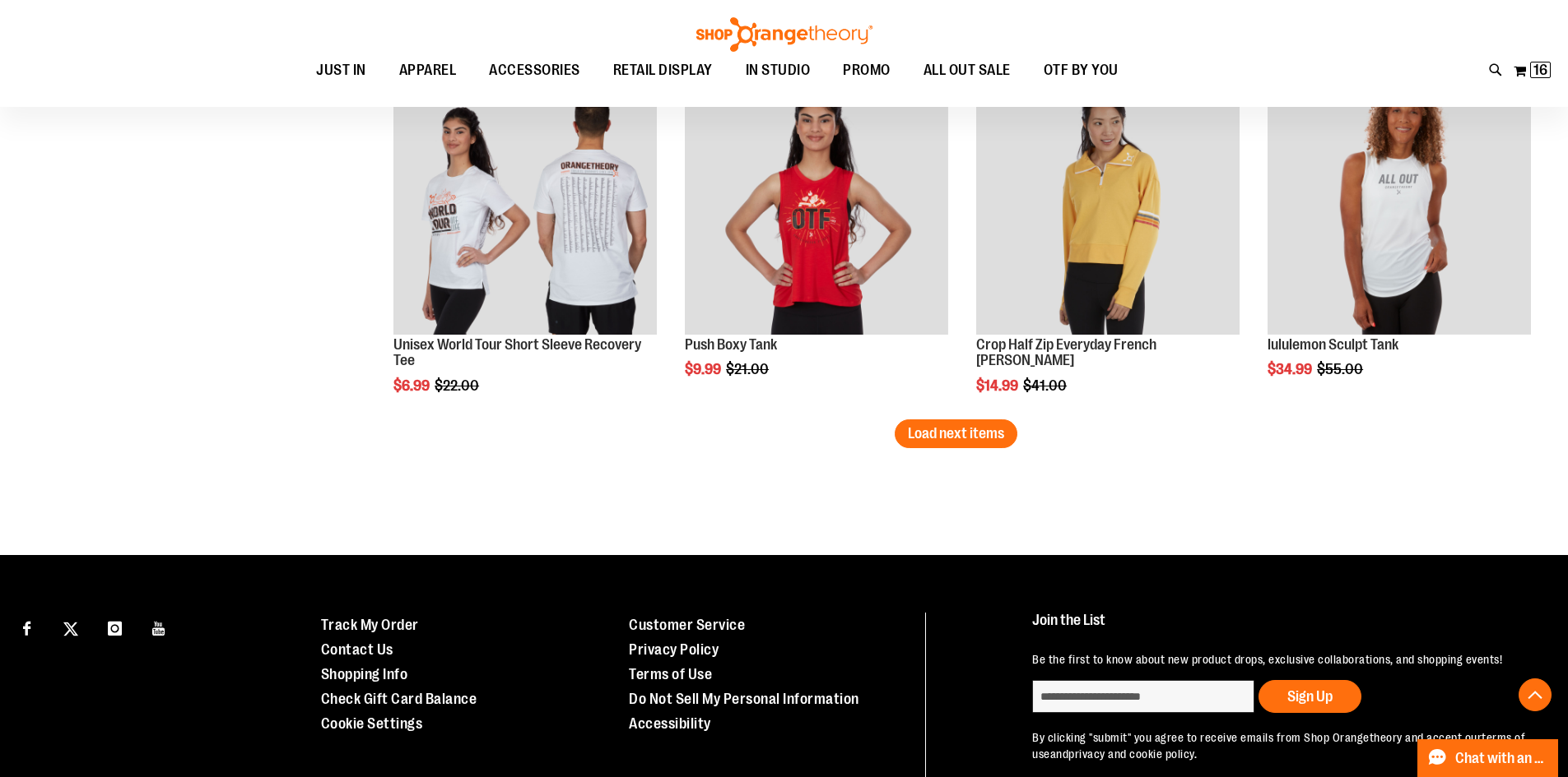
scroll to position [12585, 0]
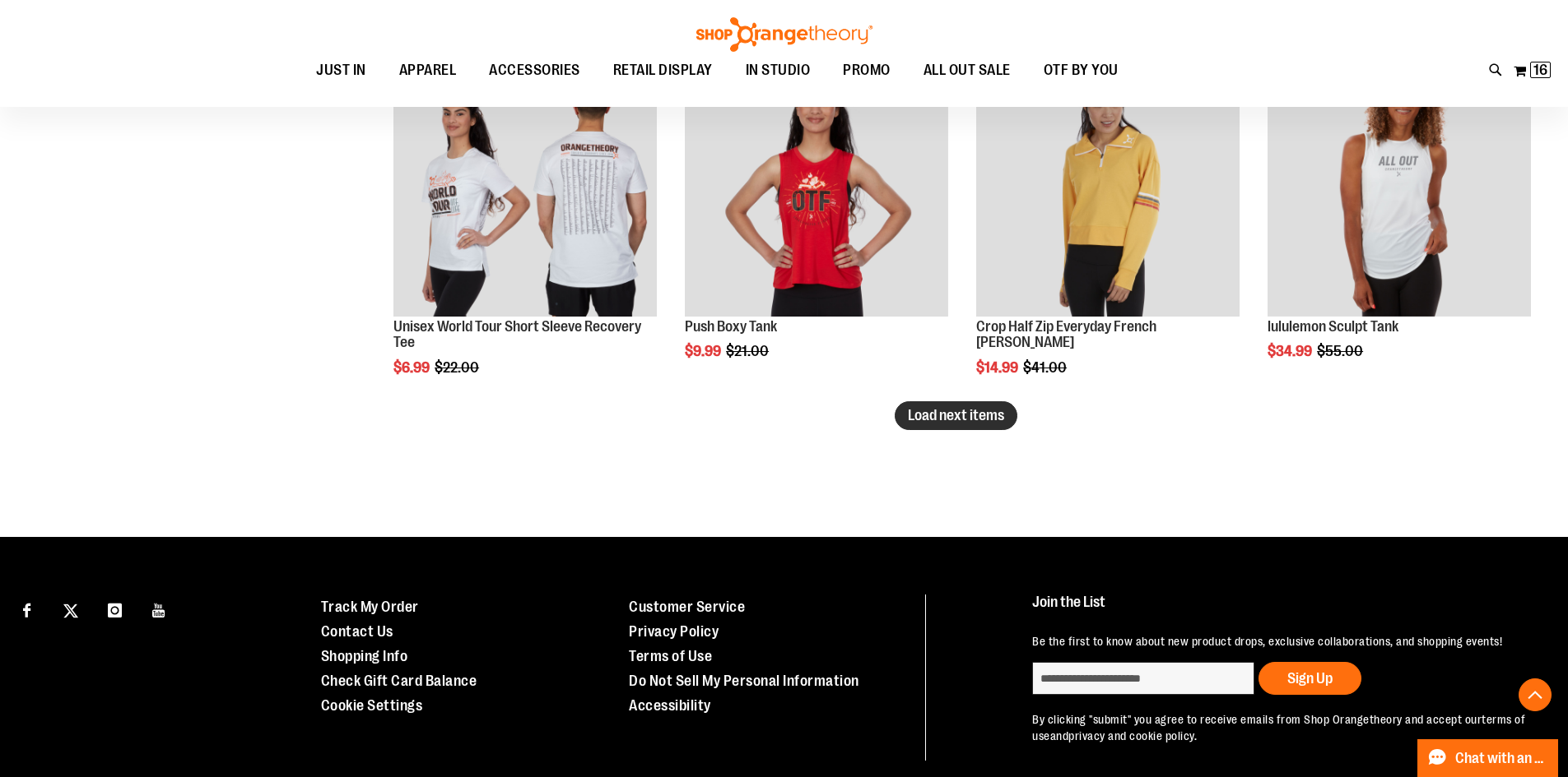
click at [956, 408] on span "Load next items" at bounding box center [956, 415] width 96 height 16
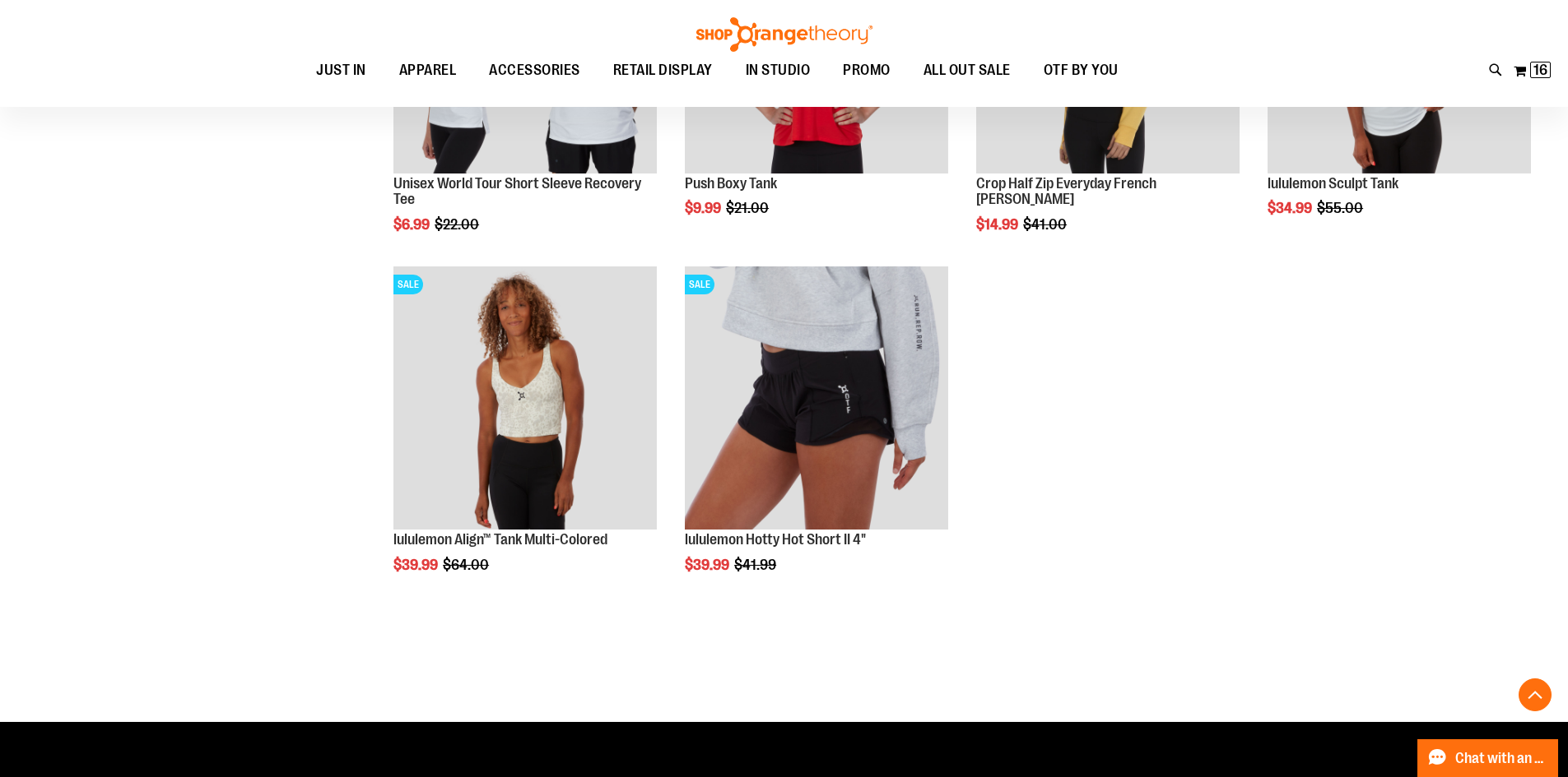
scroll to position [12749, 0]
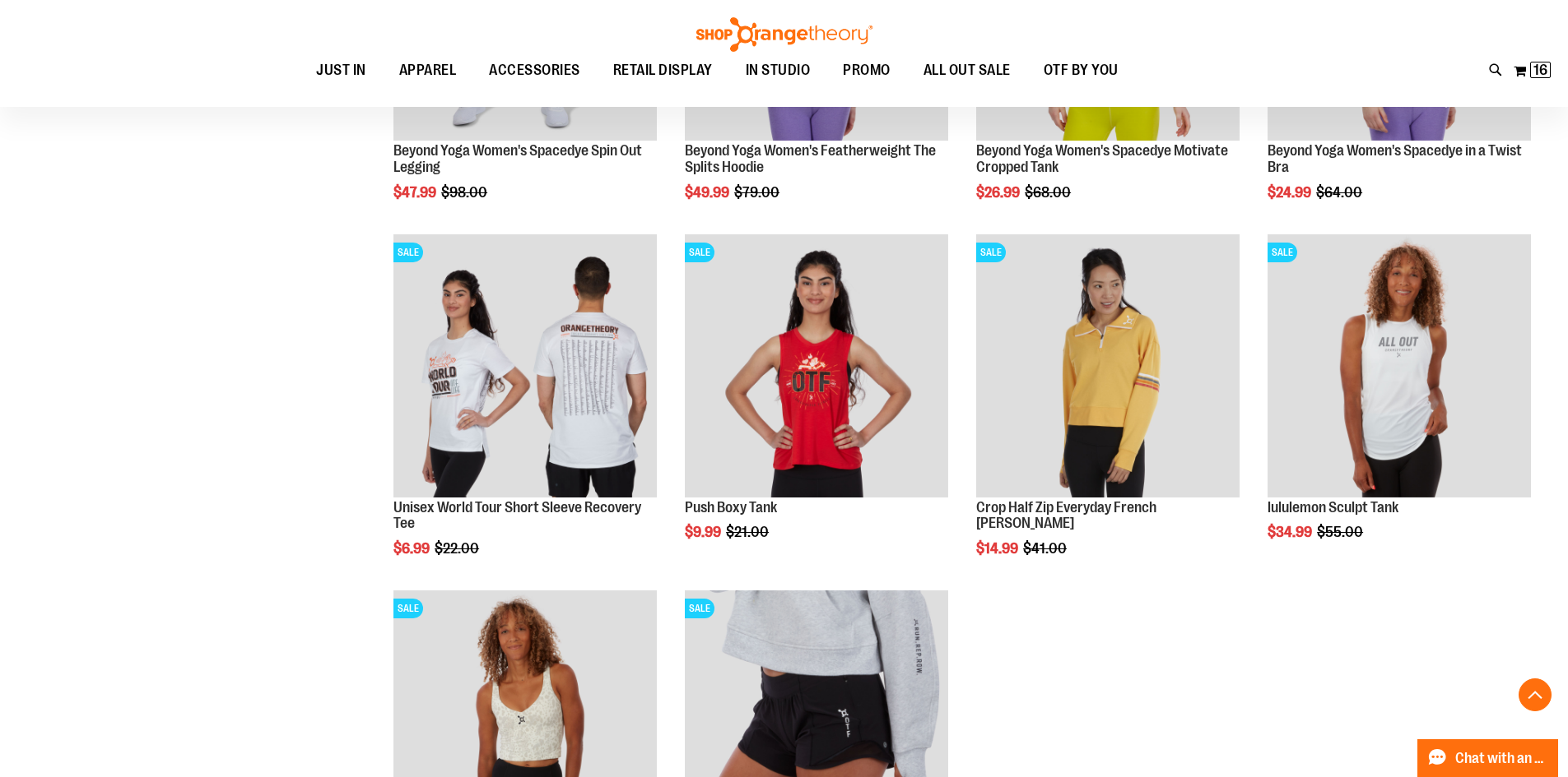
drag, startPoint x: 237, startPoint y: 337, endPoint x: 279, endPoint y: 334, distance: 42.1
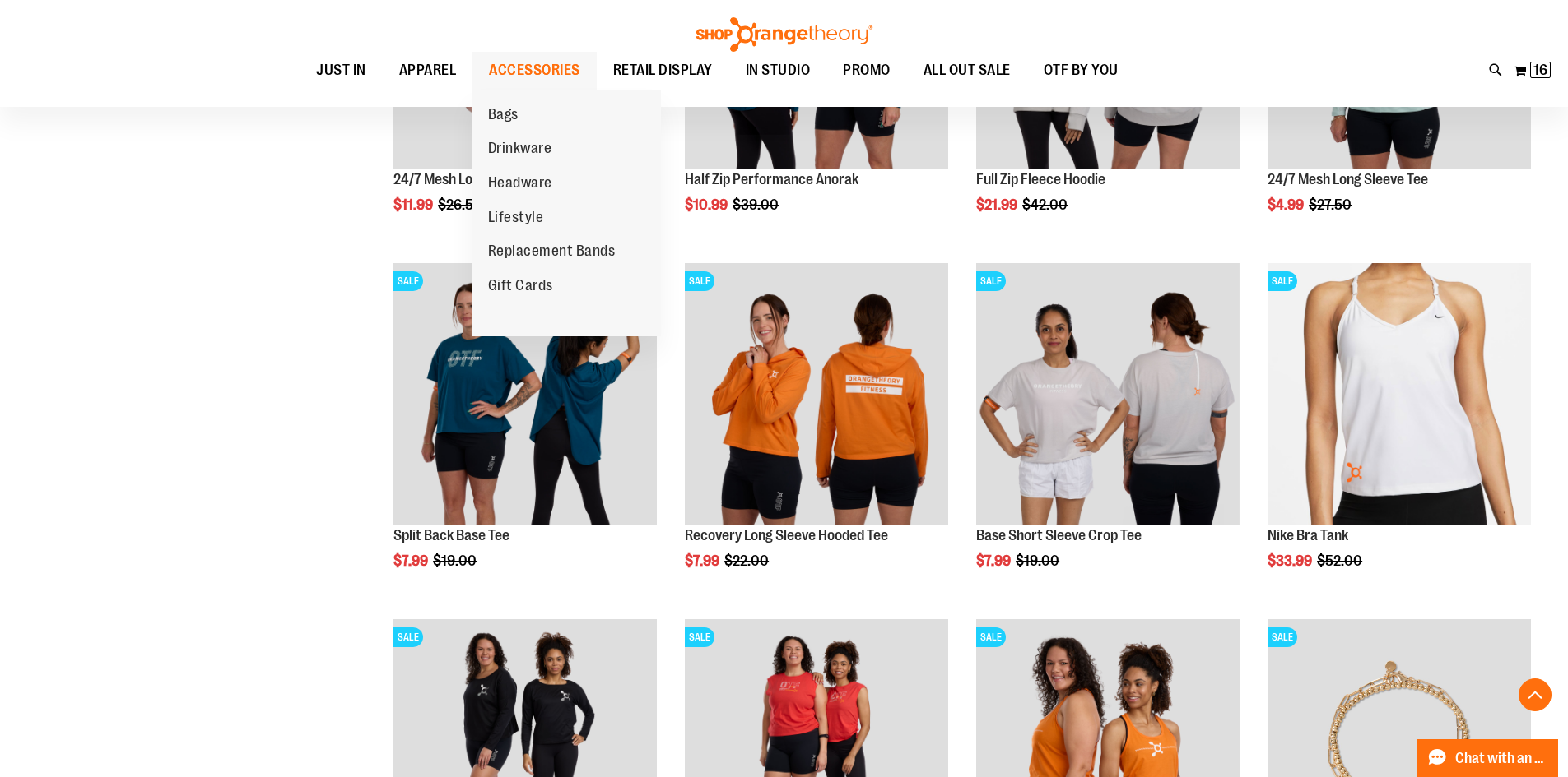
scroll to position [1331, 0]
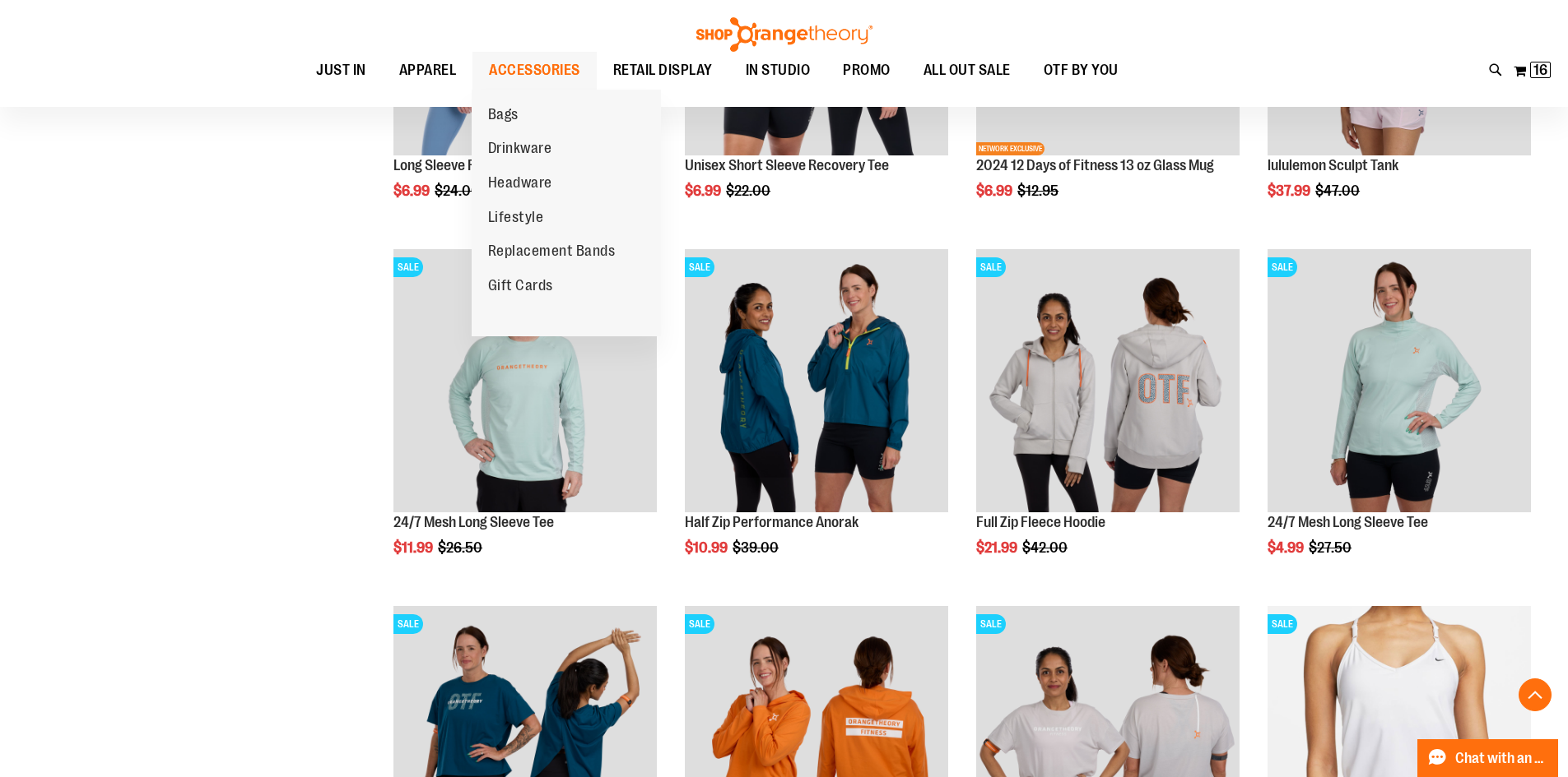
click at [527, 75] on span "ACCESSORIES" at bounding box center [535, 70] width 91 height 37
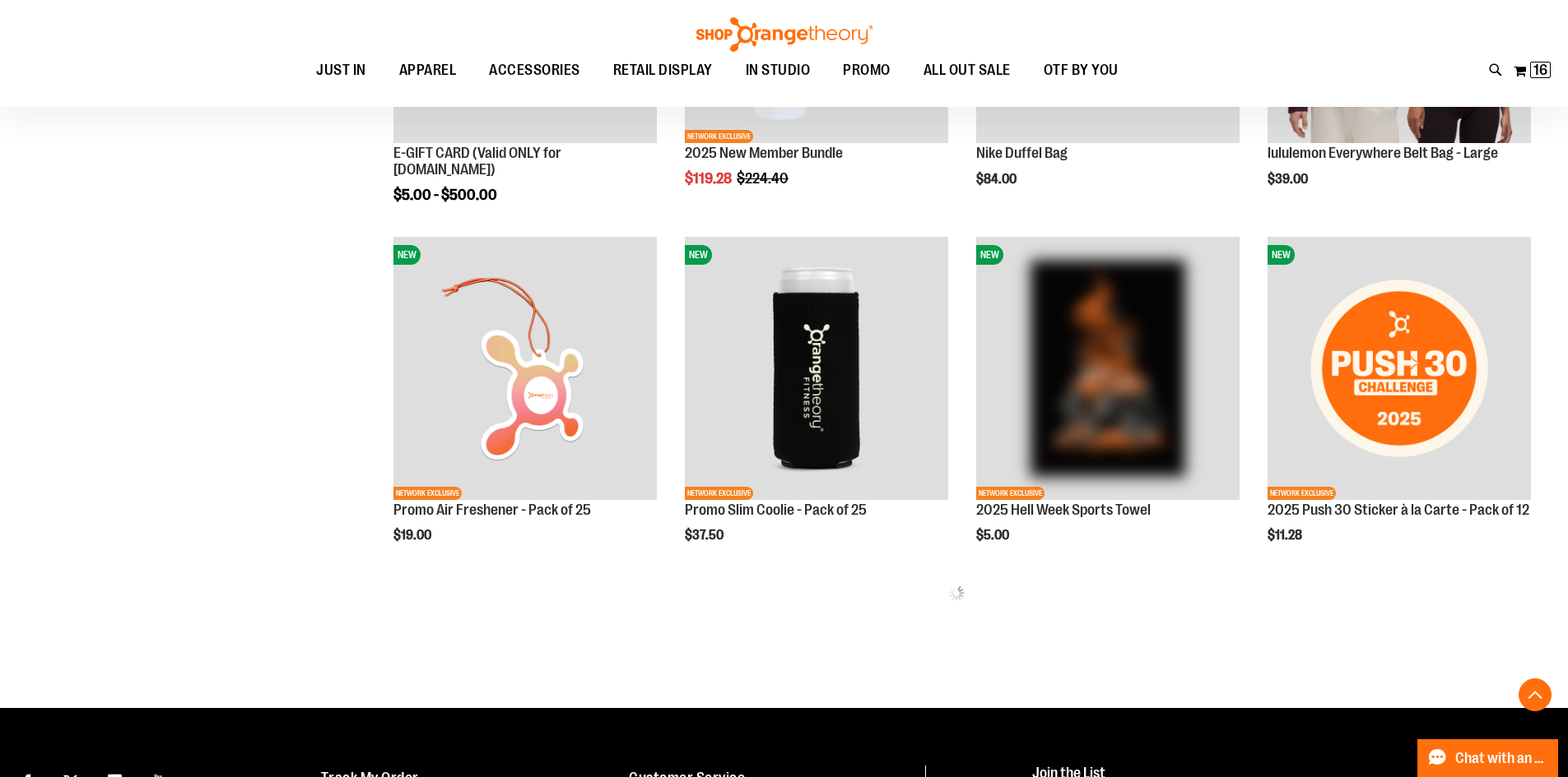
scroll to position [904, 0]
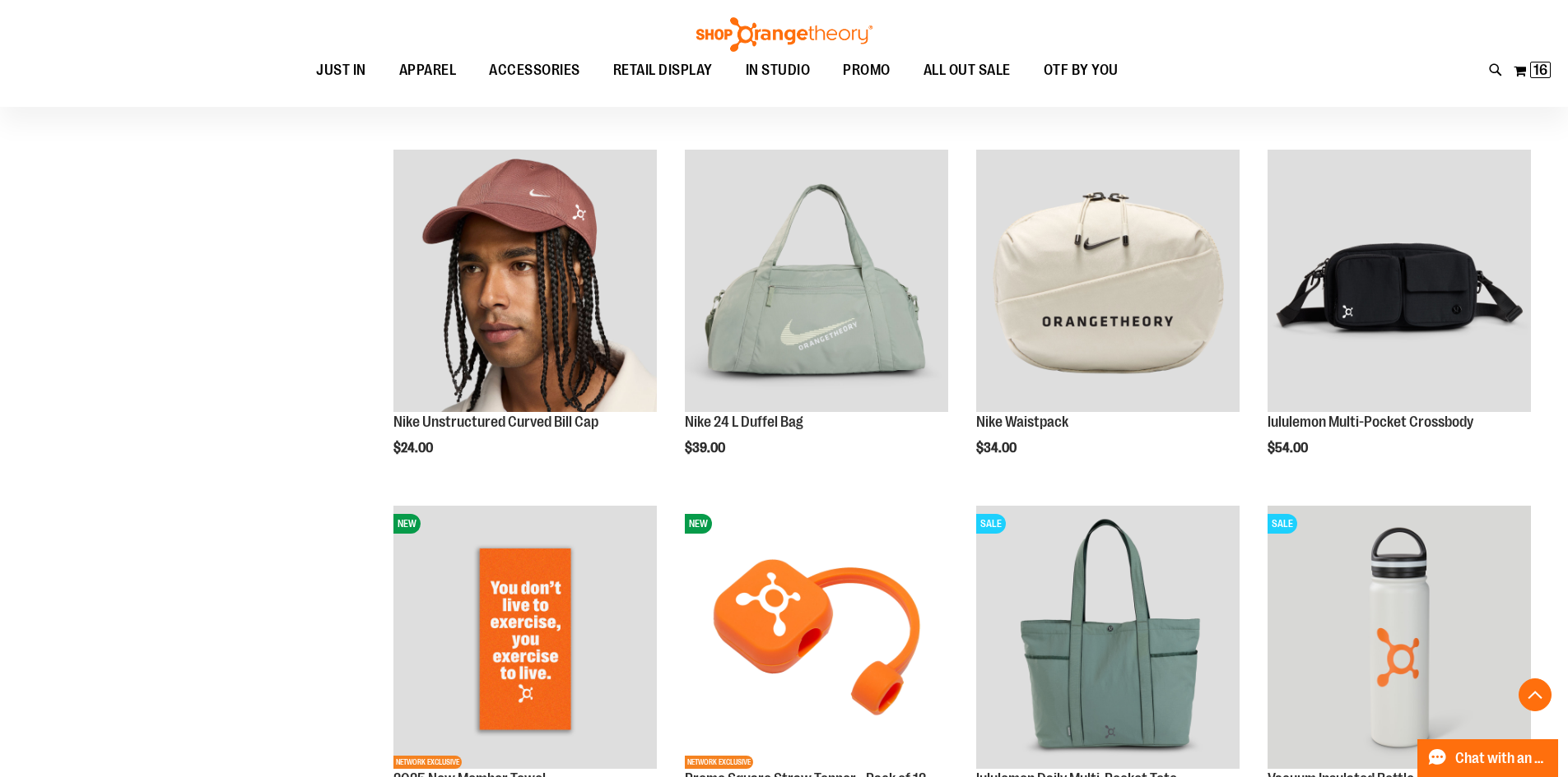
scroll to position [1973, 0]
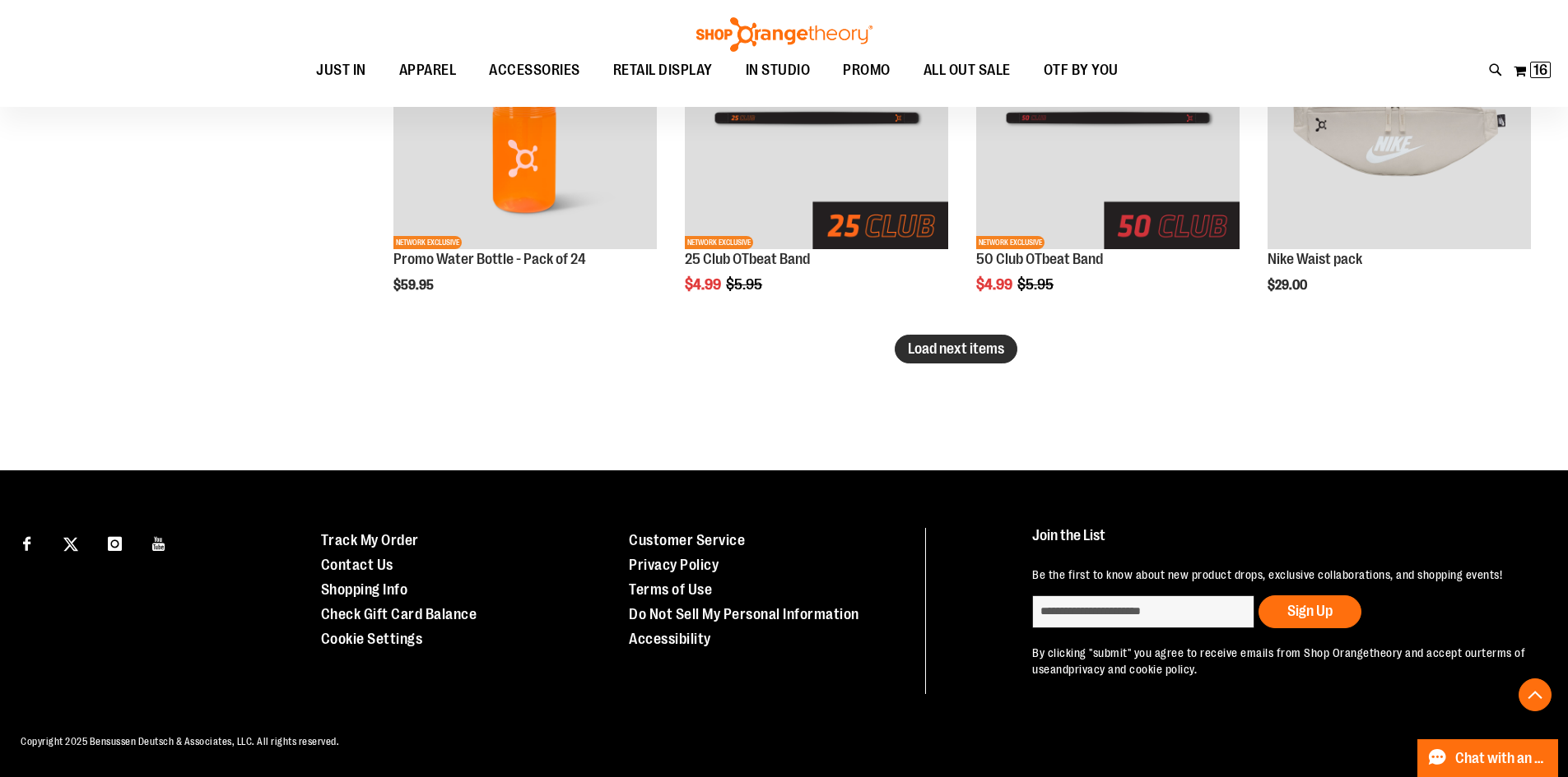
type input "**********"
click at [972, 349] on span "Load next items" at bounding box center [956, 349] width 96 height 16
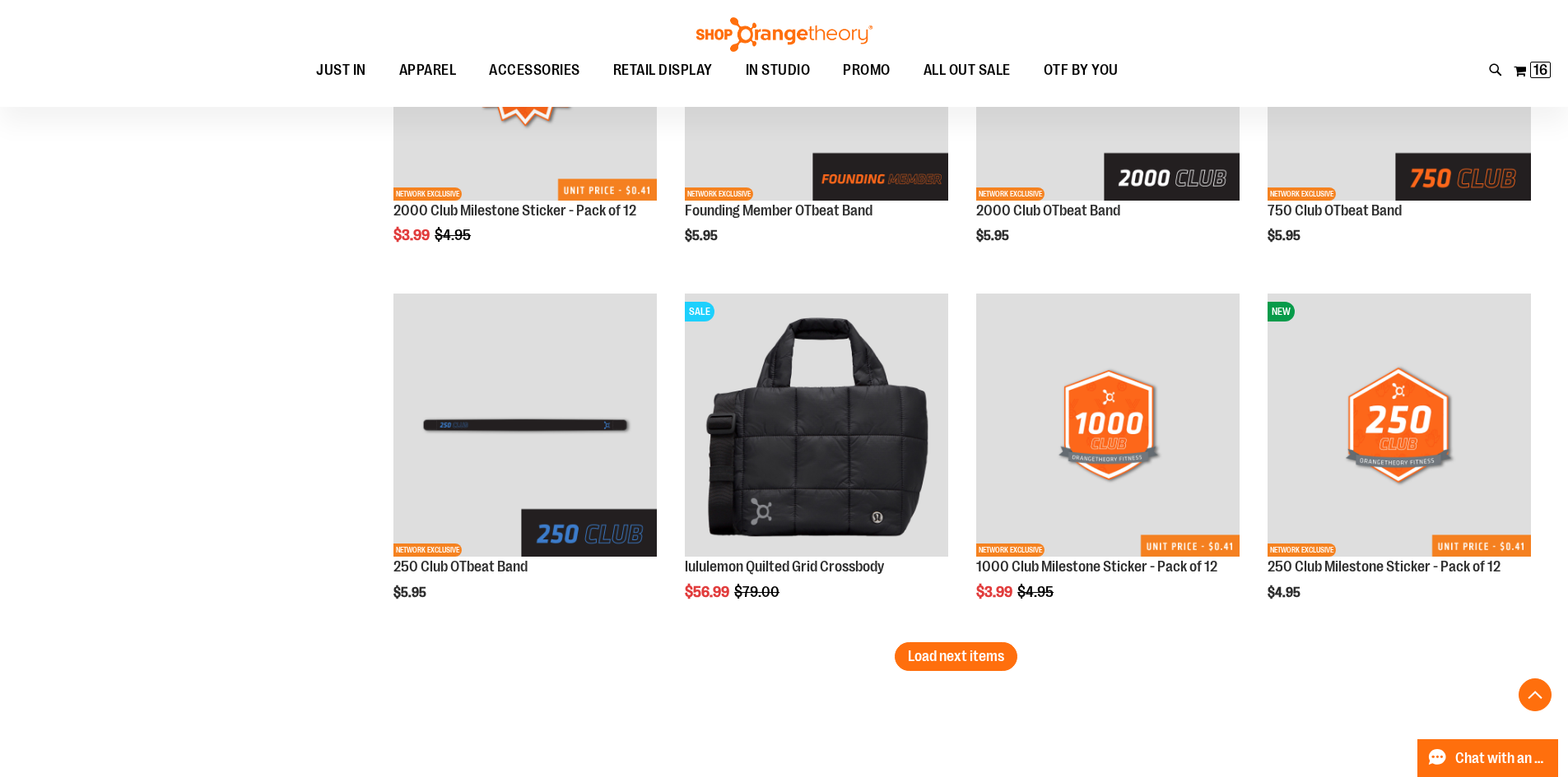
scroll to position [4025, 0]
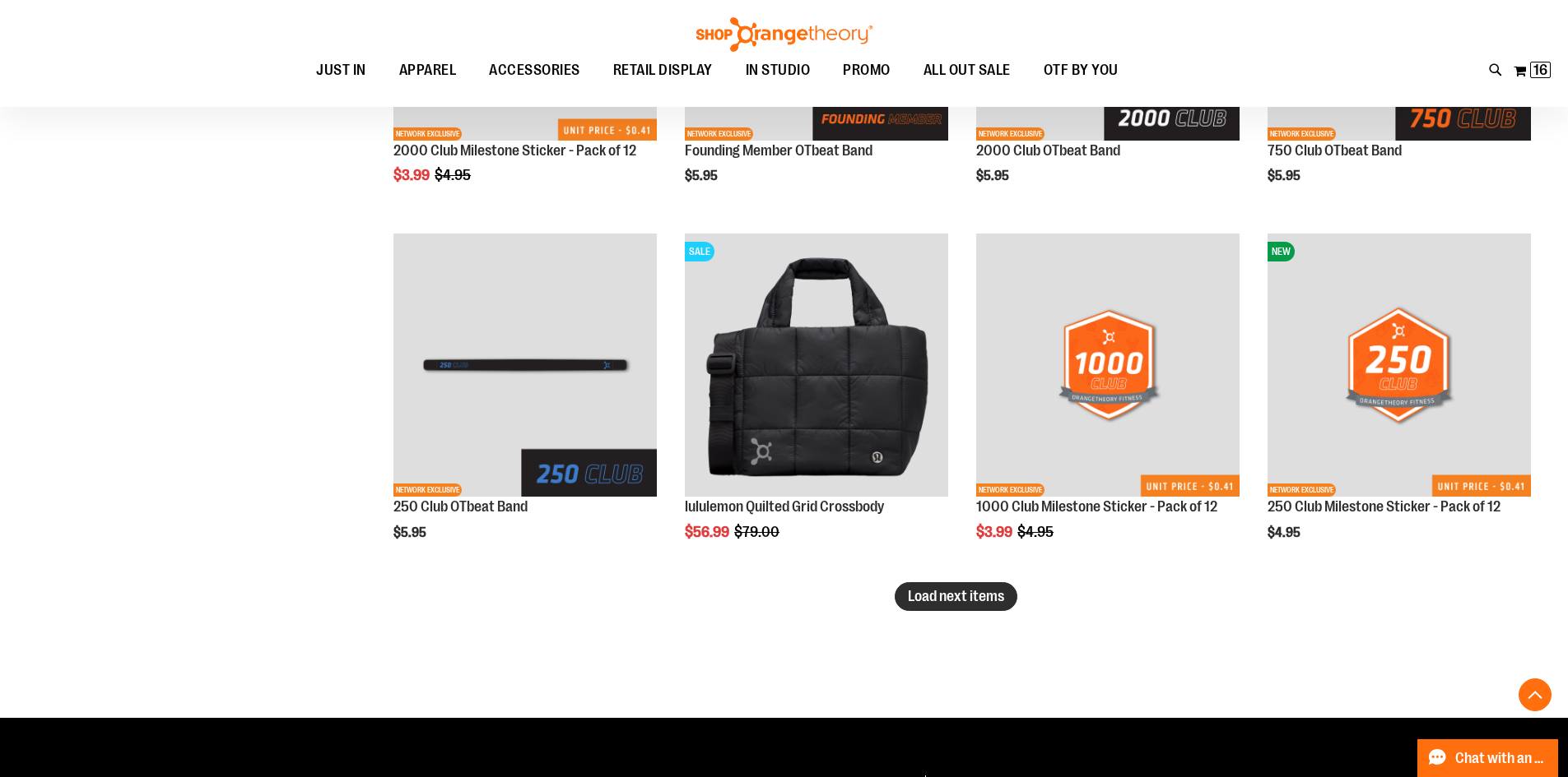
click at [989, 592] on span "Load next items" at bounding box center [956, 596] width 96 height 16
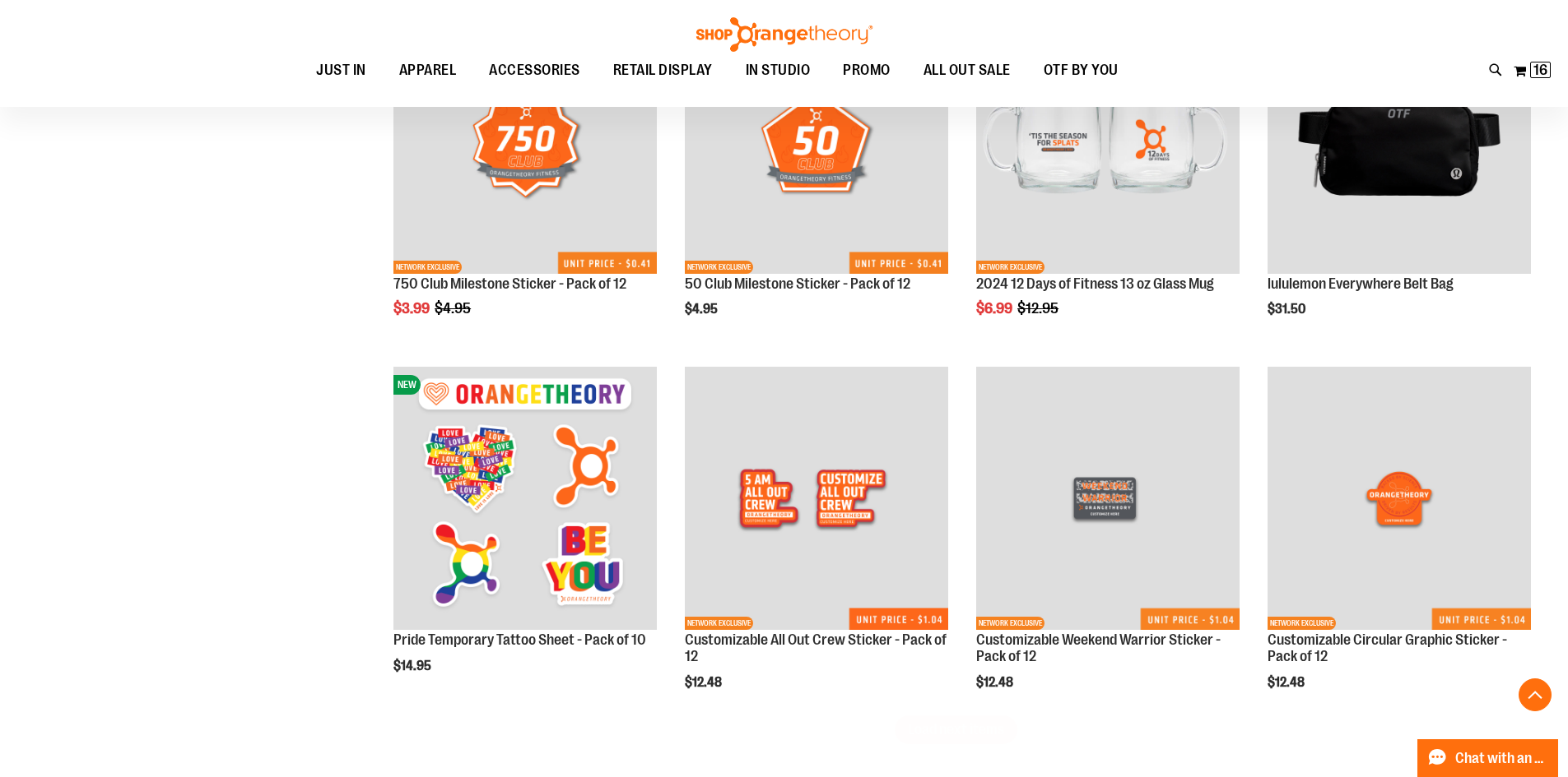
scroll to position [5012, 0]
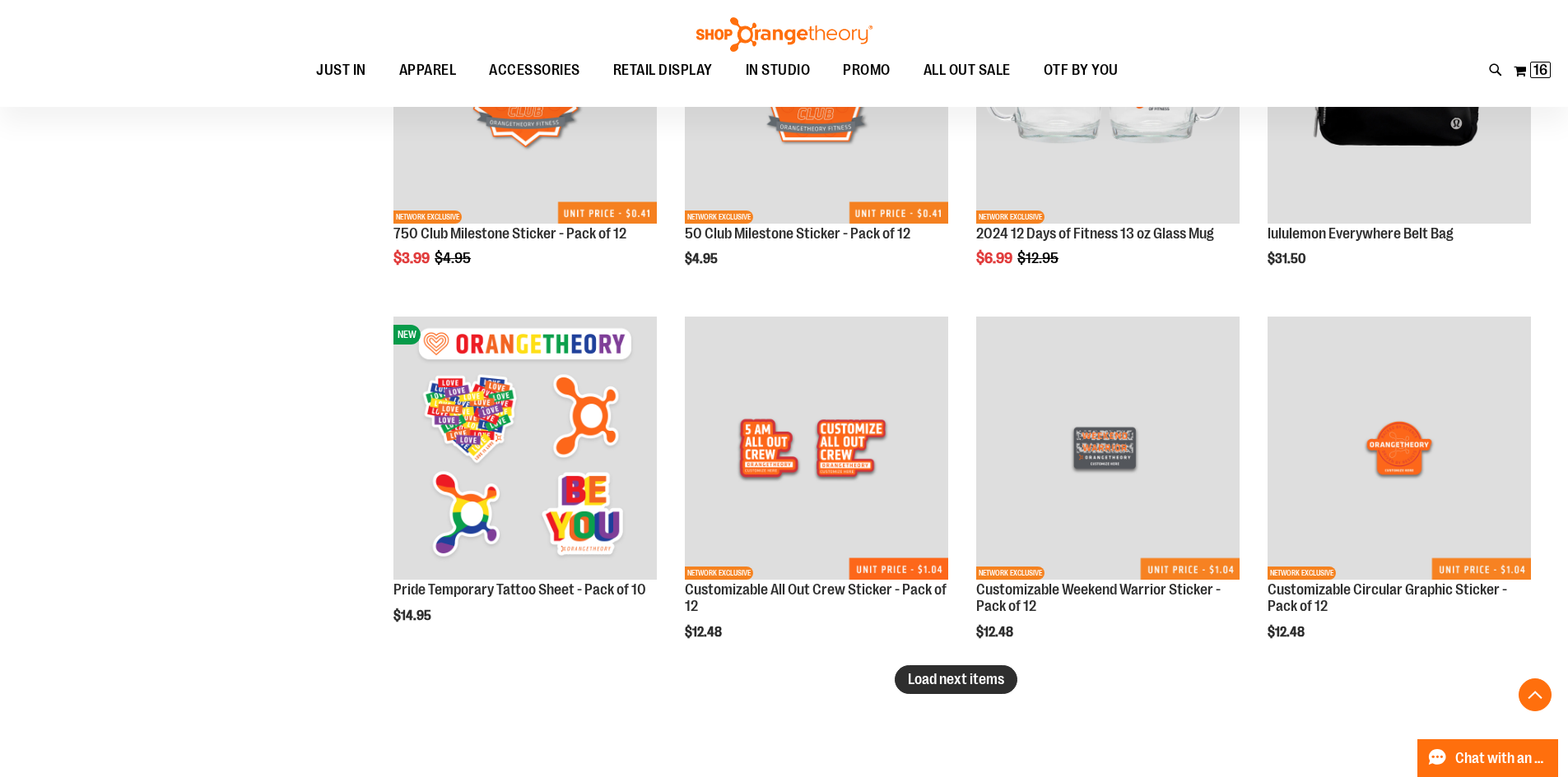
click at [900, 675] on button "Load next items" at bounding box center [955, 680] width 122 height 29
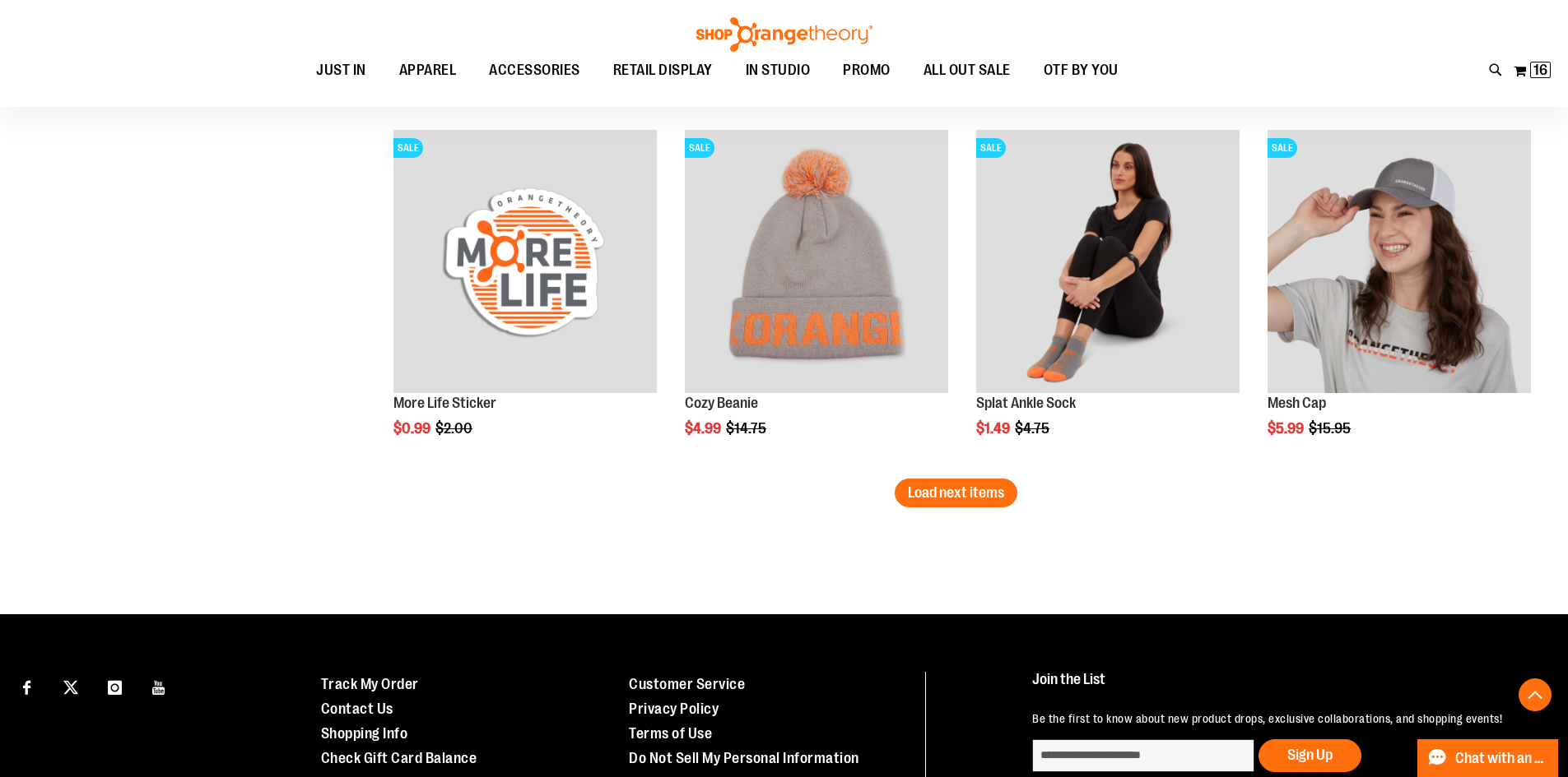
scroll to position [6328, 0]
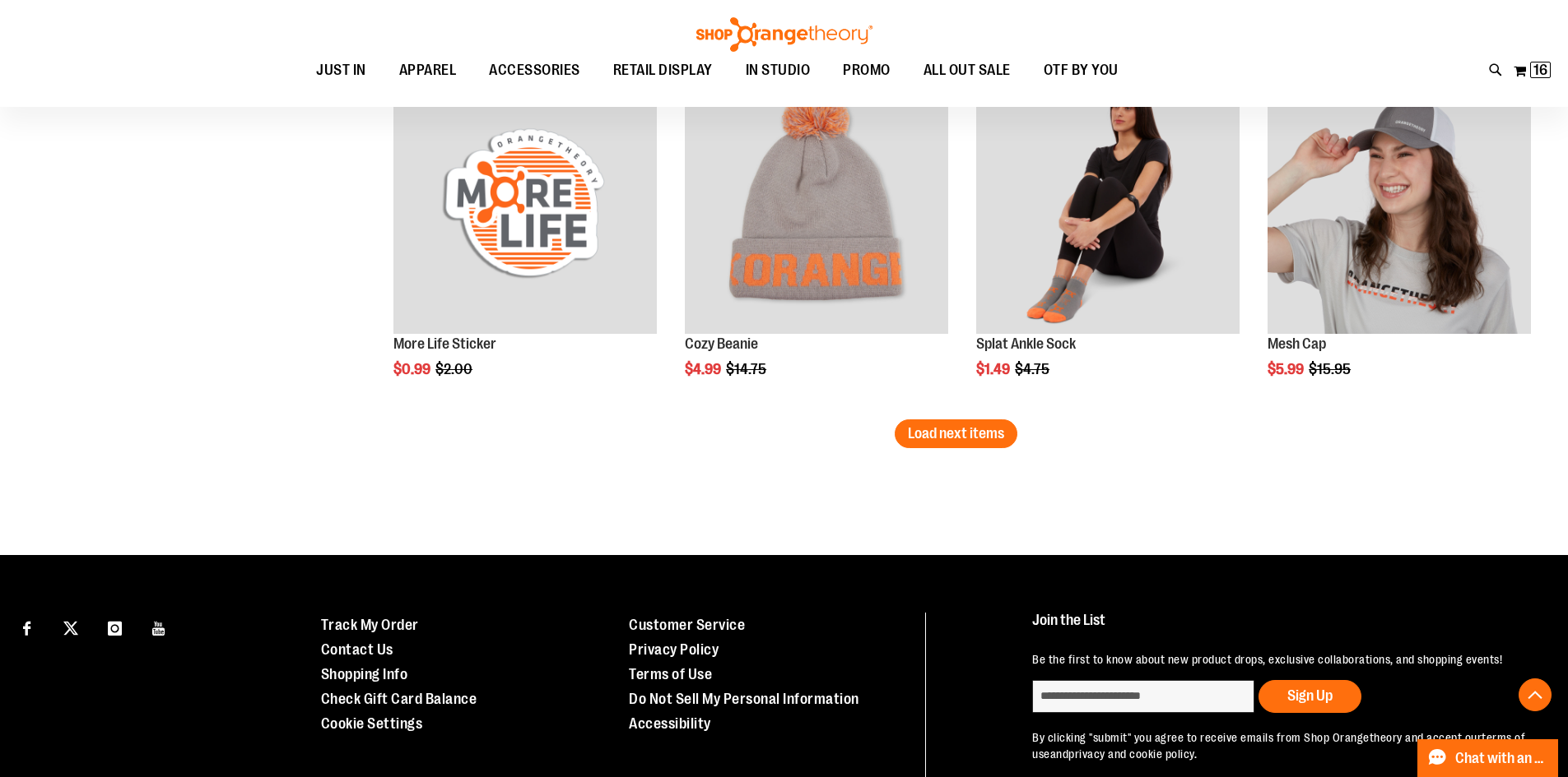
click at [979, 435] on span "Load next items" at bounding box center [956, 434] width 96 height 16
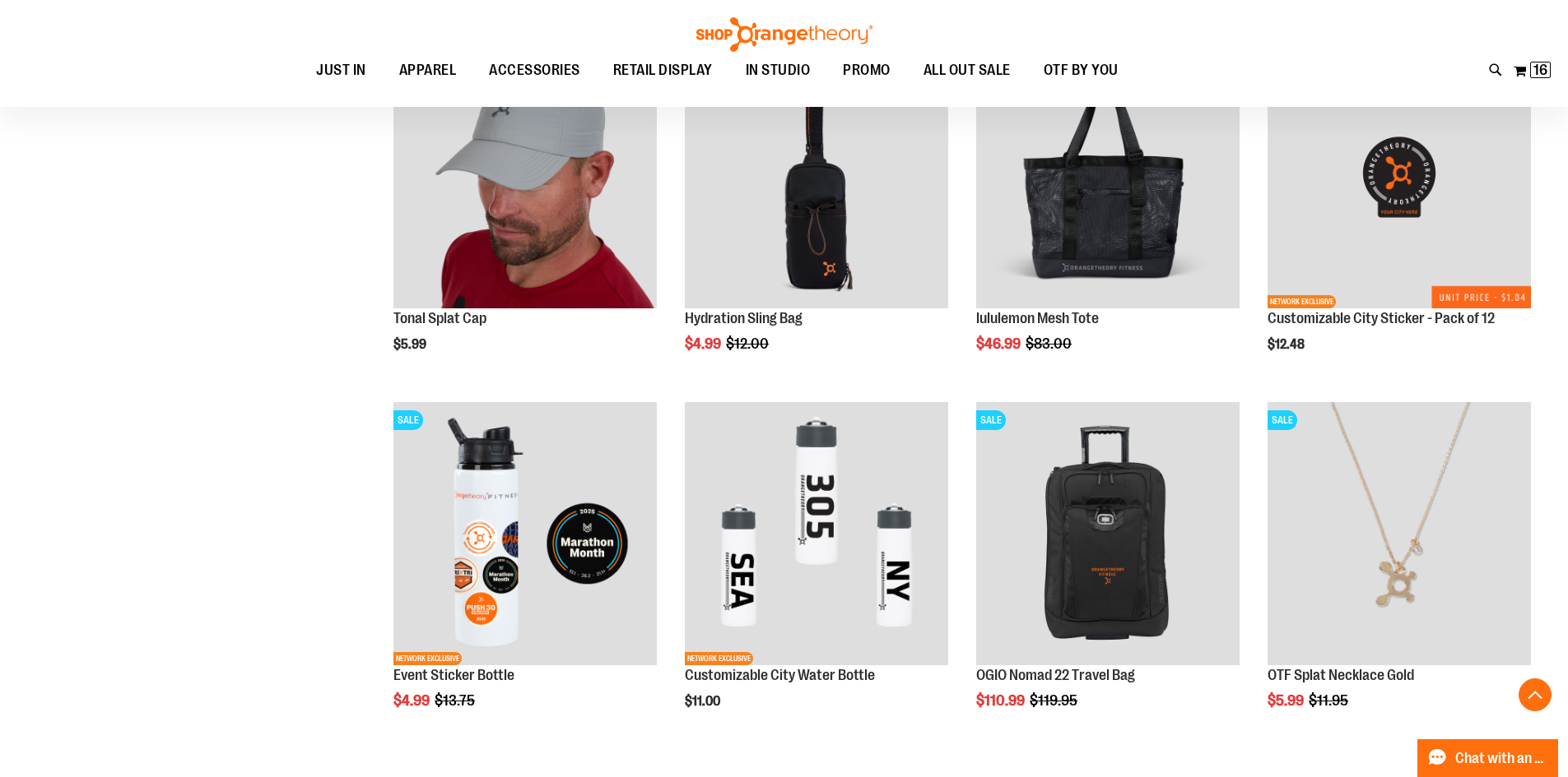
scroll to position [7315, 0]
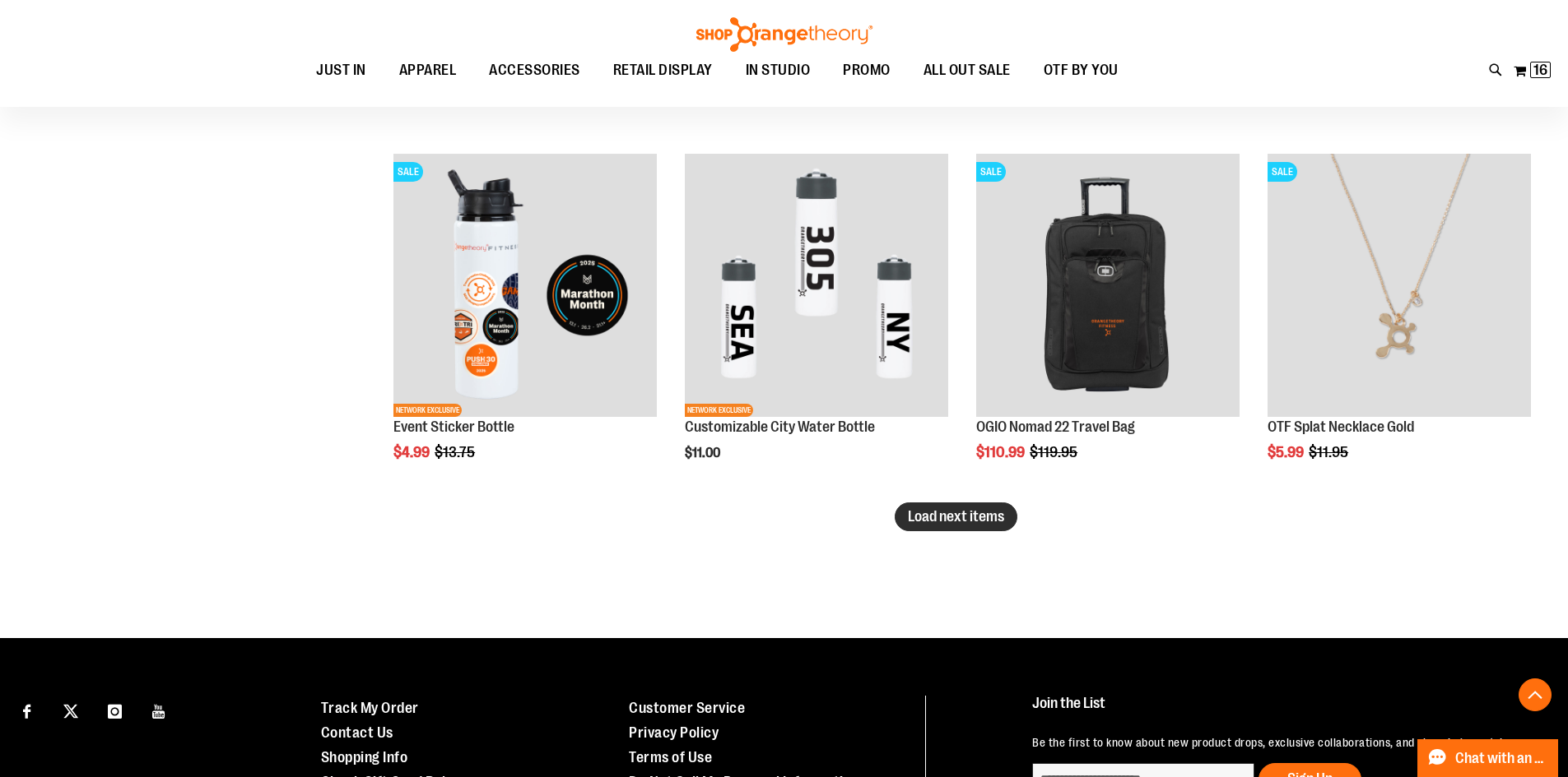
click at [981, 522] on span "Load next items" at bounding box center [956, 517] width 96 height 16
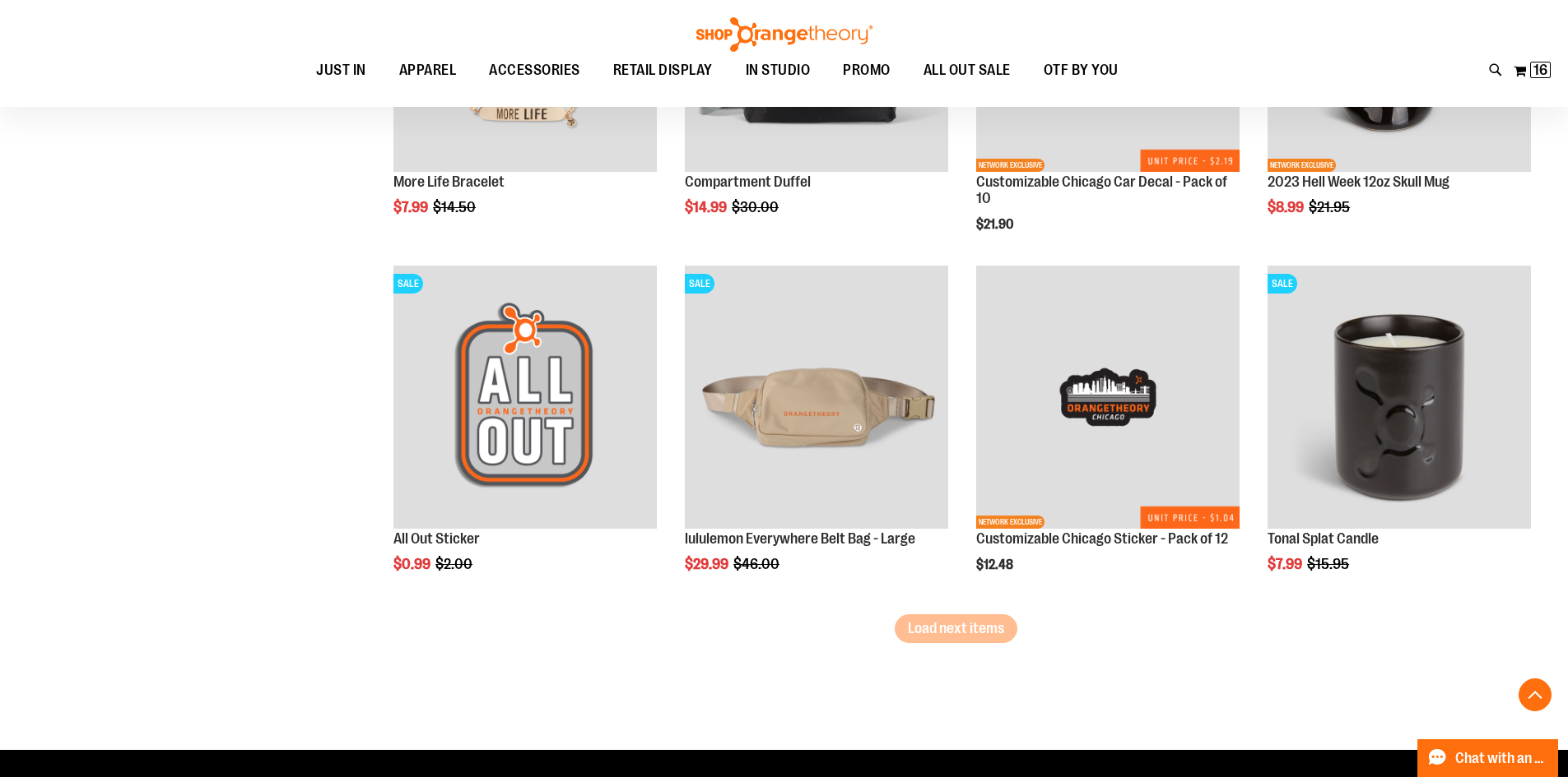
scroll to position [8303, 0]
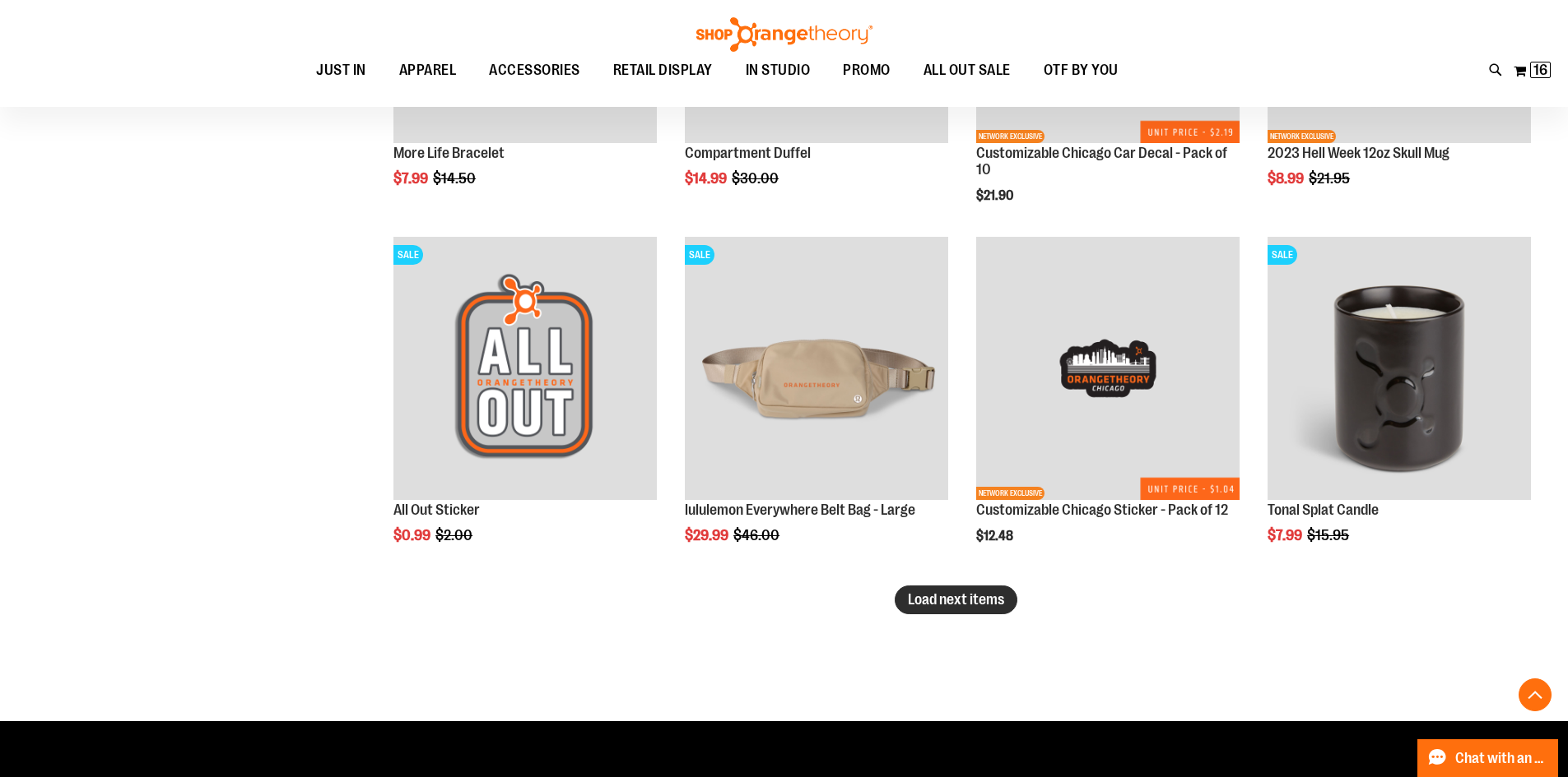
click at [978, 602] on span "Load next items" at bounding box center [956, 599] width 96 height 16
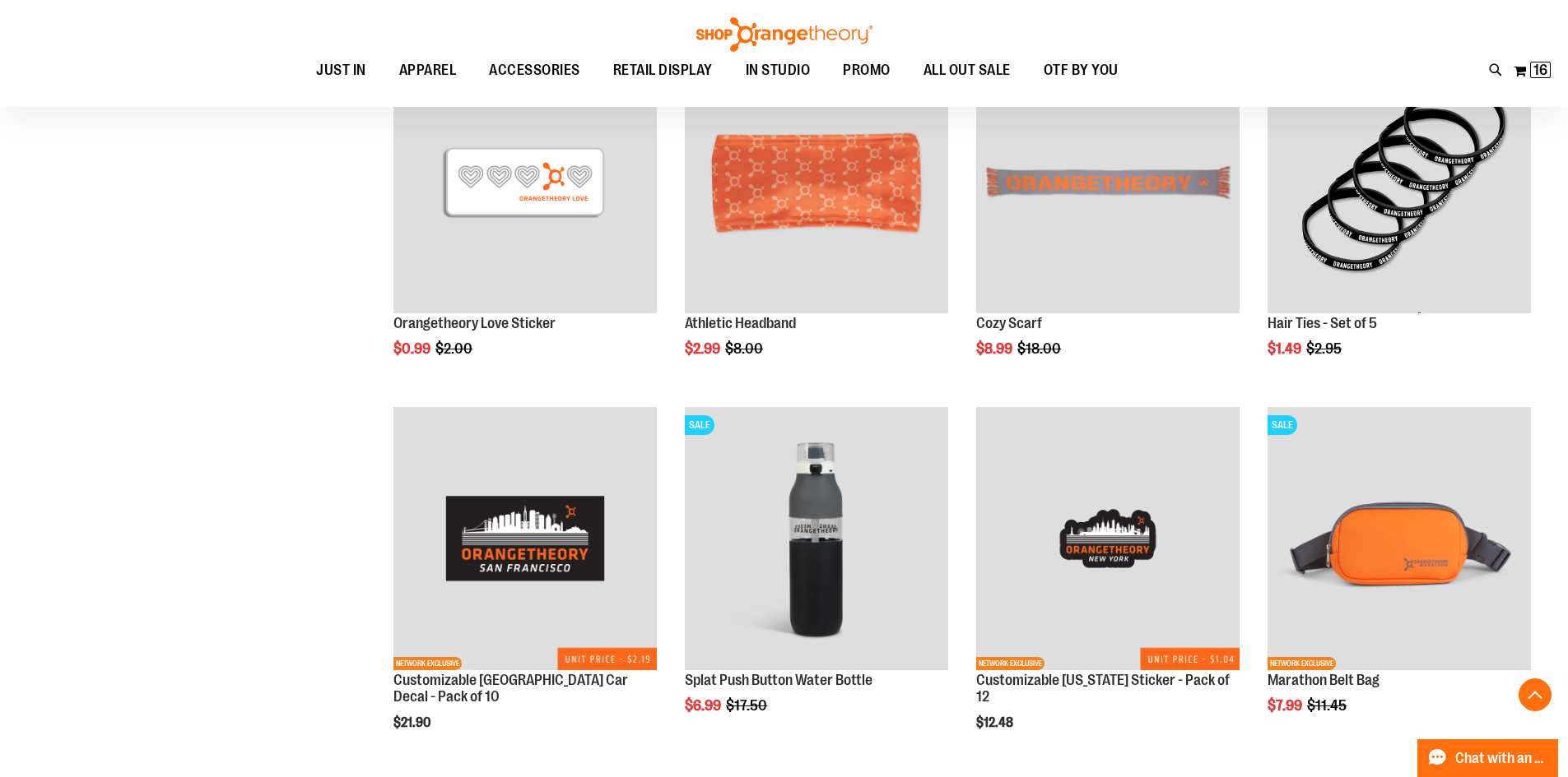
scroll to position [9536, 0]
